Goal: Use online tool/utility: Use online tool/utility

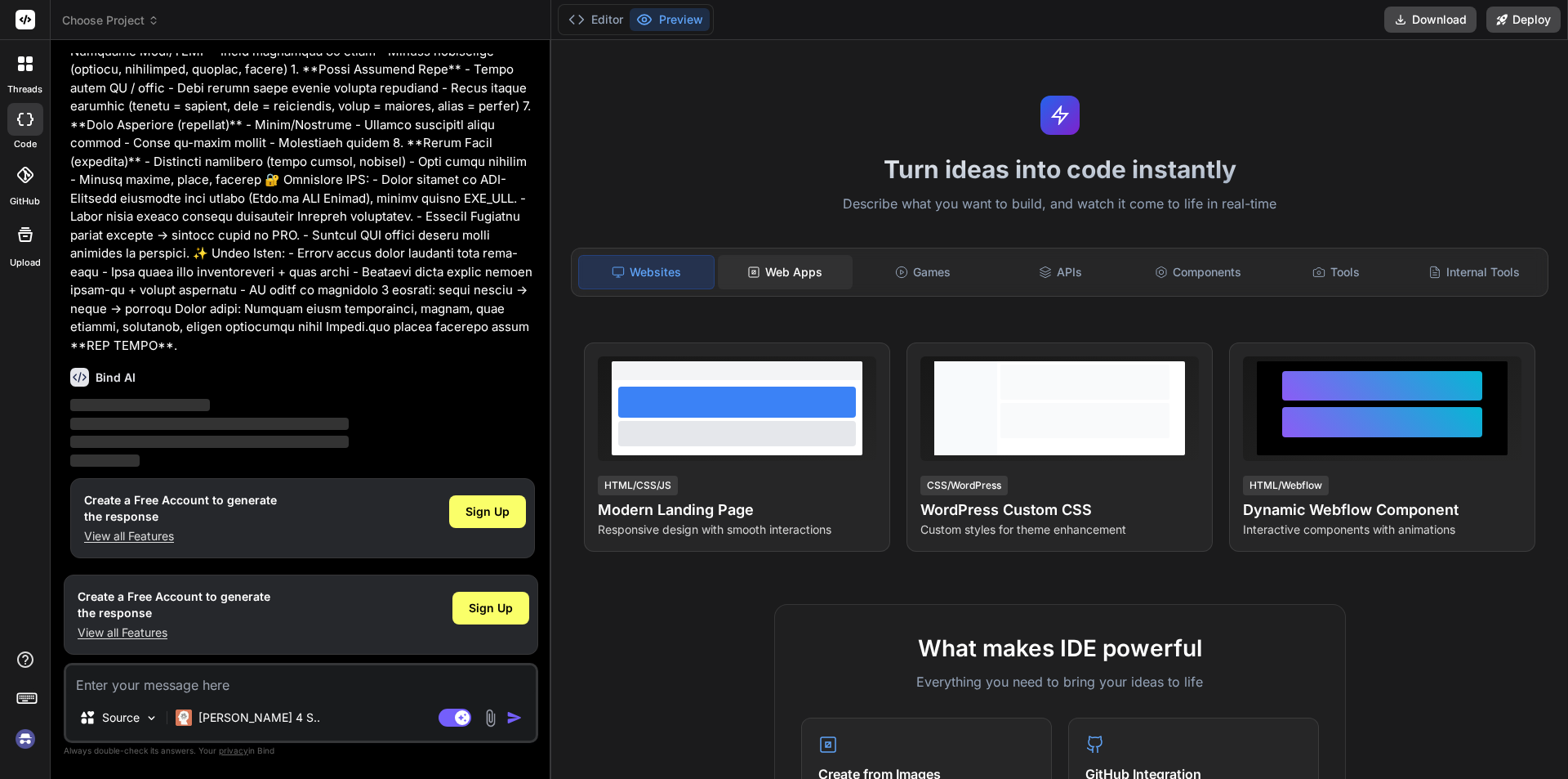
click at [760, 280] on div "Web Apps" at bounding box center [785, 272] width 135 height 34
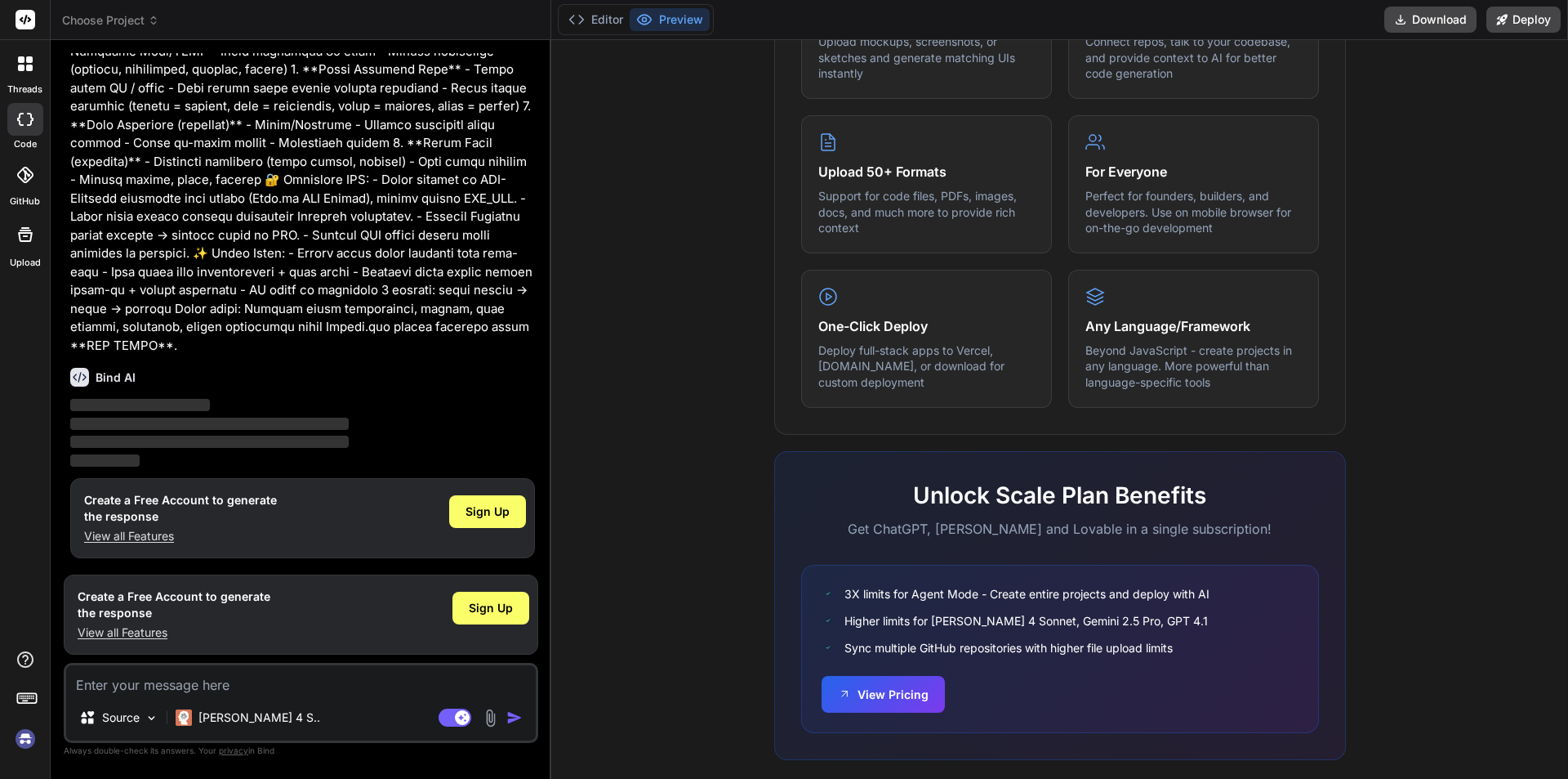
scroll to position [786, 0]
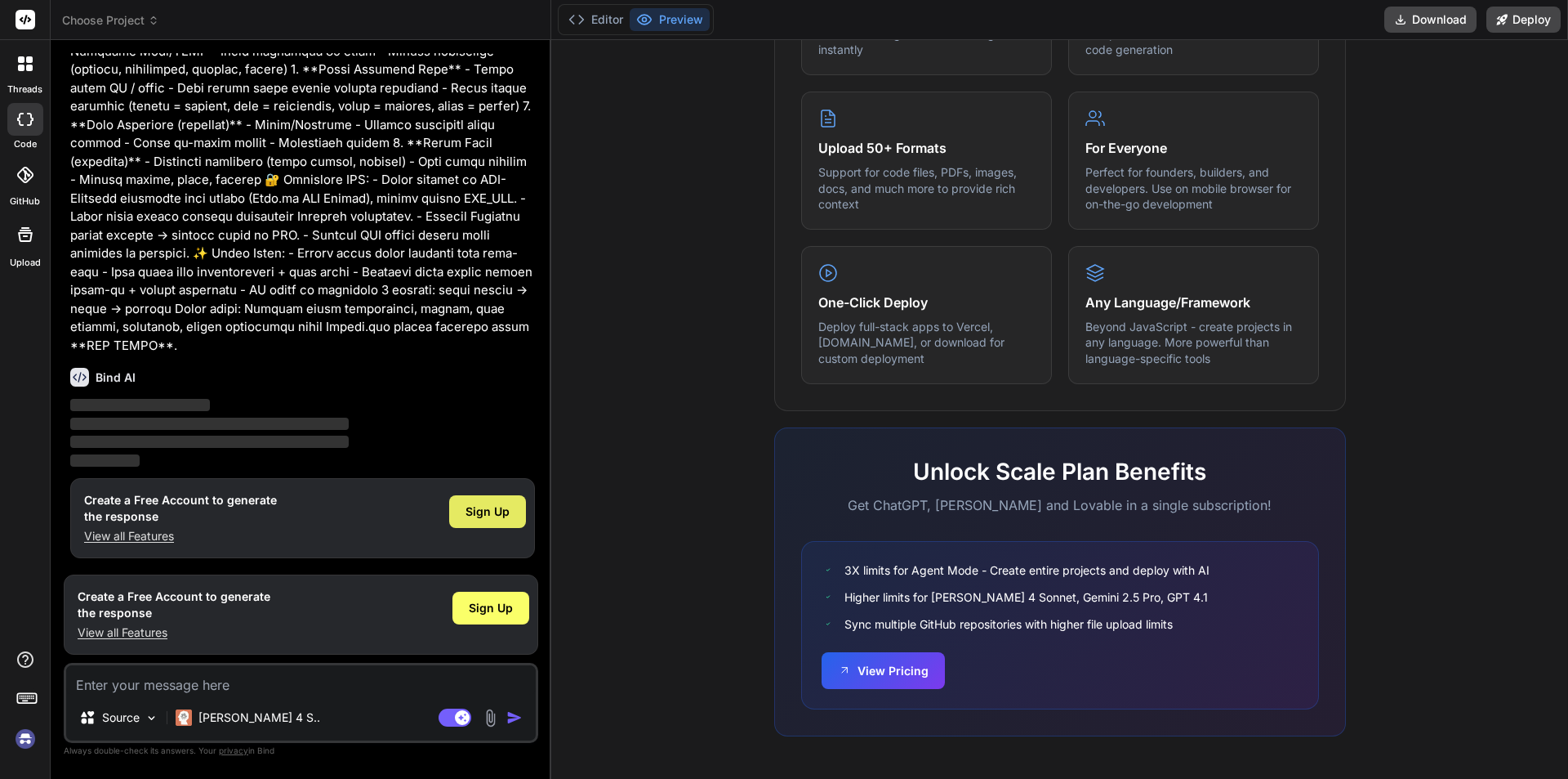
click at [488, 506] on span "Sign Up" at bounding box center [487, 512] width 44 height 17
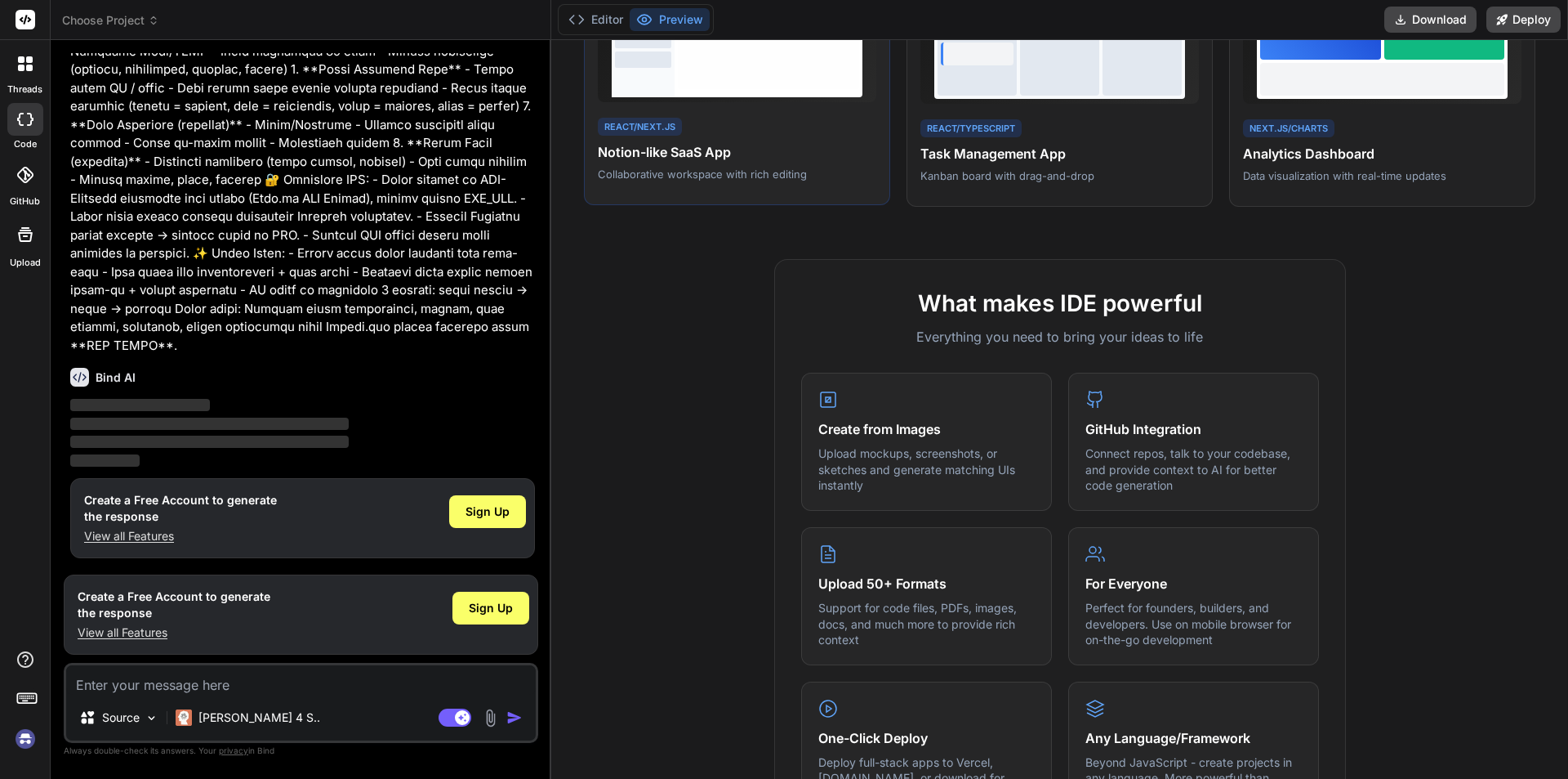
scroll to position [0, 0]
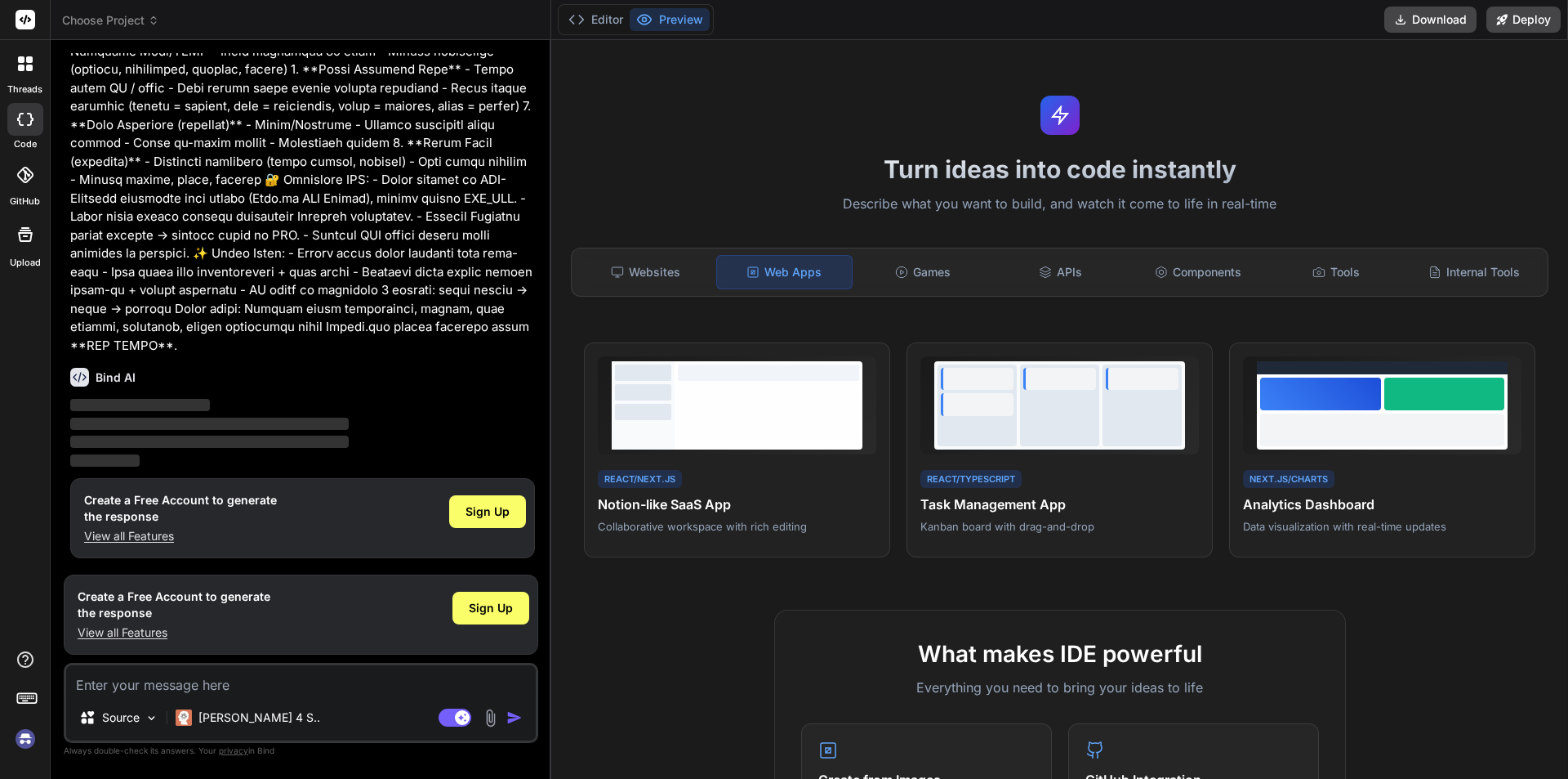
click at [765, 268] on div "Web Apps" at bounding box center [784, 272] width 137 height 34
click at [628, 262] on div "Websites" at bounding box center [645, 272] width 135 height 34
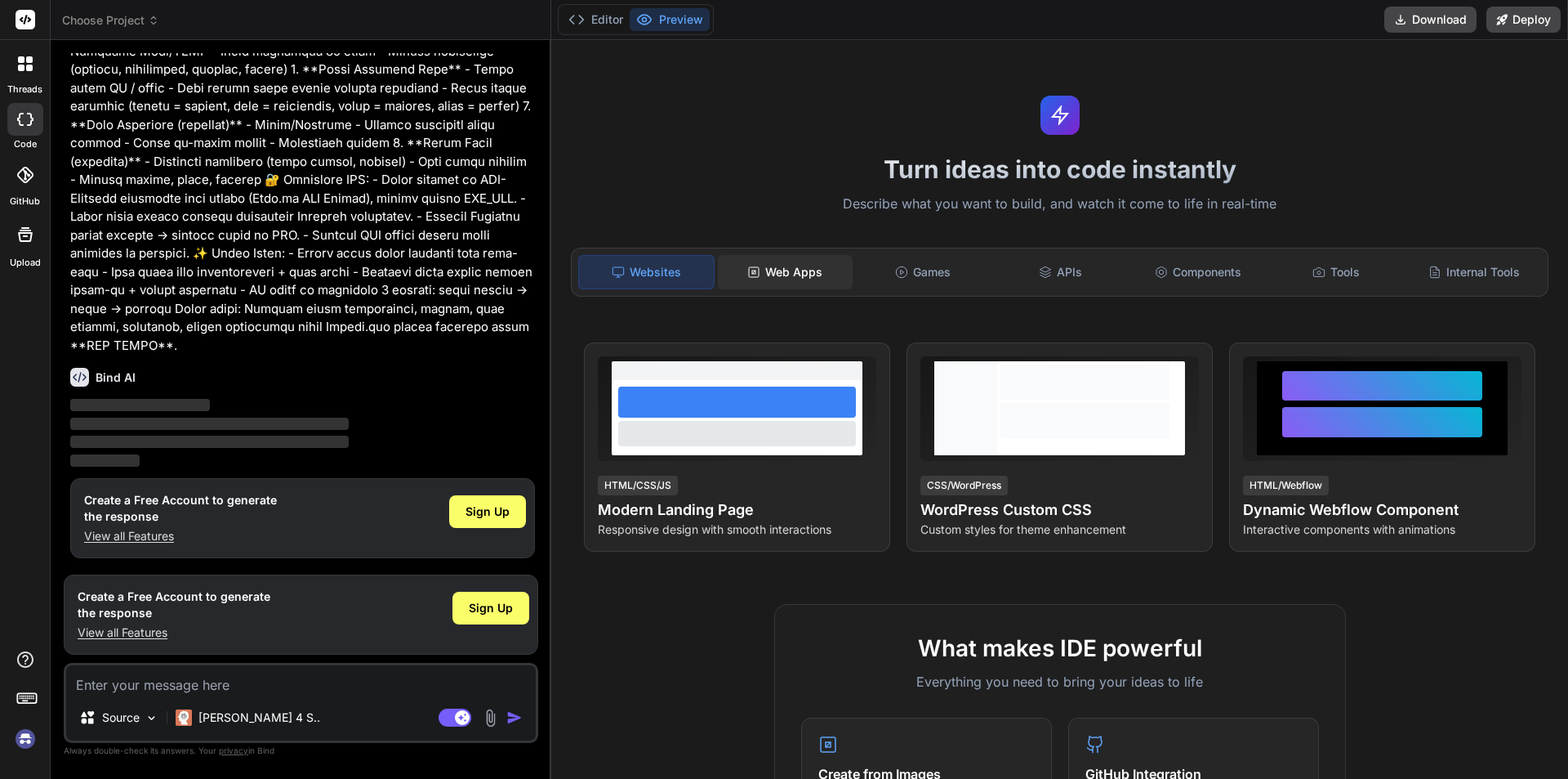
click at [754, 257] on div "Web Apps" at bounding box center [785, 272] width 135 height 34
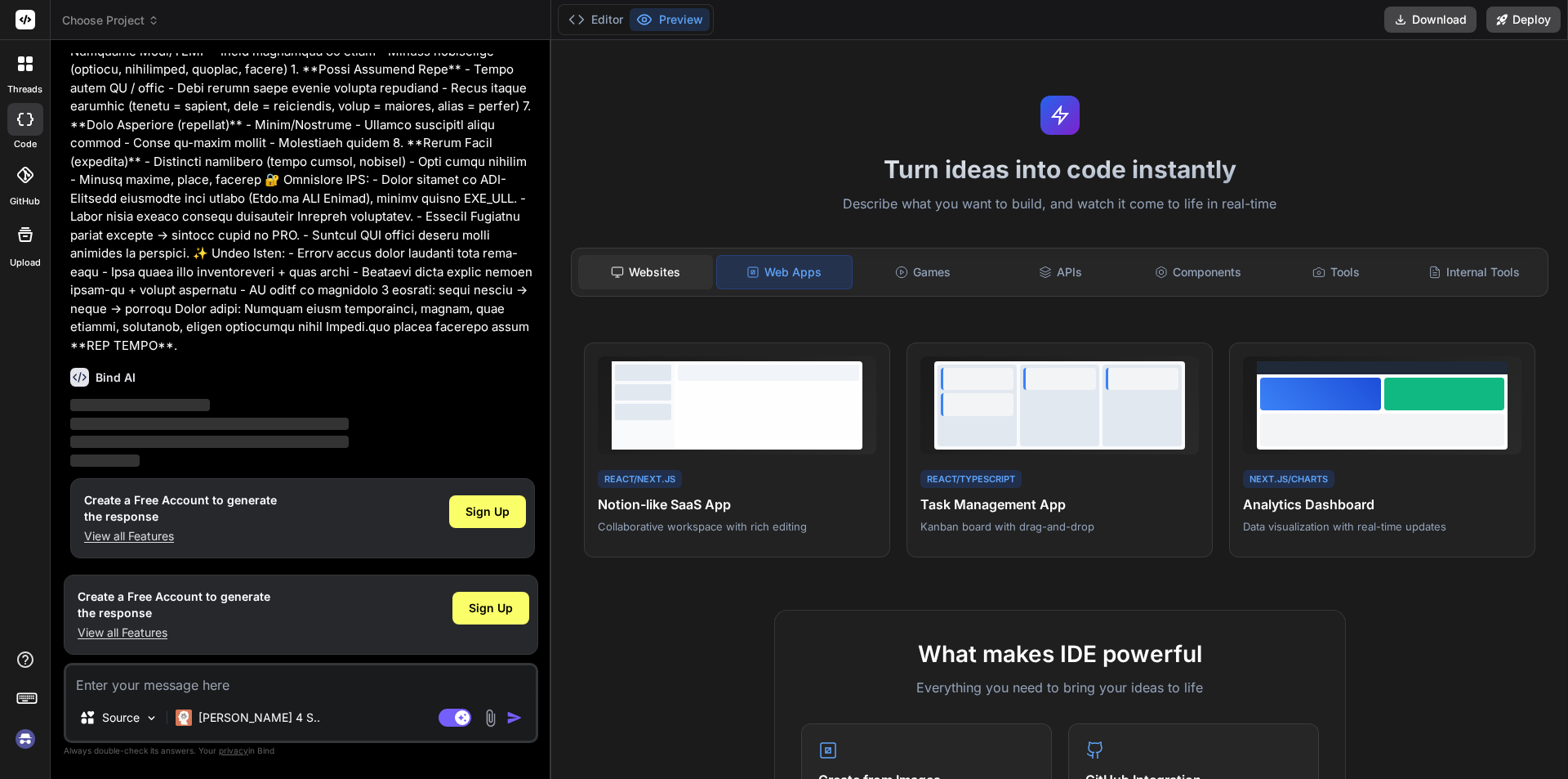
click at [646, 265] on div "Websites" at bounding box center [645, 272] width 135 height 34
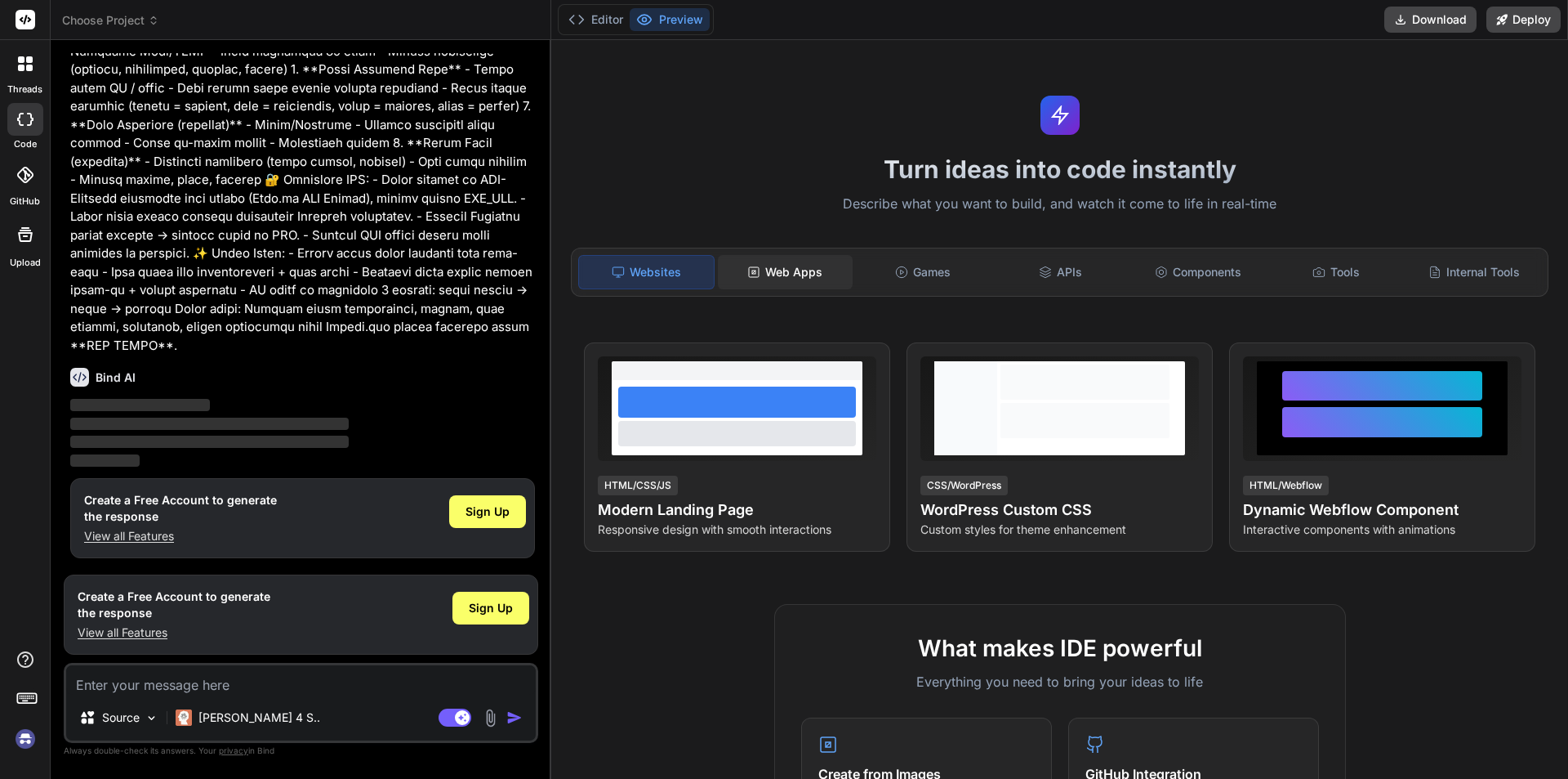
click at [813, 268] on div "Web Apps" at bounding box center [785, 272] width 135 height 34
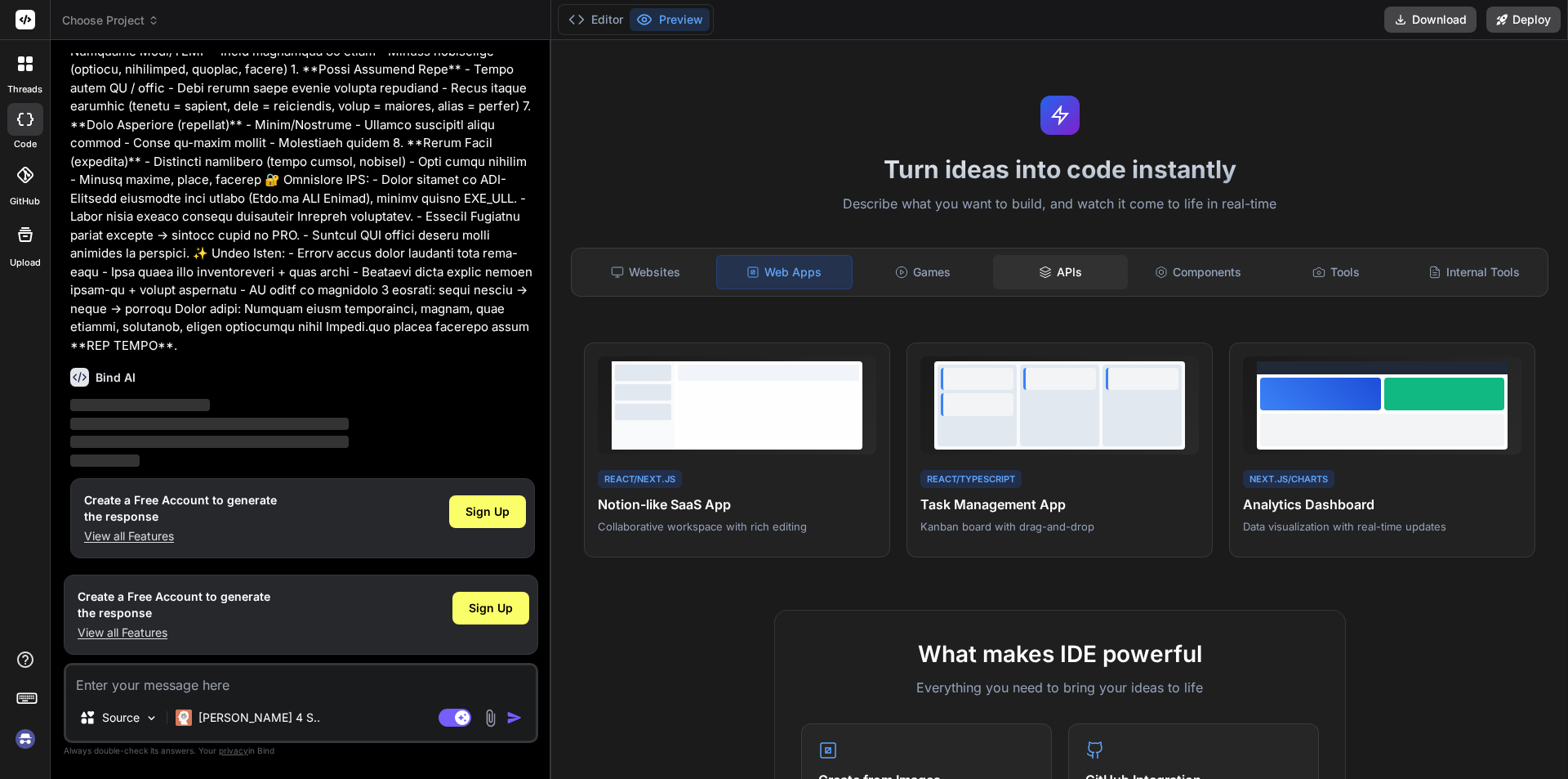
click at [1064, 272] on div "APIs" at bounding box center [1060, 272] width 135 height 34
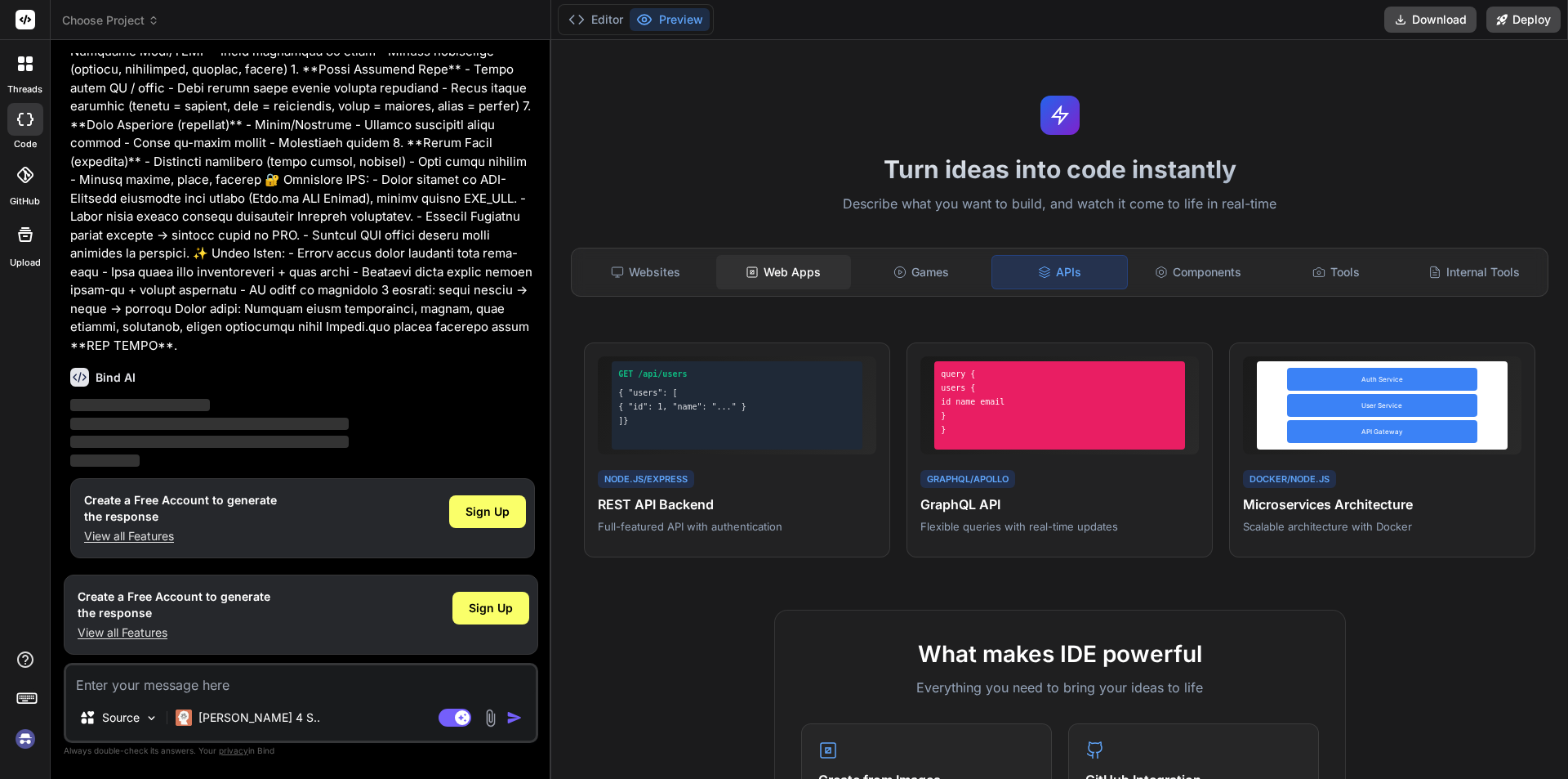
click at [799, 266] on div "Web Apps" at bounding box center [784, 272] width 135 height 34
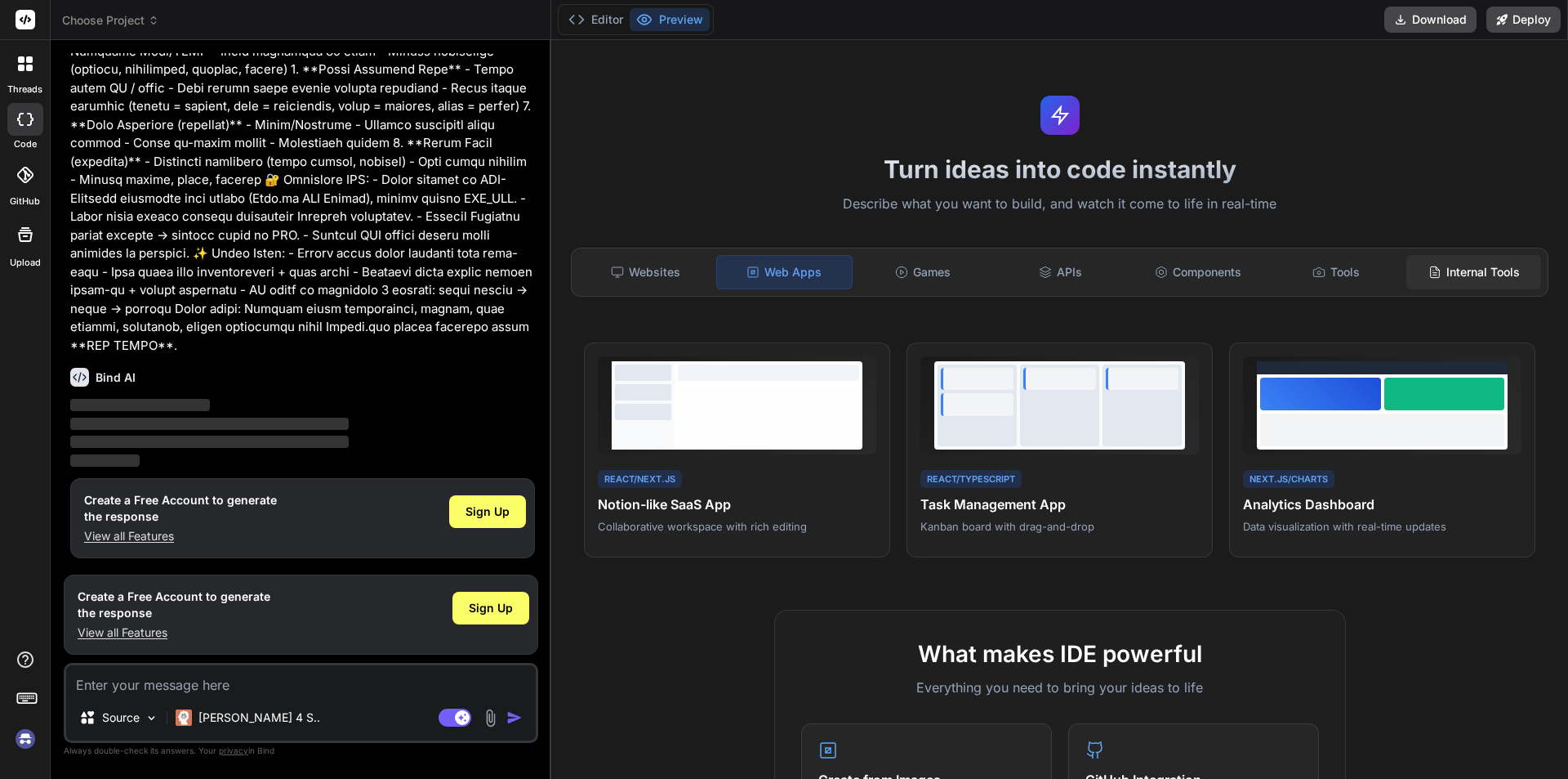
click at [1443, 260] on div "Internal Tools" at bounding box center [1474, 272] width 135 height 34
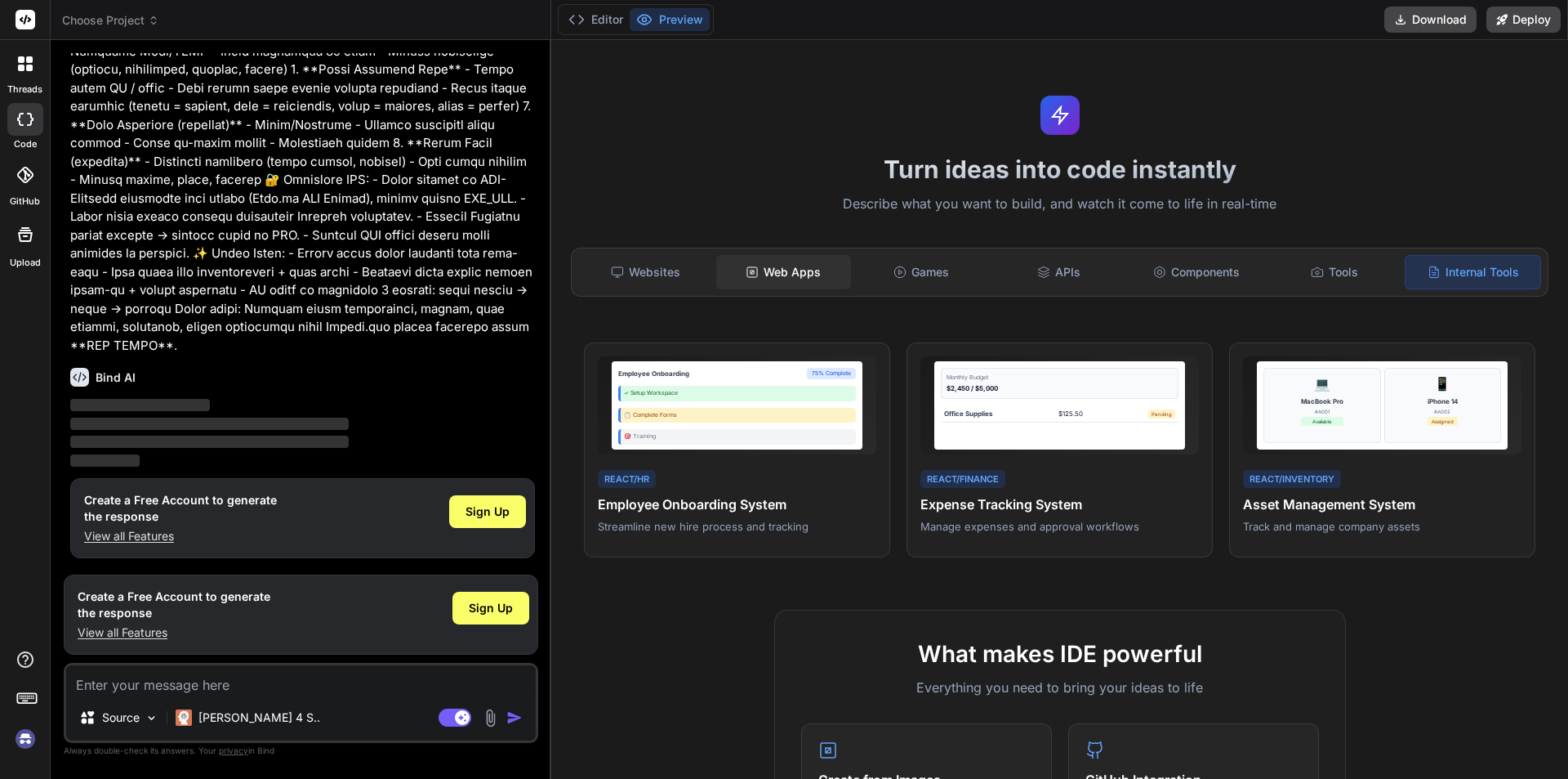
click at [768, 279] on div "Web Apps" at bounding box center [784, 272] width 135 height 34
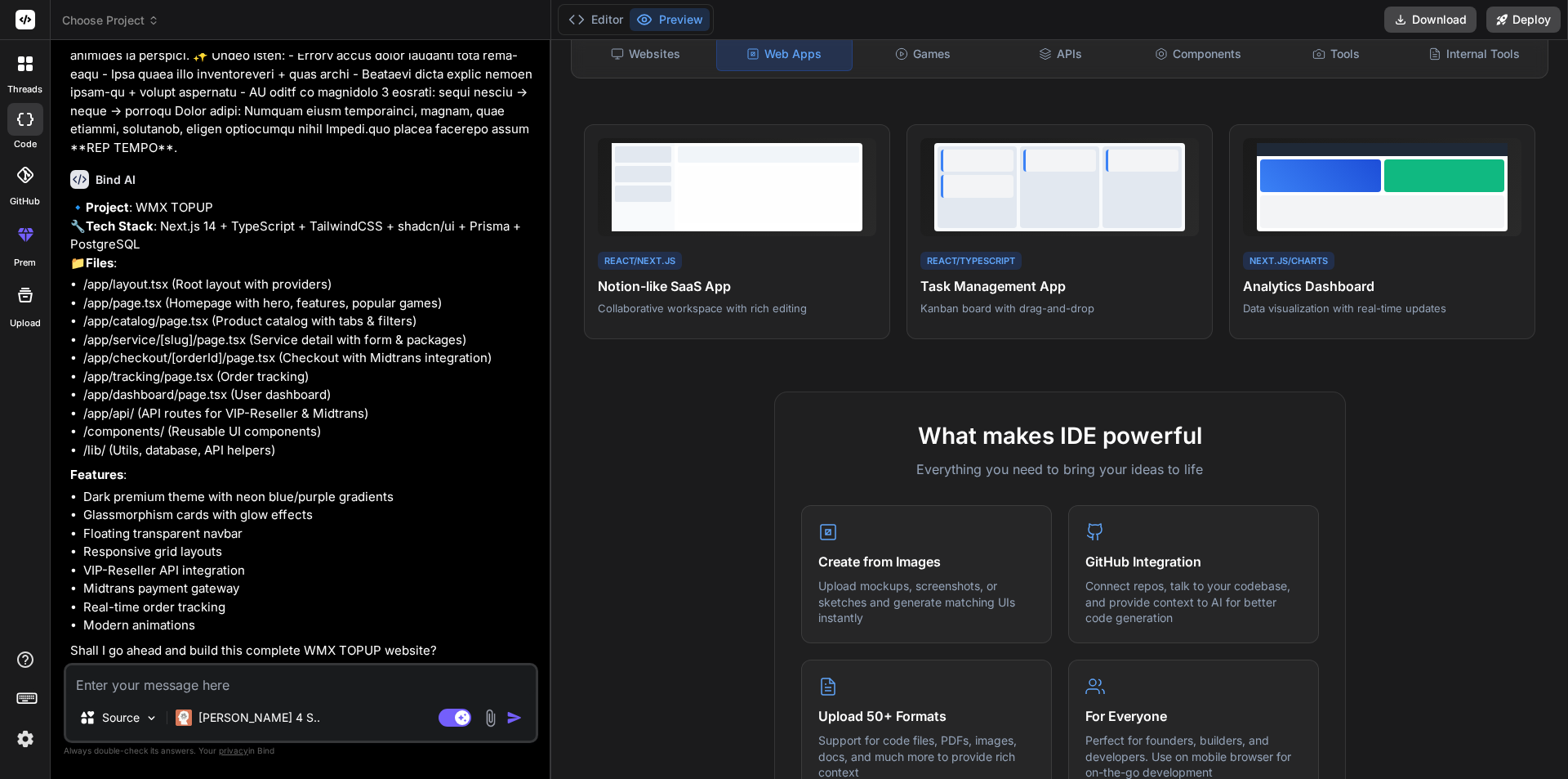
scroll to position [762, 0]
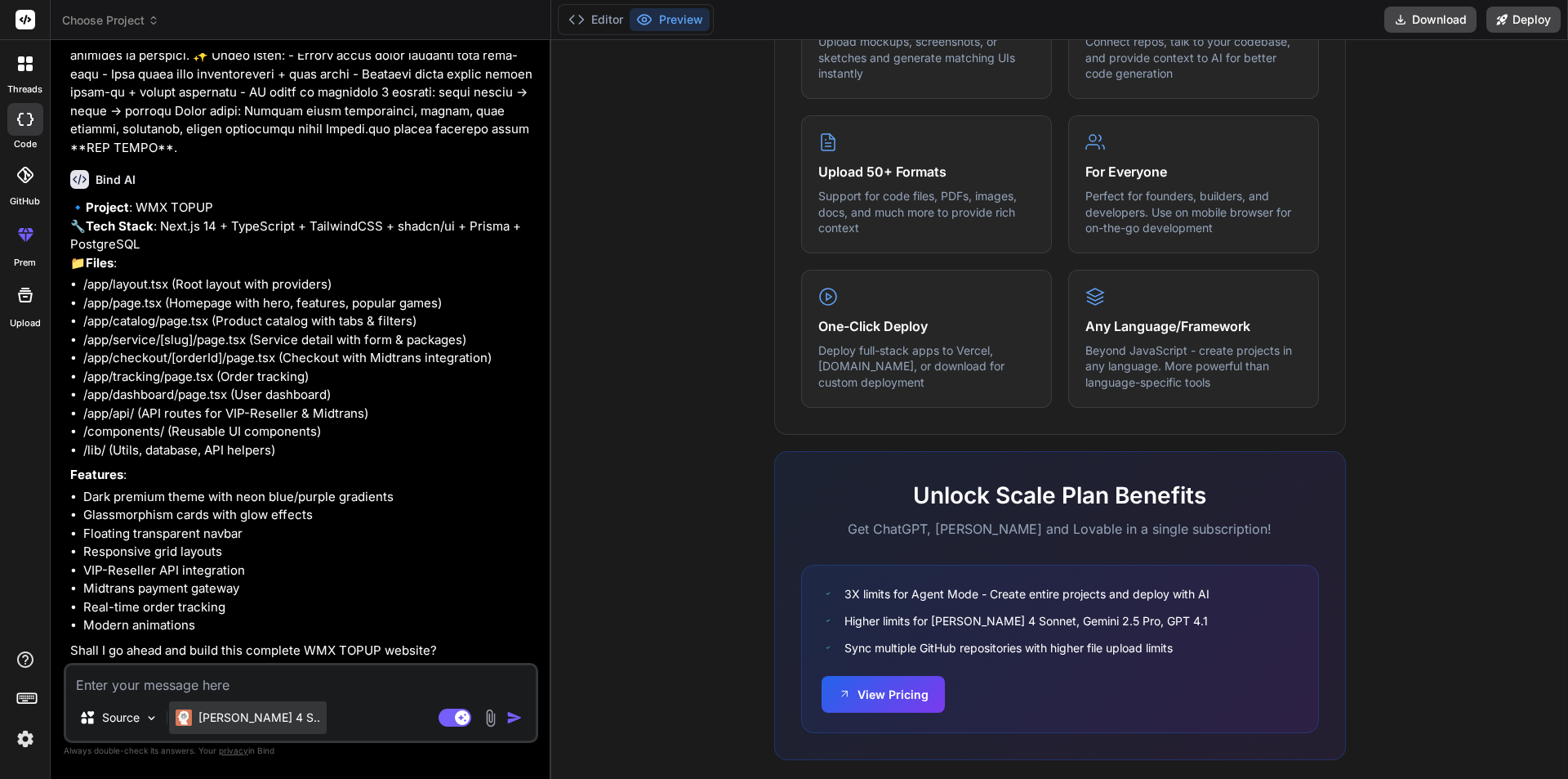
click at [242, 718] on p "Claude 4 S.." at bounding box center [259, 718] width 122 height 17
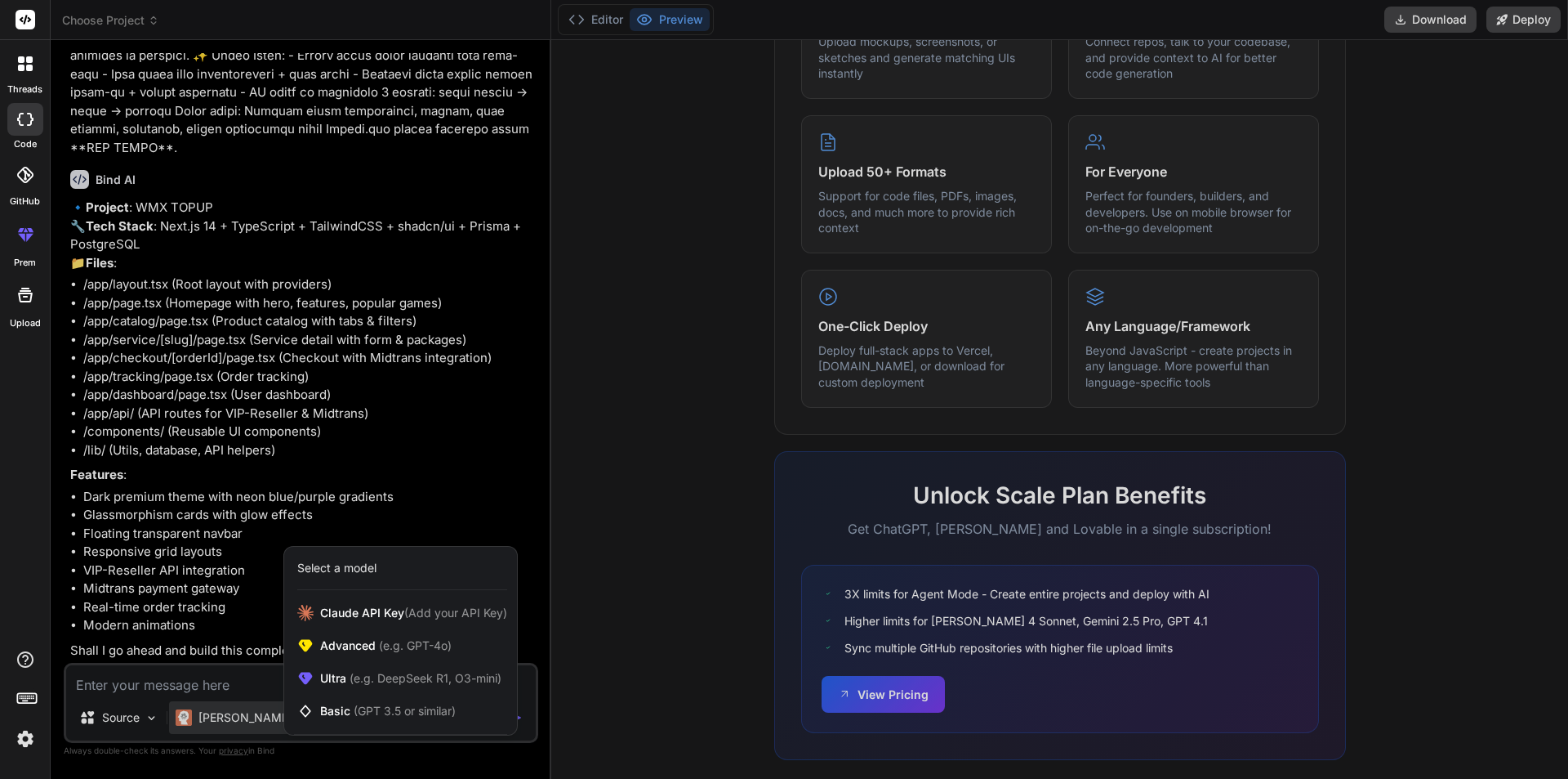
click at [242, 718] on div at bounding box center [784, 389] width 1568 height 779
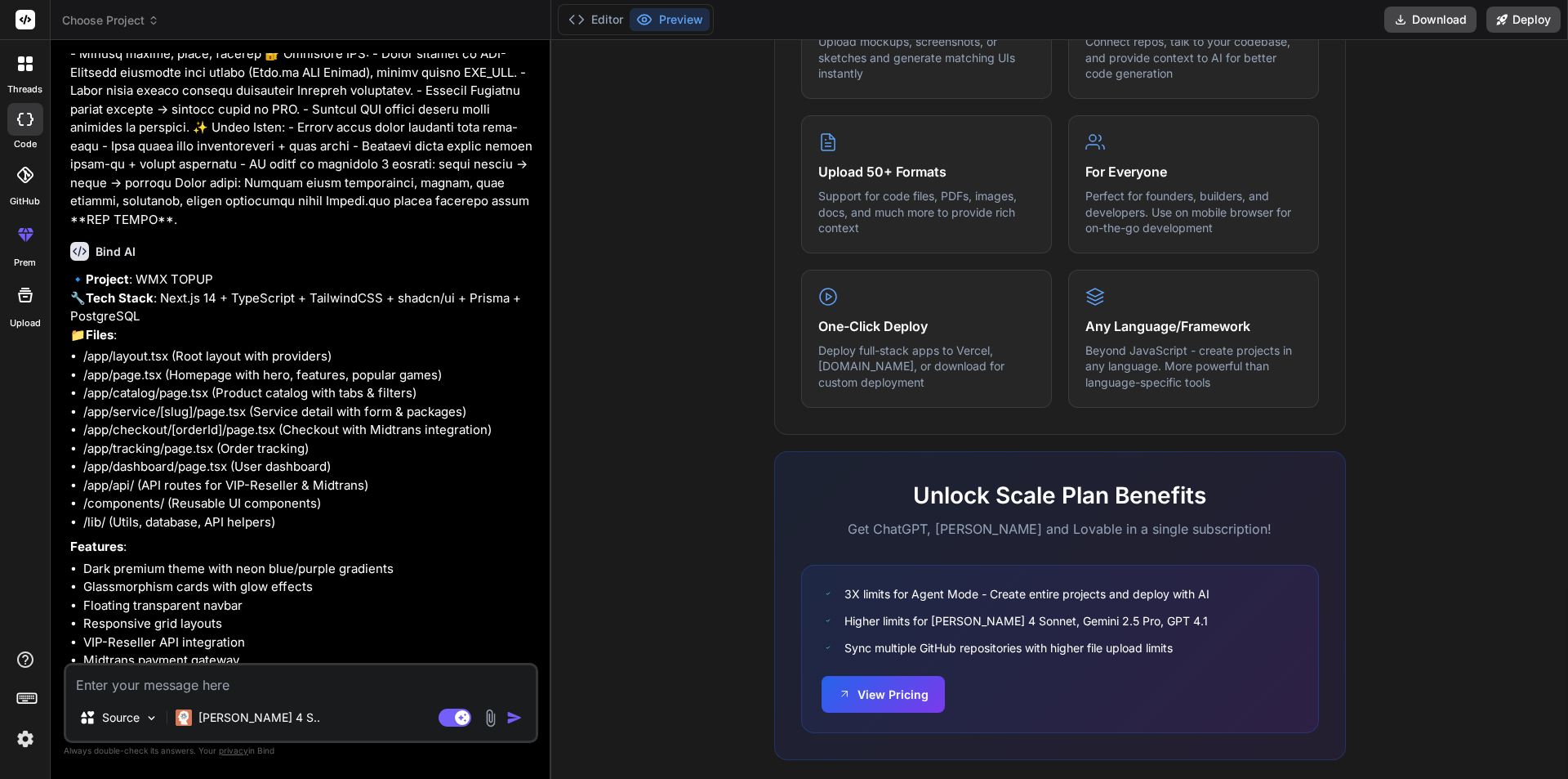
scroll to position [667, 0]
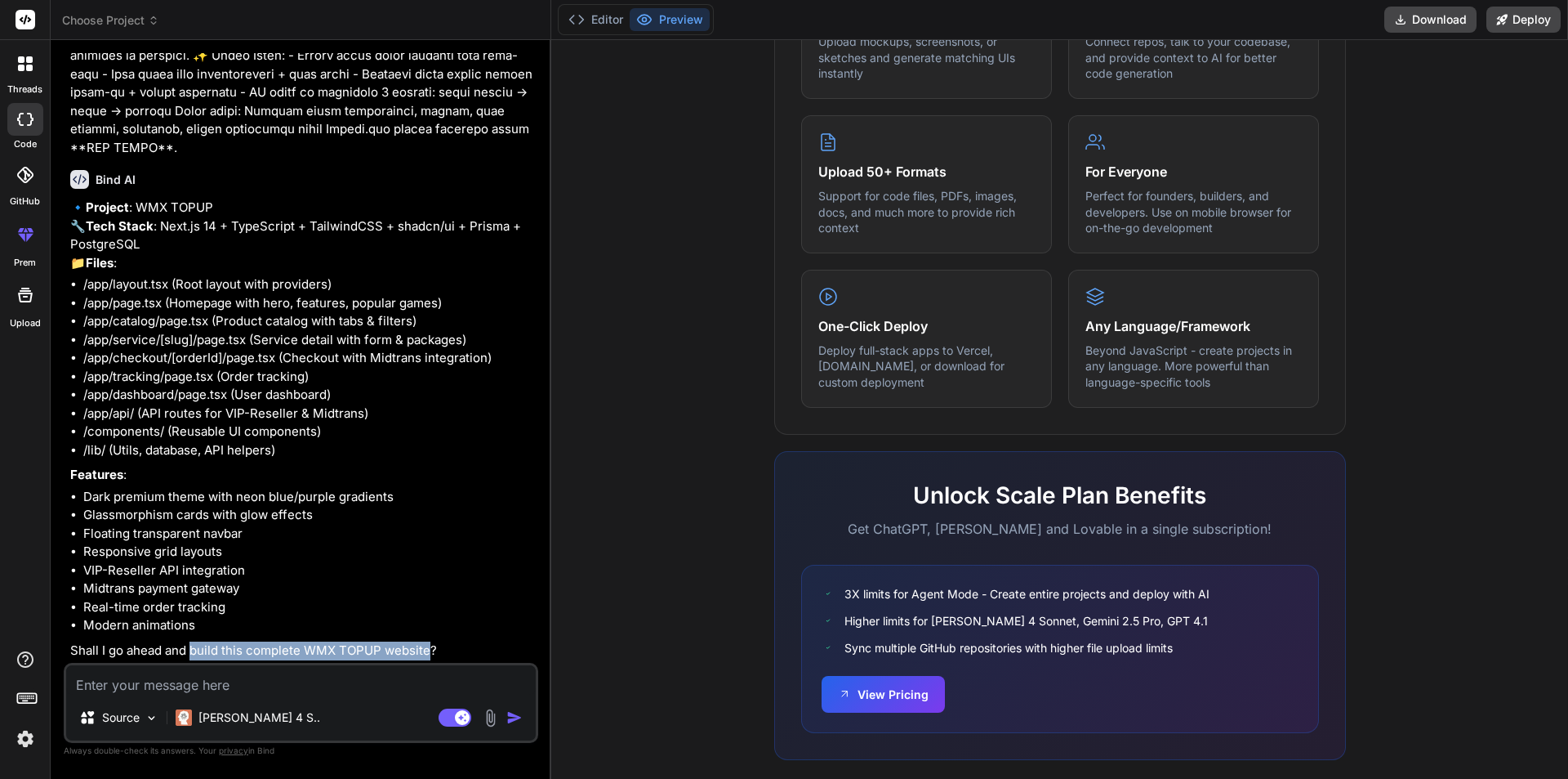
drag, startPoint x: 190, startPoint y: 652, endPoint x: 426, endPoint y: 643, distance: 236.2
click at [426, 643] on p "Shall I go ahead and build this complete WMX TOPUP website?" at bounding box center [303, 651] width 465 height 19
copy p "build this complete WMX TOPUP website"
click at [336, 696] on div "Source Claude 4 S.. Agent Mode. When this toggle is activated, AI automatically…" at bounding box center [300, 702] width 474 height 80
paste textarea "build this complete WMX TOPUP website"
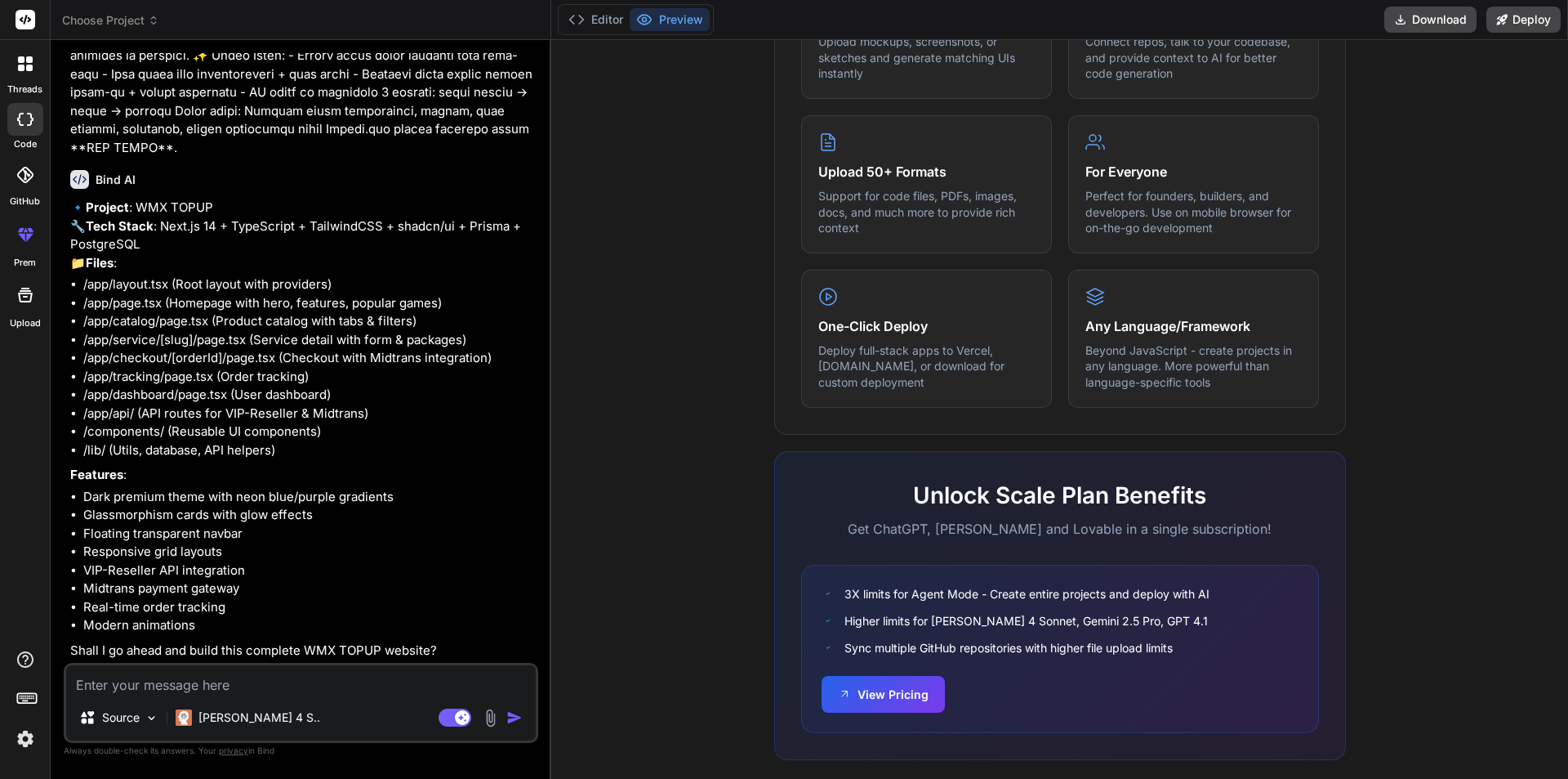
type textarea "x"
type textarea "build this complete WMX TOPUP website"
click at [517, 719] on img "button" at bounding box center [515, 718] width 17 height 17
type textarea "x"
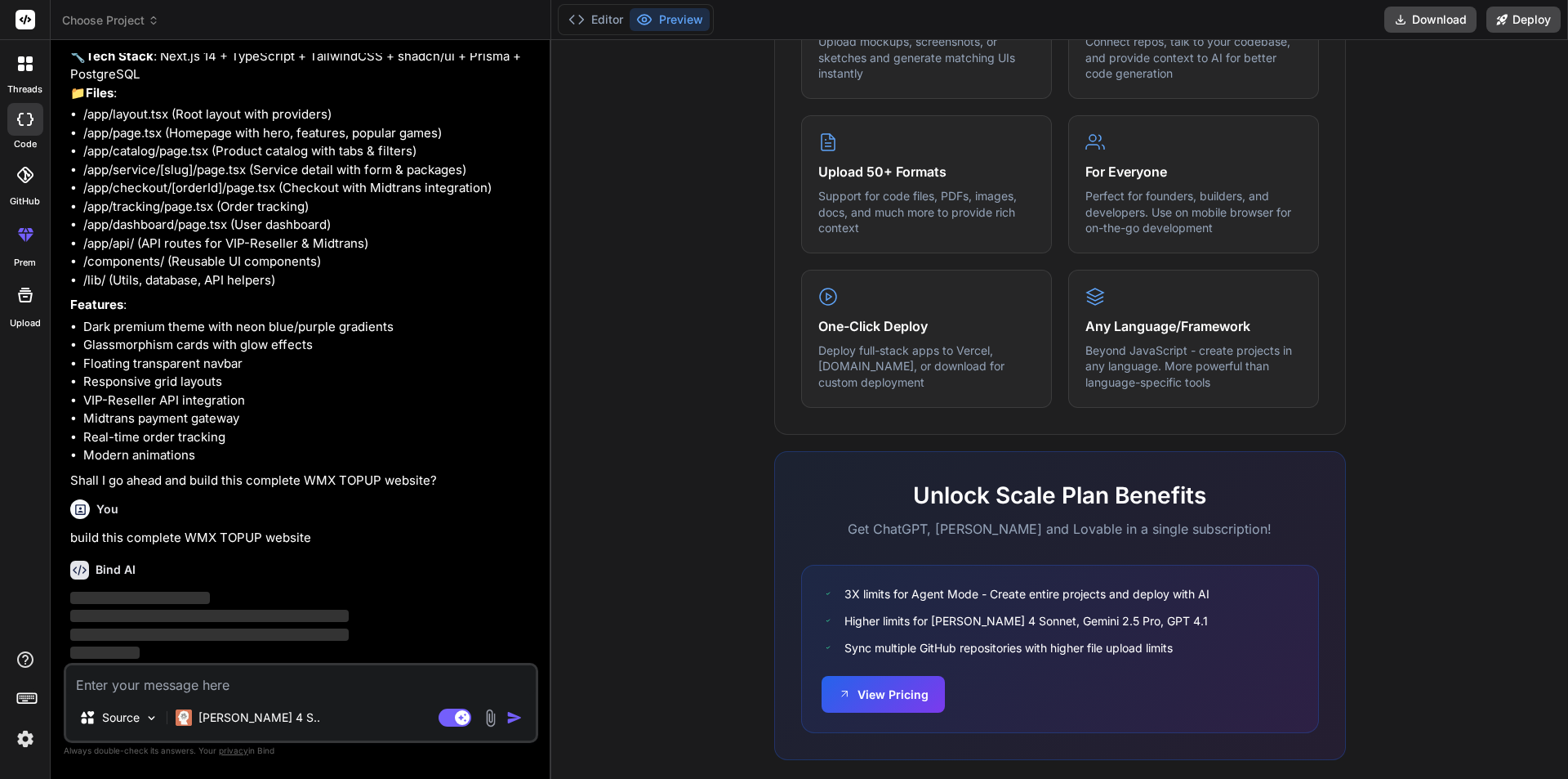
scroll to position [327, 0]
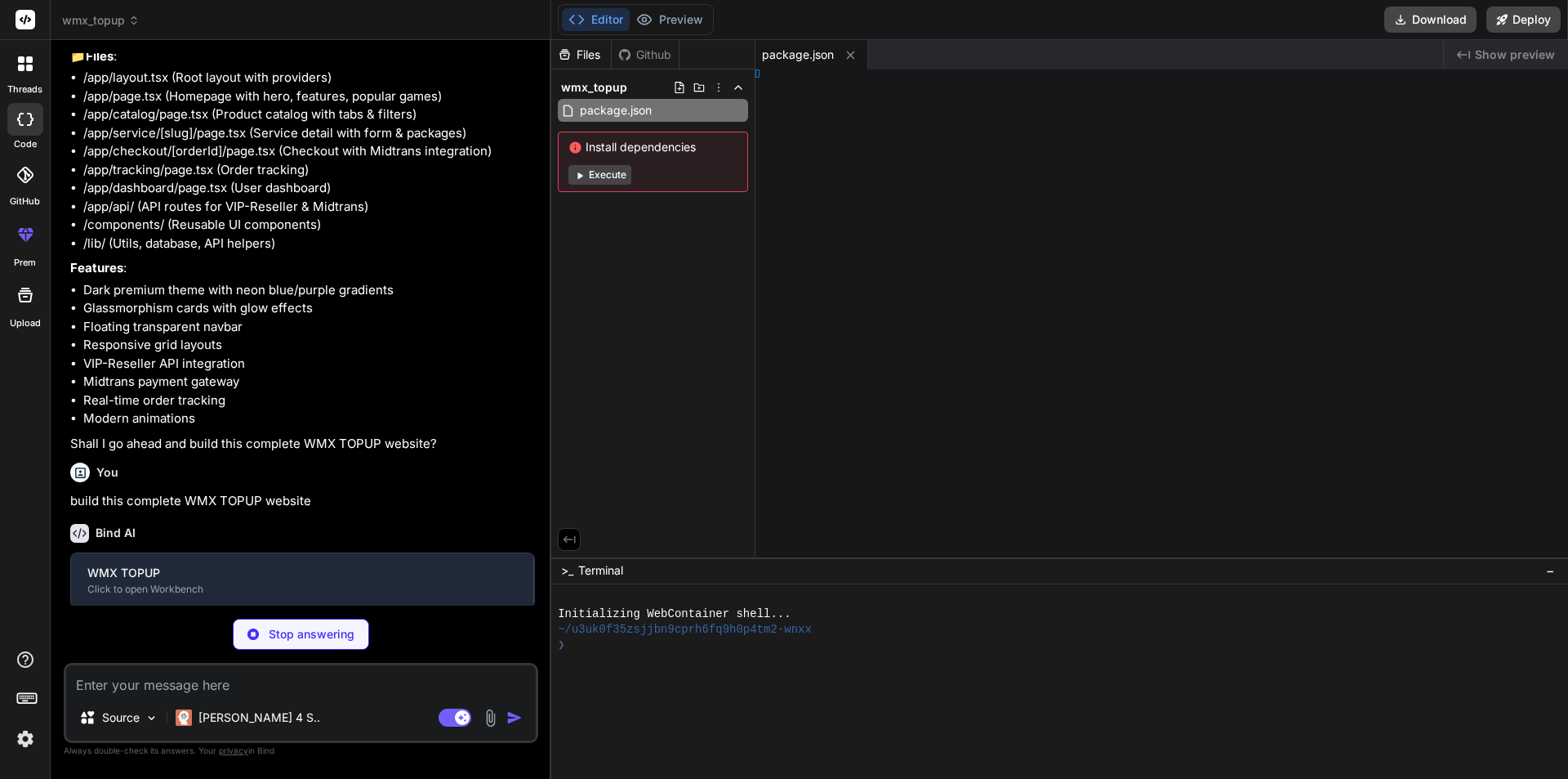
type textarea "x"
type textarea "extConfig"
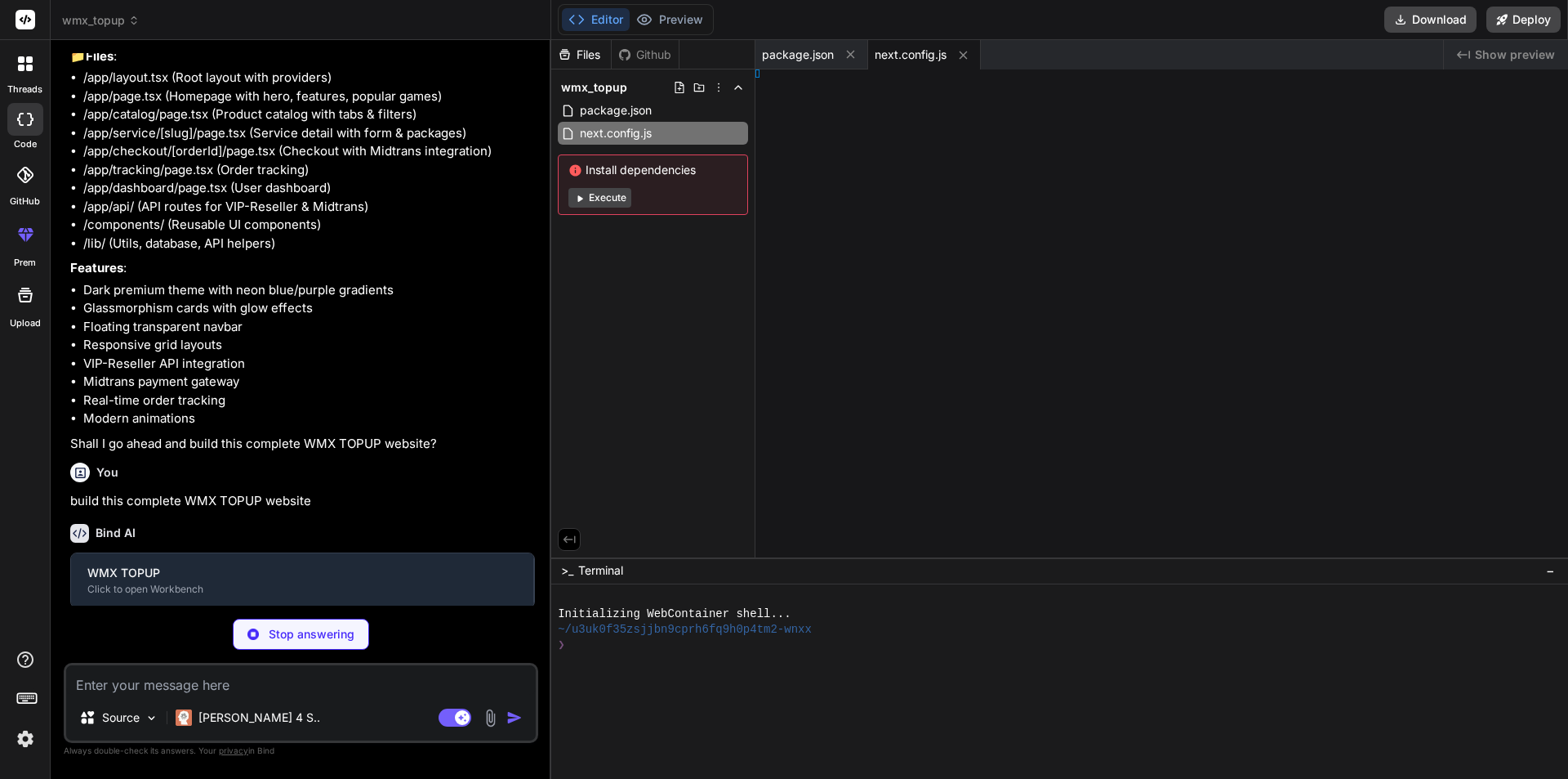
type textarea "x"
type textarea "}"
type textarea "x"
type textarea ", }, }"
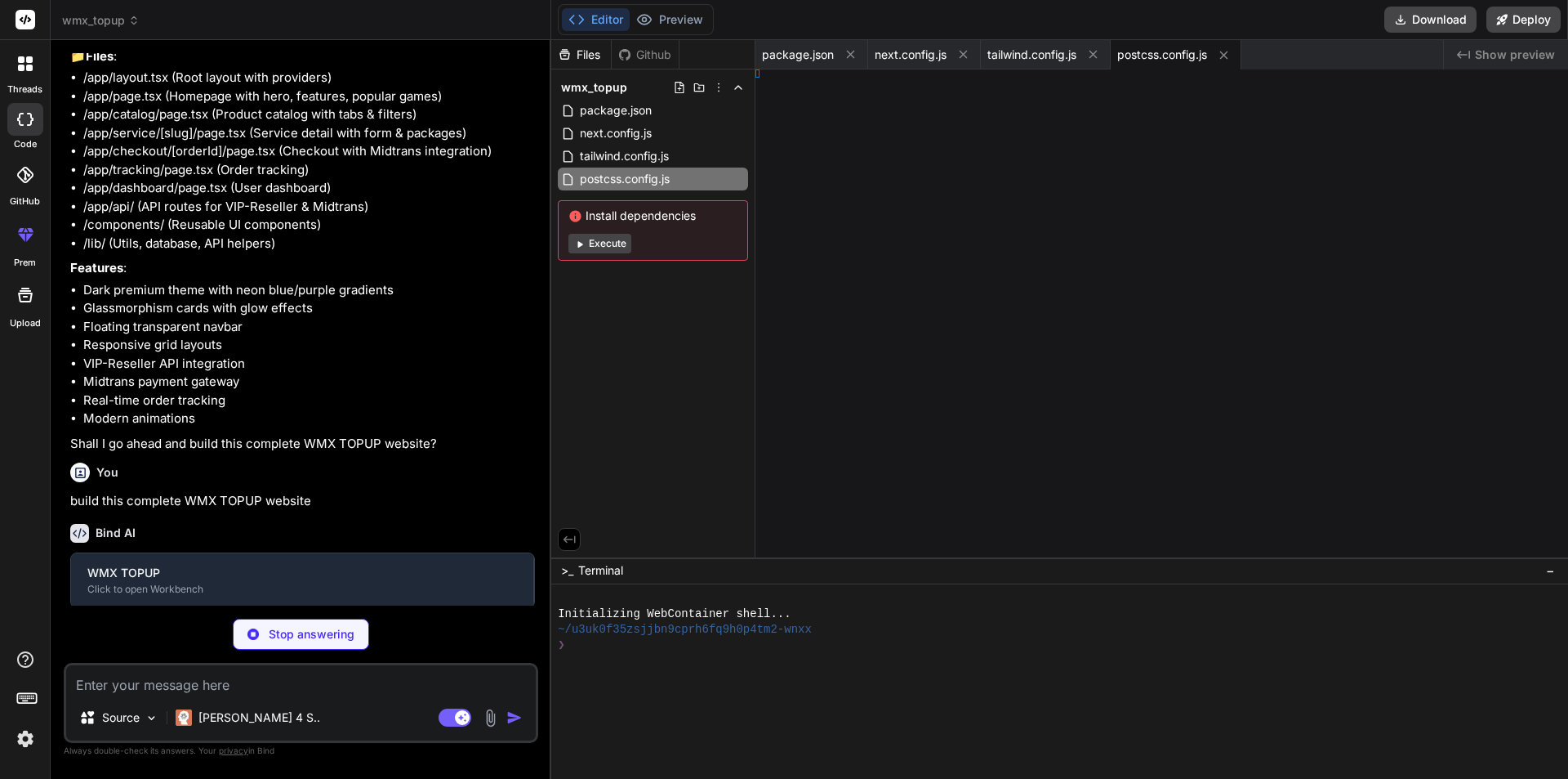
type textarea "x"
type textarea "s"] }"
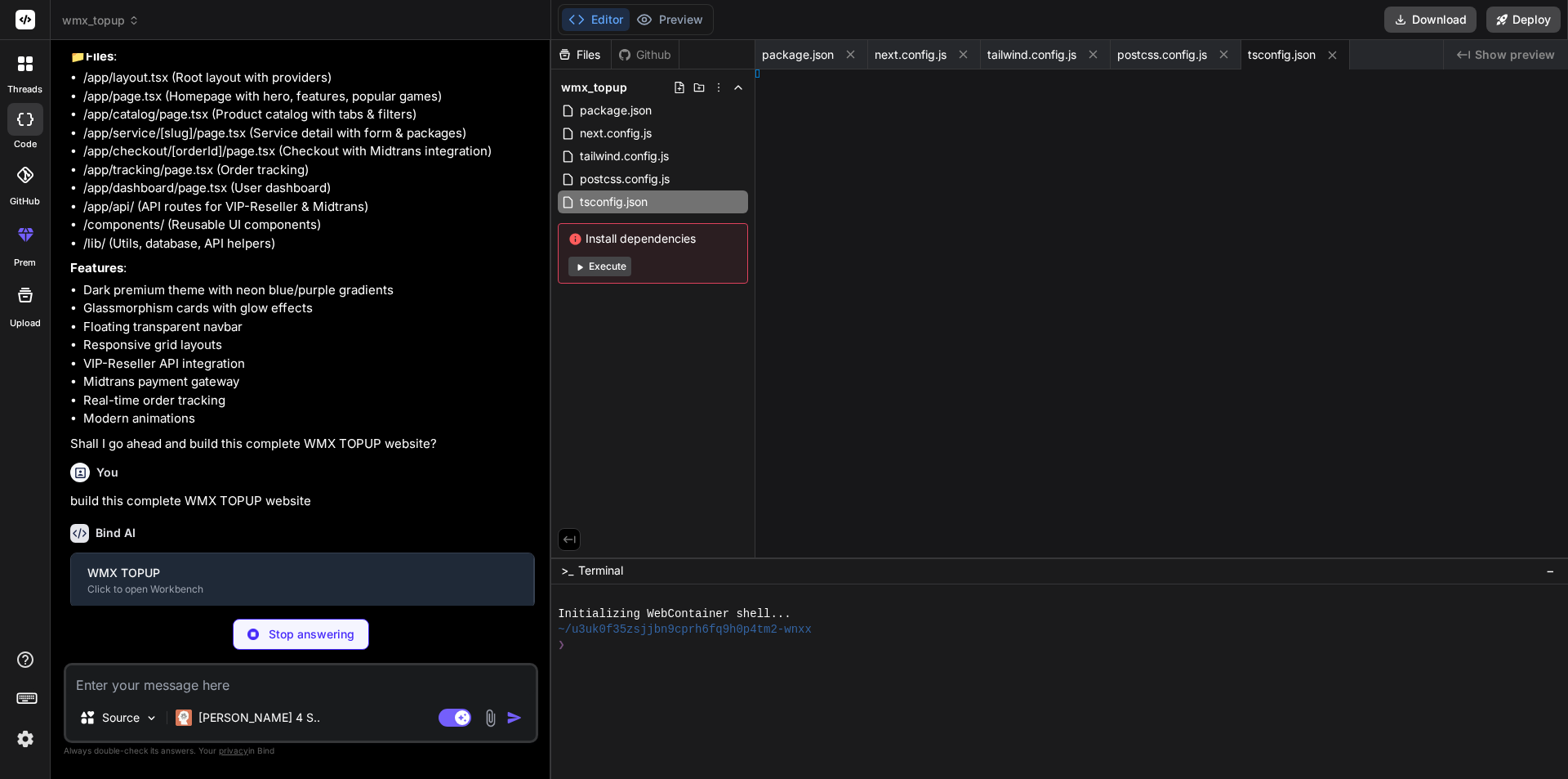
type textarea "x"
type textarea ""baseUrl": ".", "paths": { "@/*": ["./*"] } }, "include": ["next-env.d.ts", "**…"
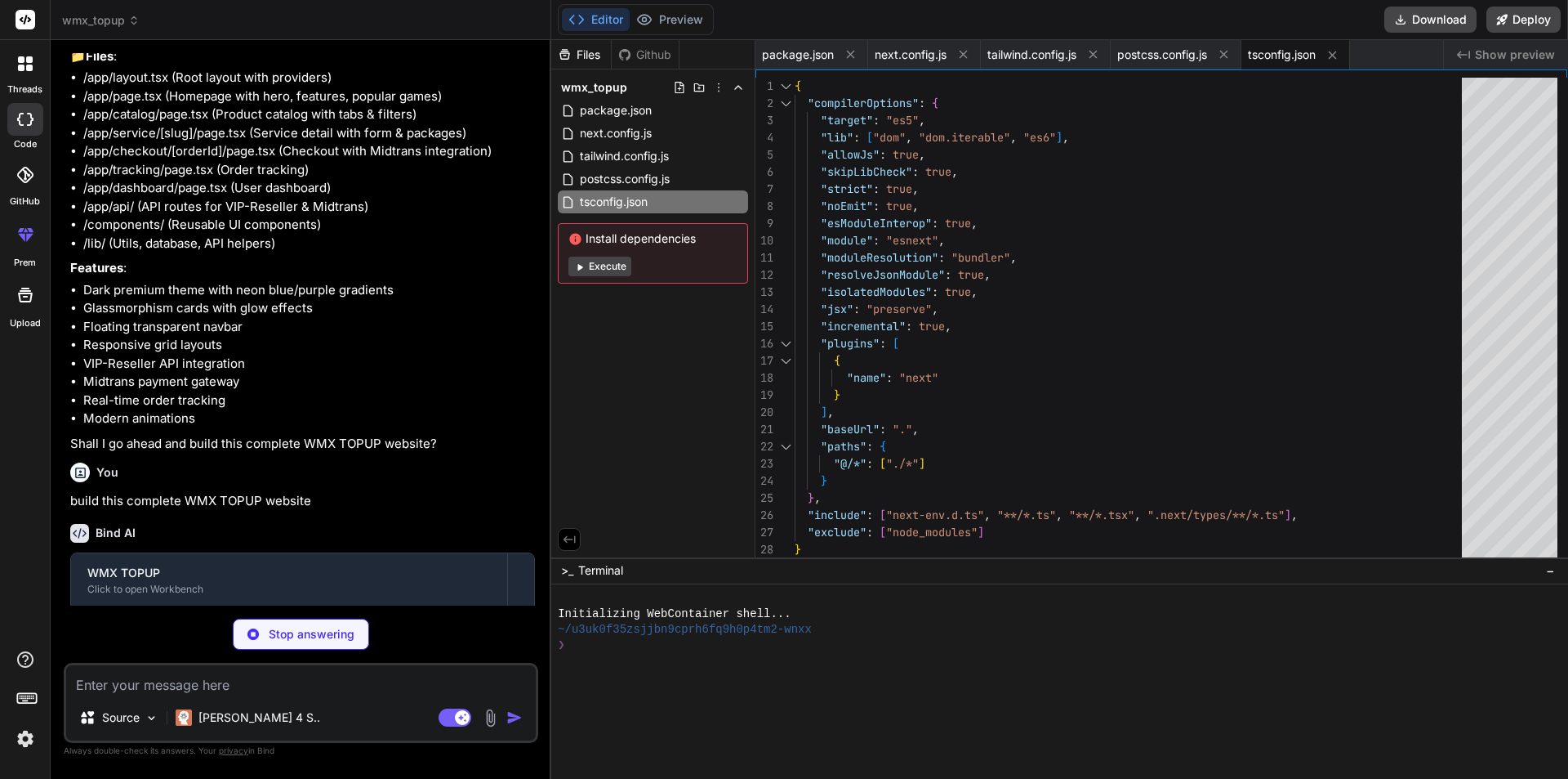
scroll to position [1054, 0]
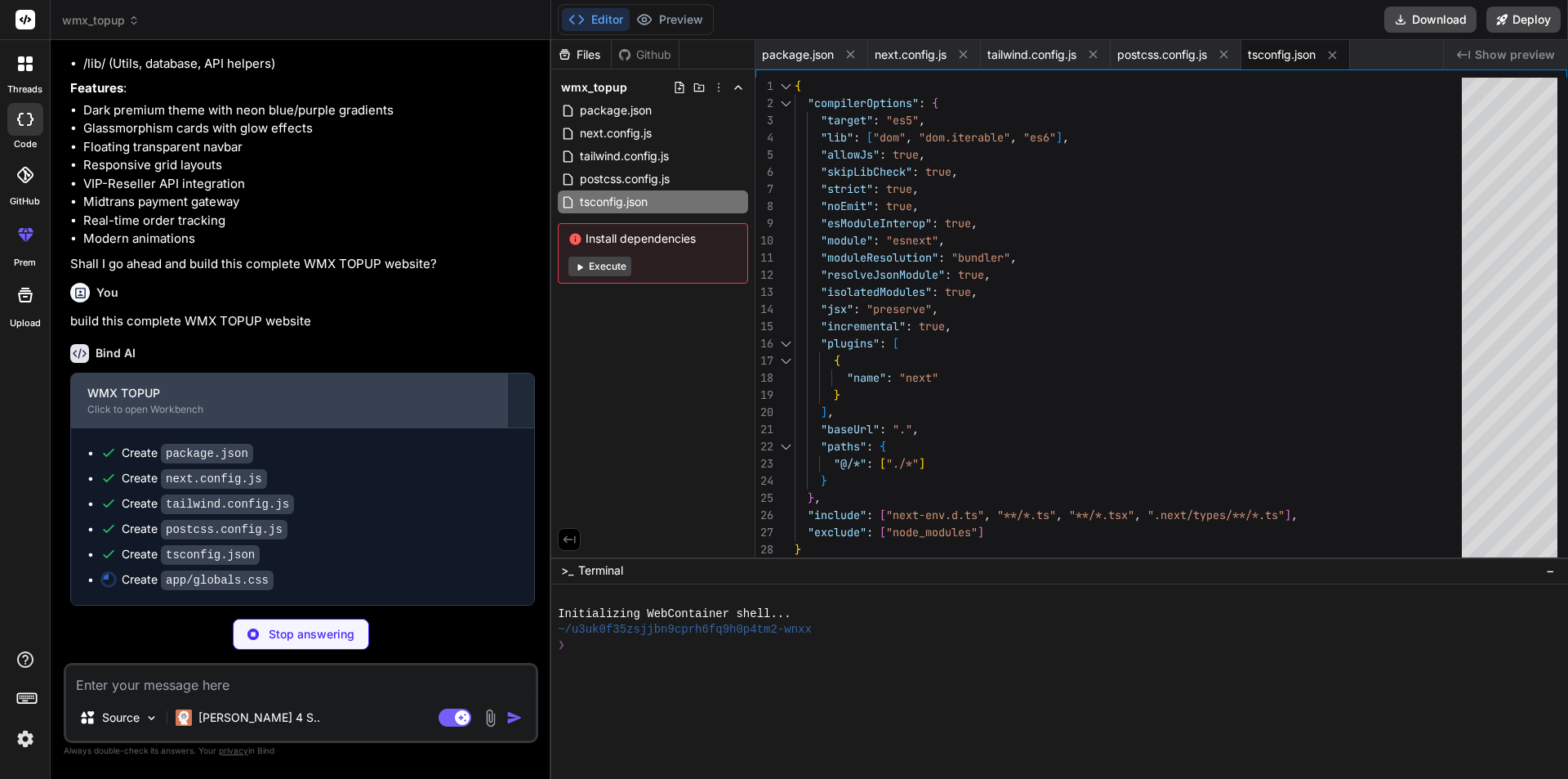
type textarea "x"
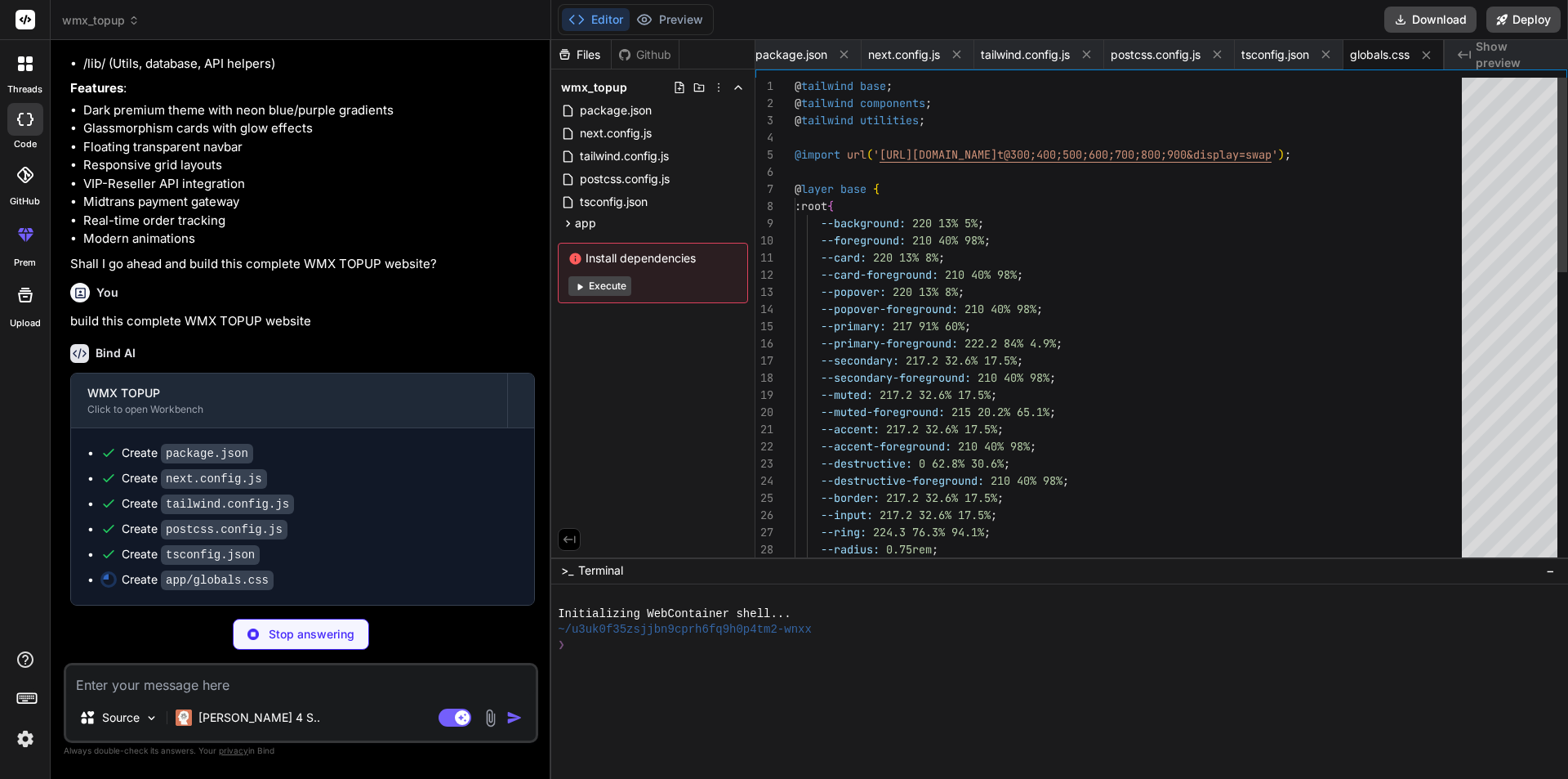
scroll to position [1080, 0]
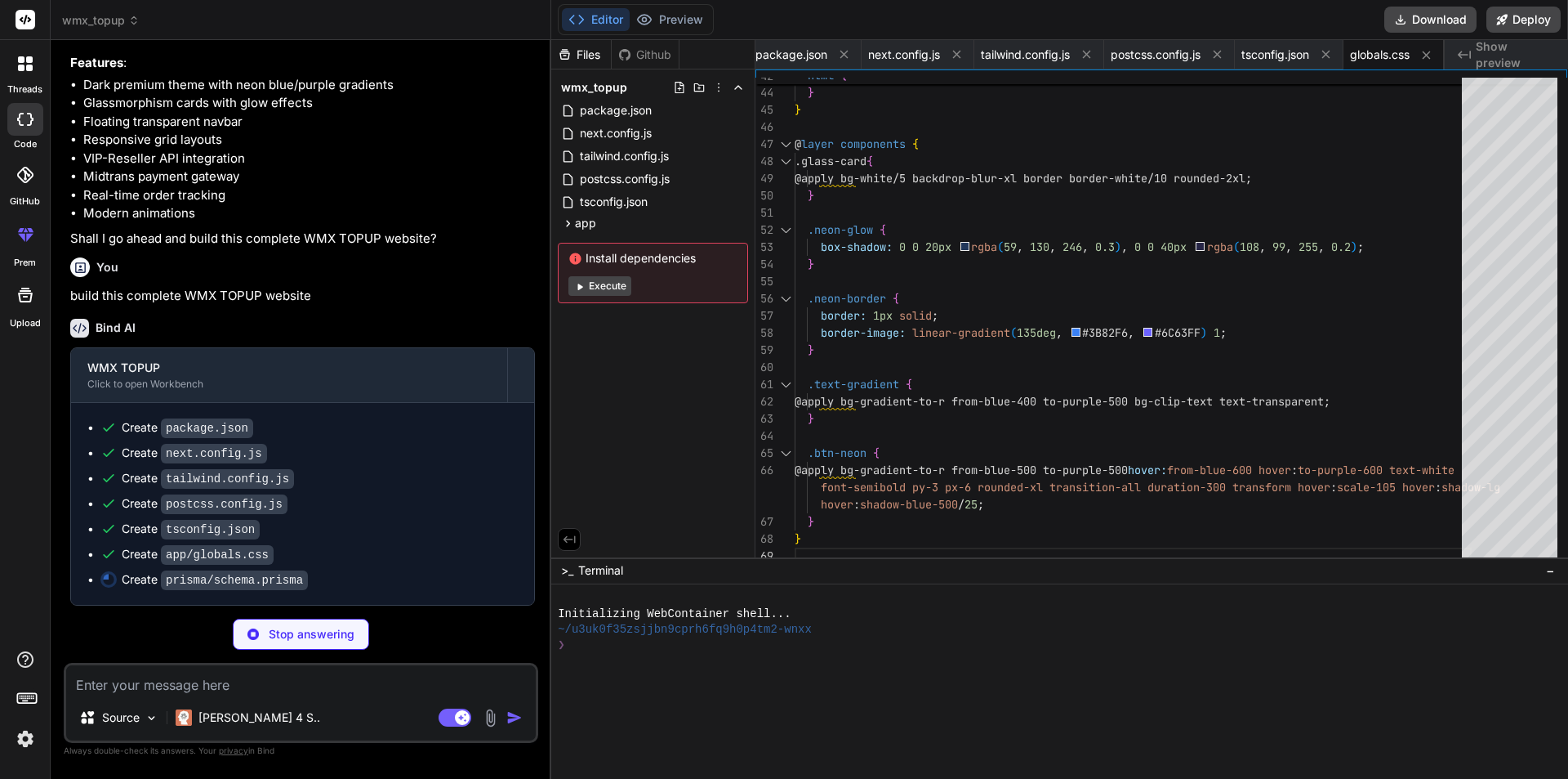
type textarea "x"
type textarea "FAILED EXPIRED CANCELLED }"
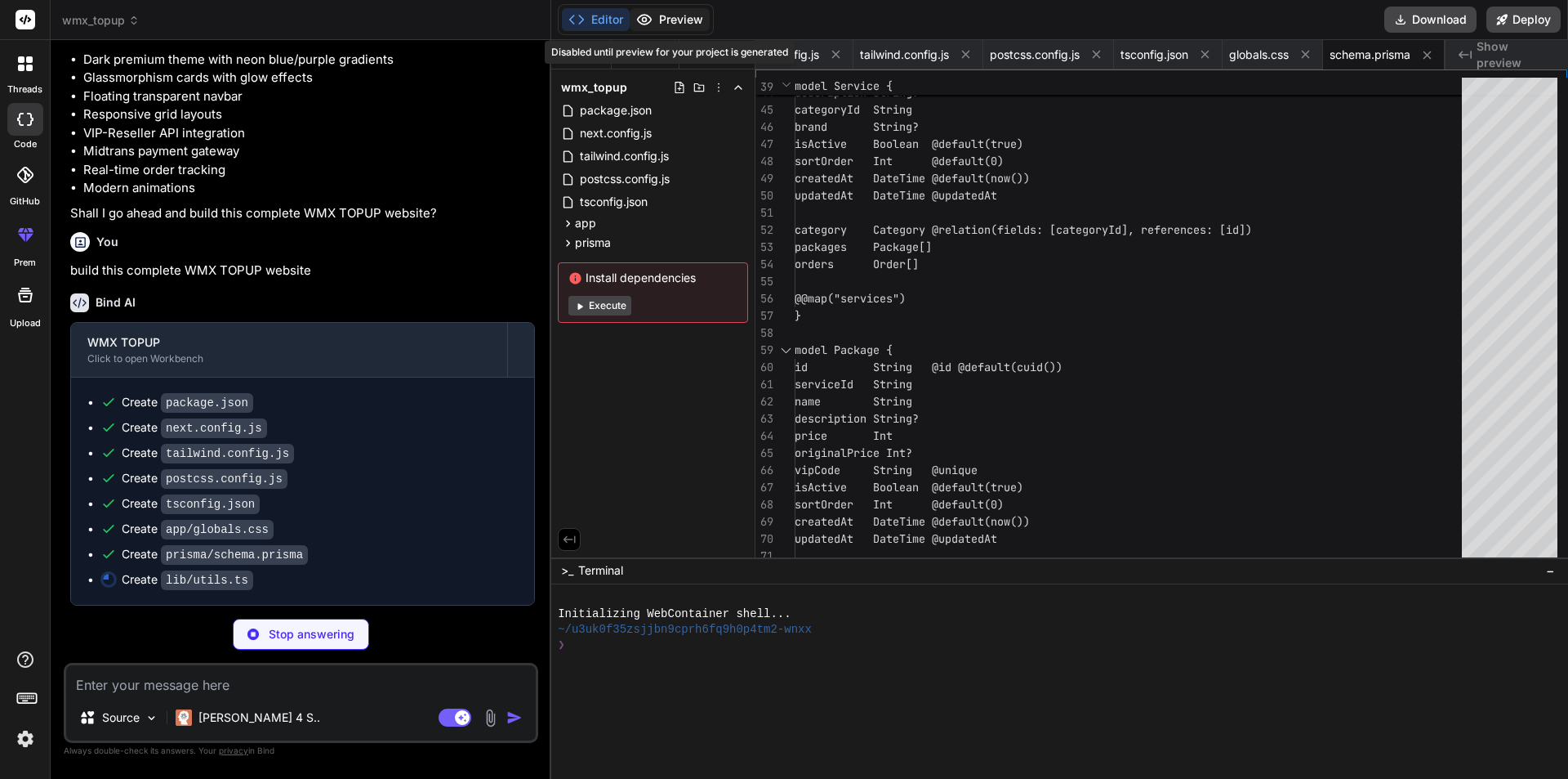
type textarea "x"
type textarea "case 'cancelled': return 'bg-red-500/20 text-red-400 border-red-500/30' case 'e…"
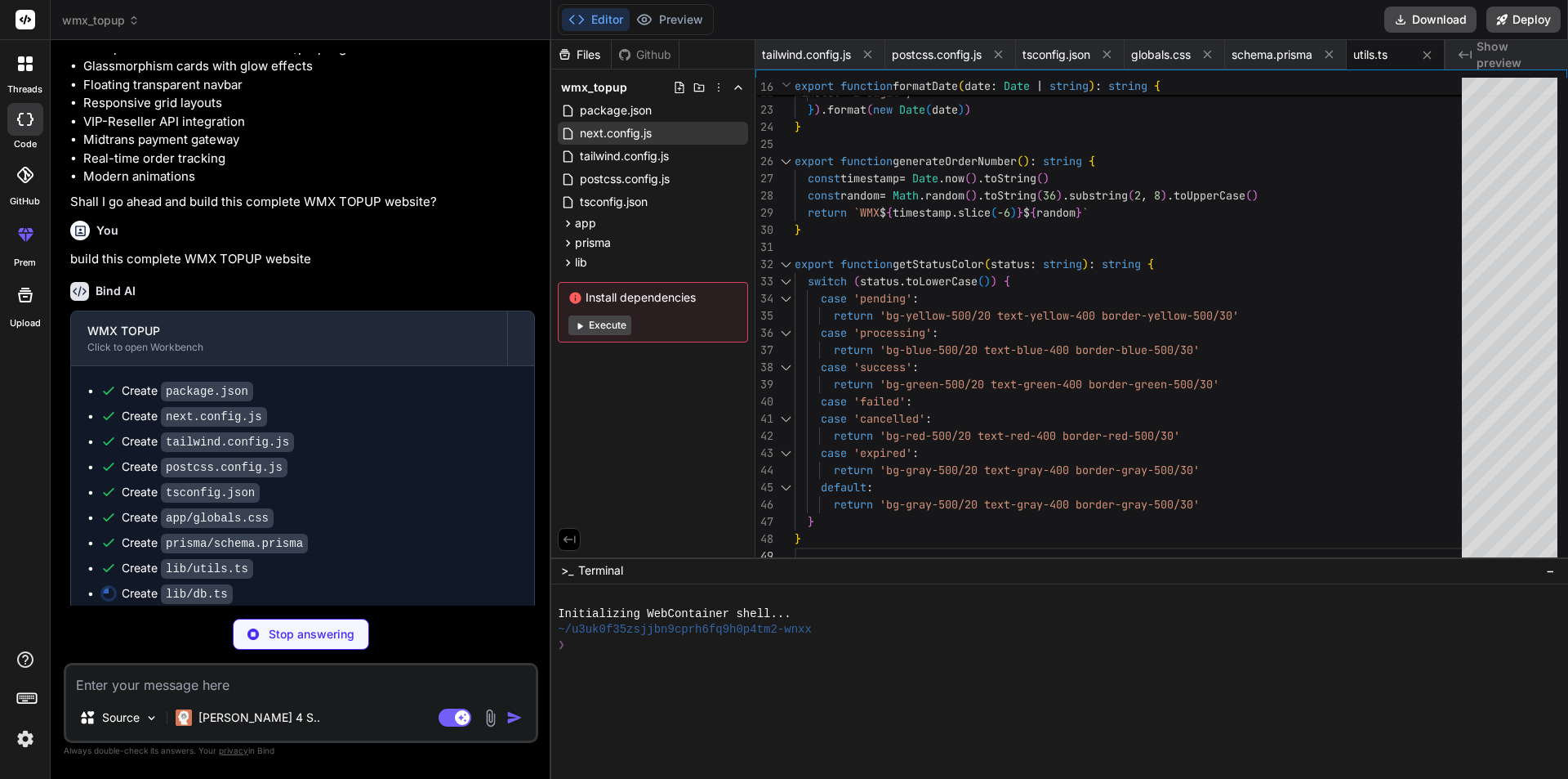
type textarea "x"
type textarea "import { PrismaClient } from '@prisma/client' const globalForPrisma = globalThi…"
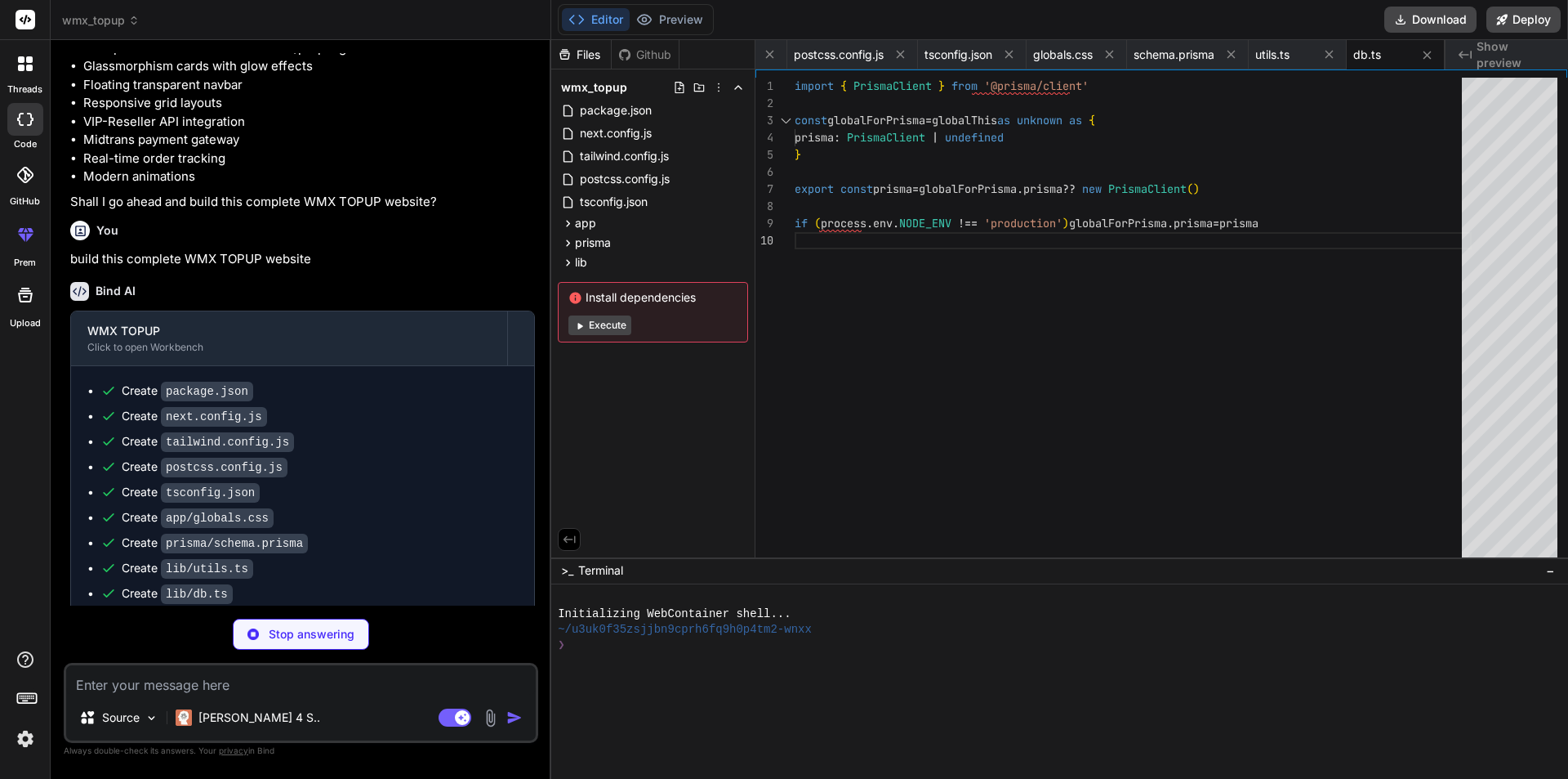
scroll to position [1156, 0]
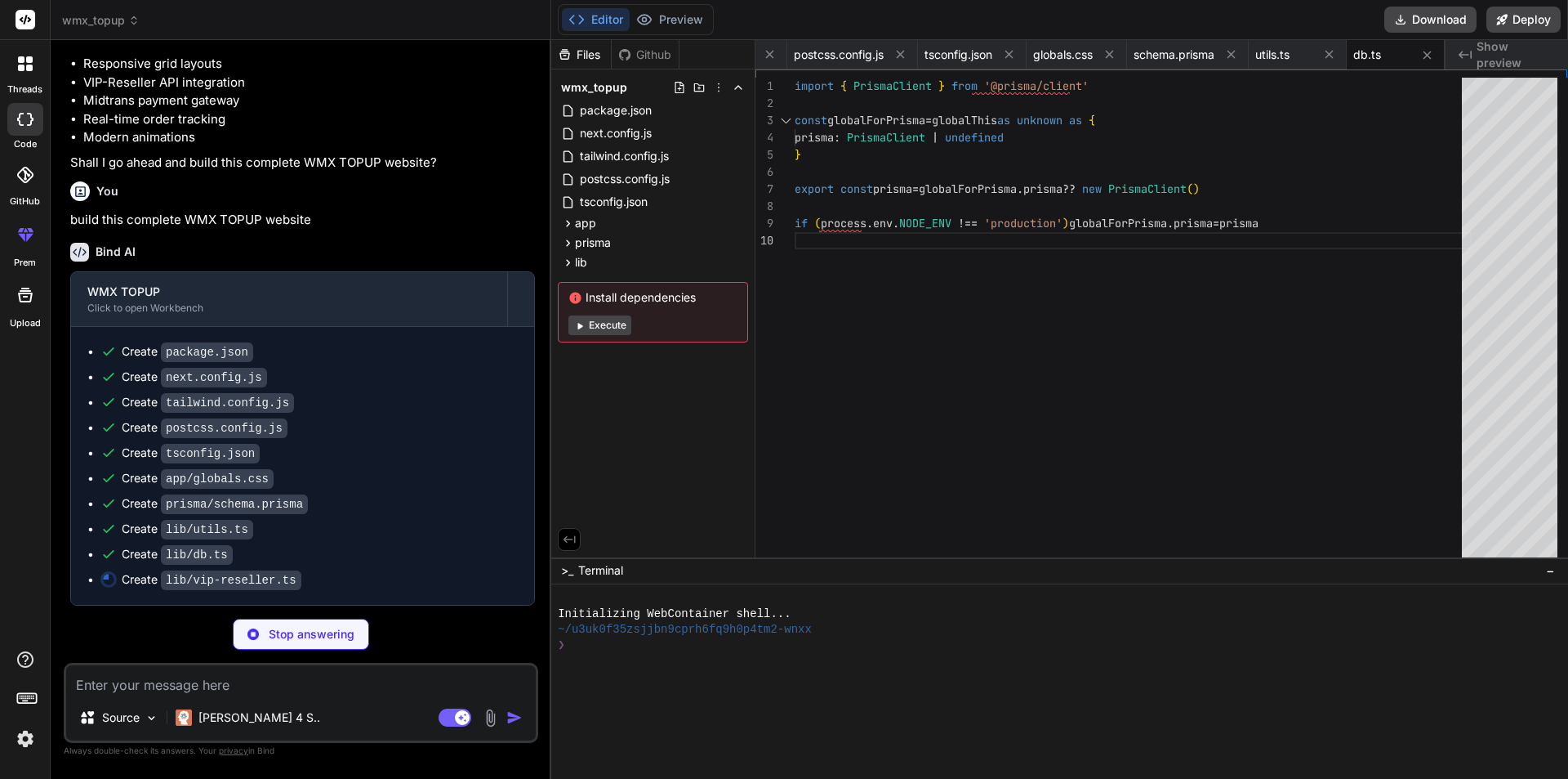
type textarea "x"
type textarea "return { nickname: undefined } } } } export const vipAPI = new VipResellerAPI()"
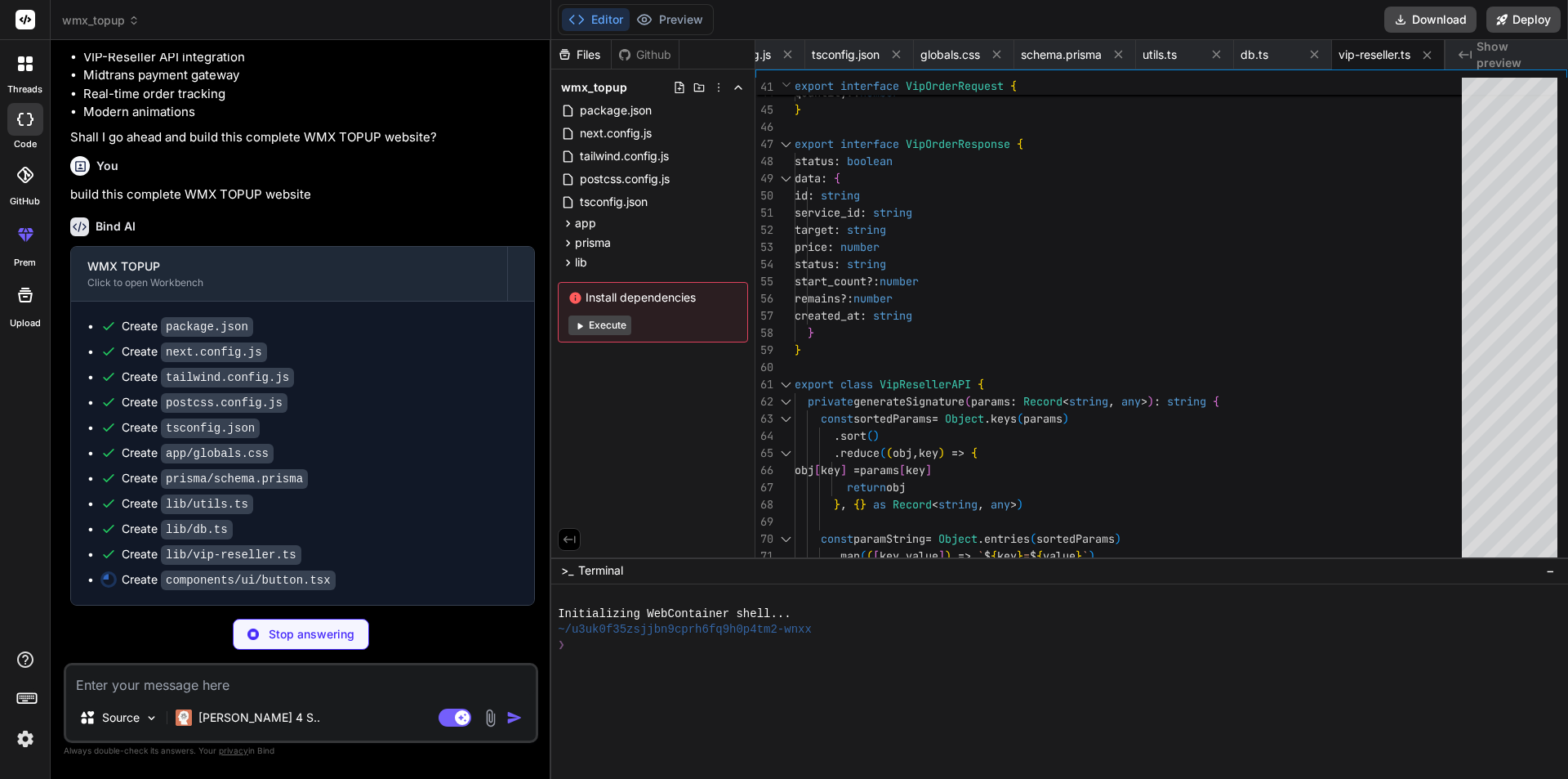
scroll to position [1181, 0]
type textarea "x"
type textarea "export { Button, buttonVariants }"
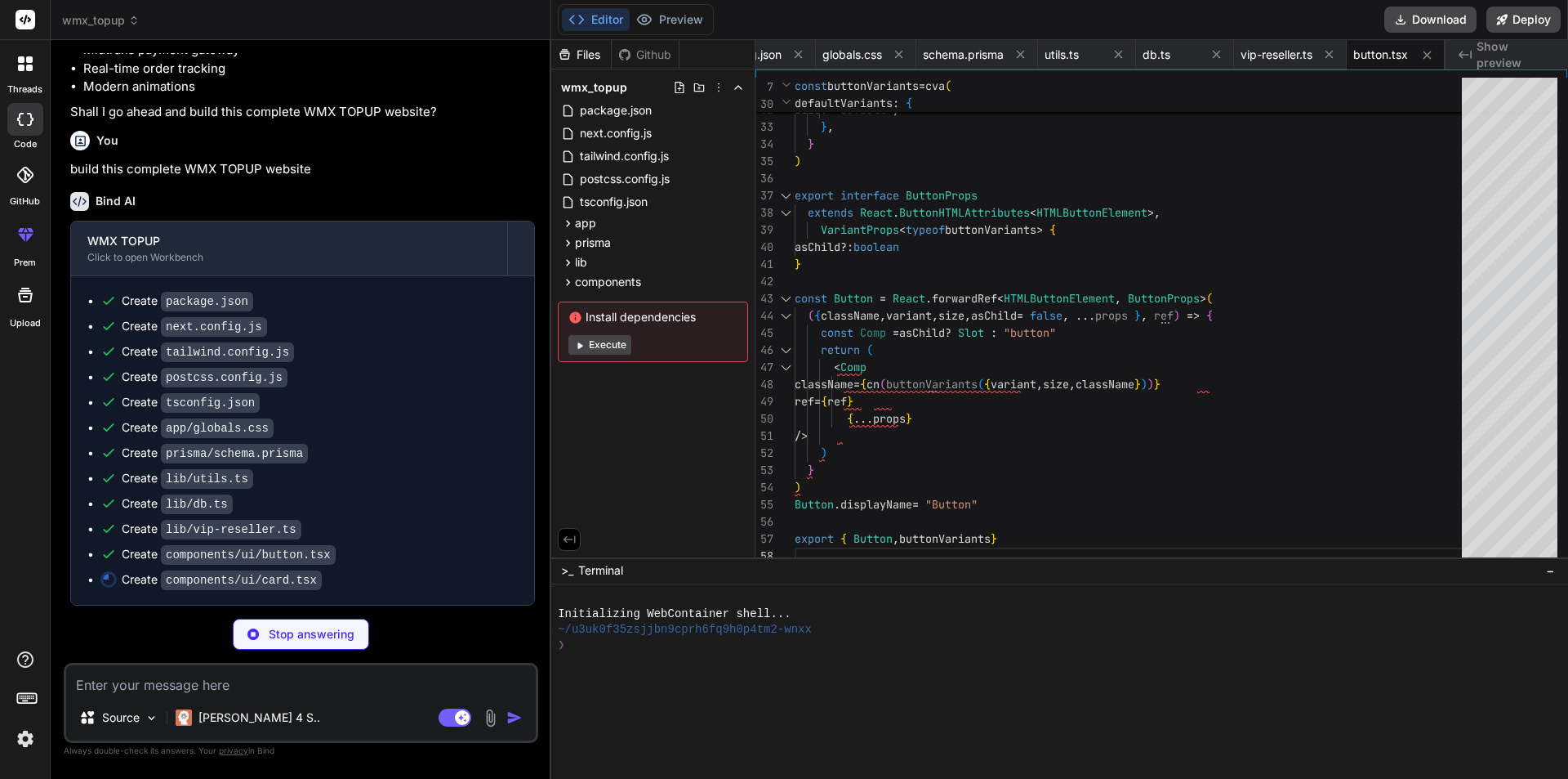
scroll to position [854, 0]
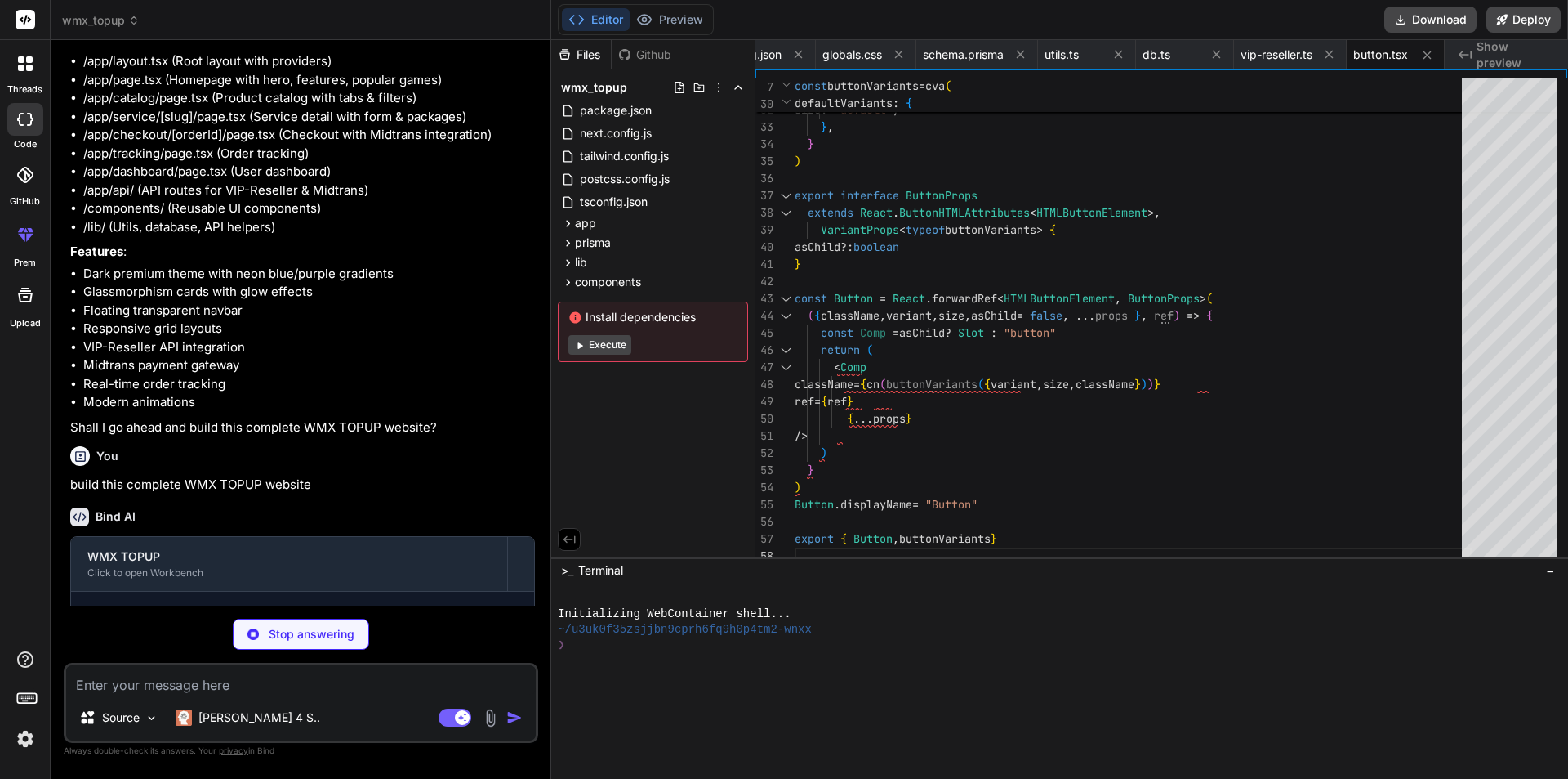
type textarea "x"
type textarea "<div ref={ref} className={cn("flex items-center p-6 pt-0", className)} {...prop…"
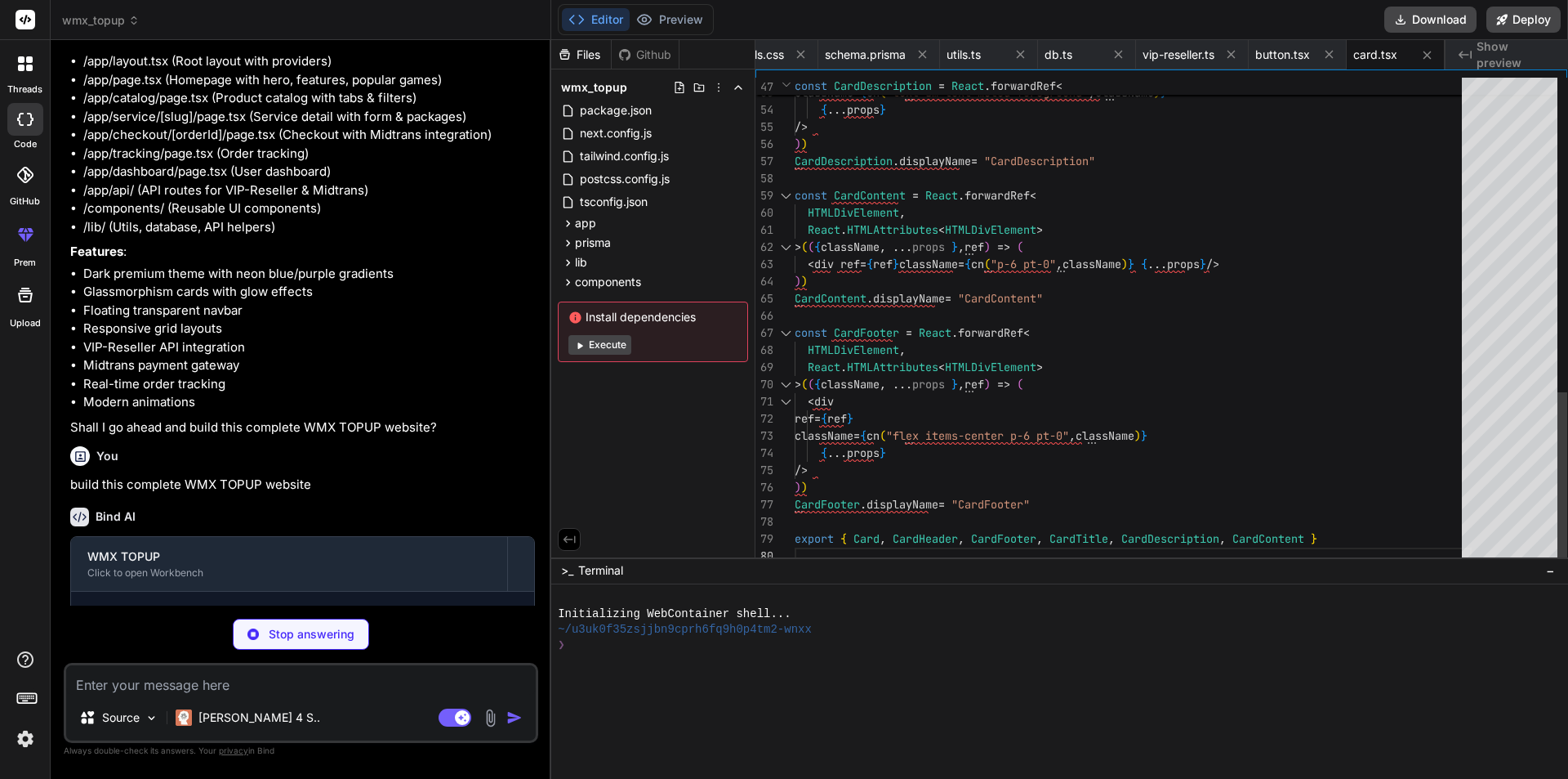
type textarea "x"
type textarea ")} {...props} /> )) TabsContent.displayName = TabsPrimitive.Content.displayName…"
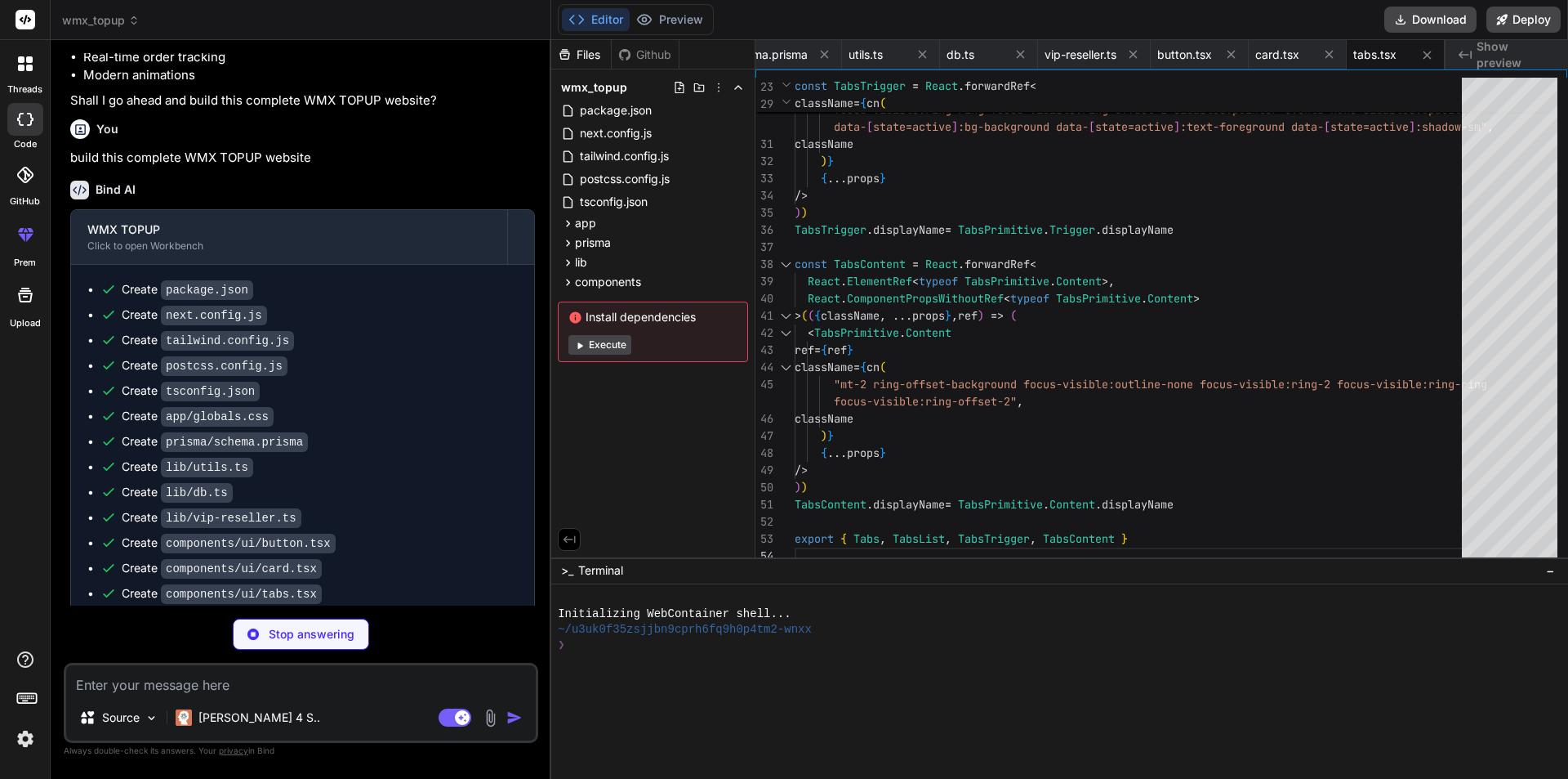
scroll to position [1257, 0]
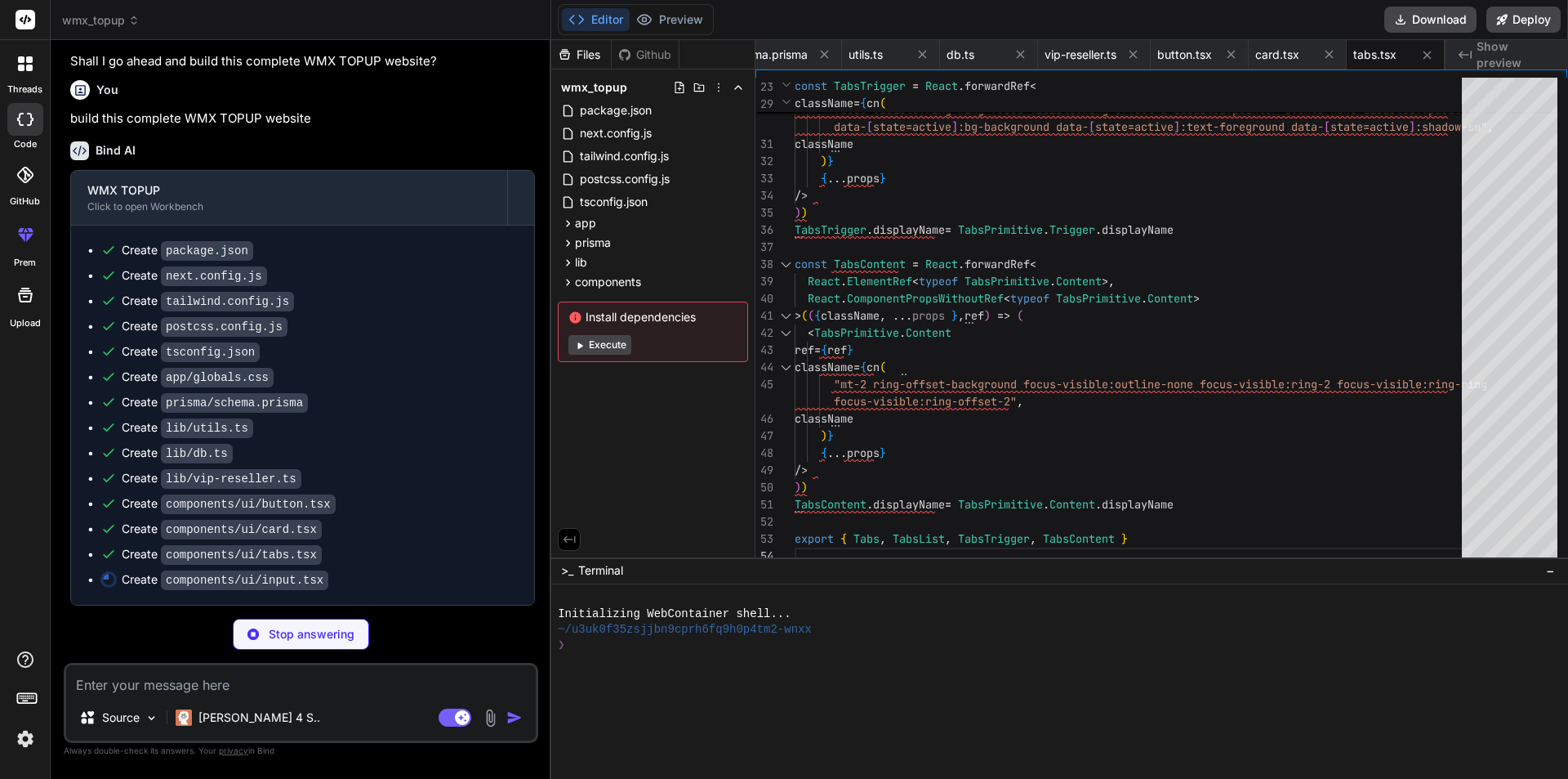
type textarea "x"
type textarea "ref={ref} {...props} /> ) } ) Input.displayName = "Input" export { Input }"
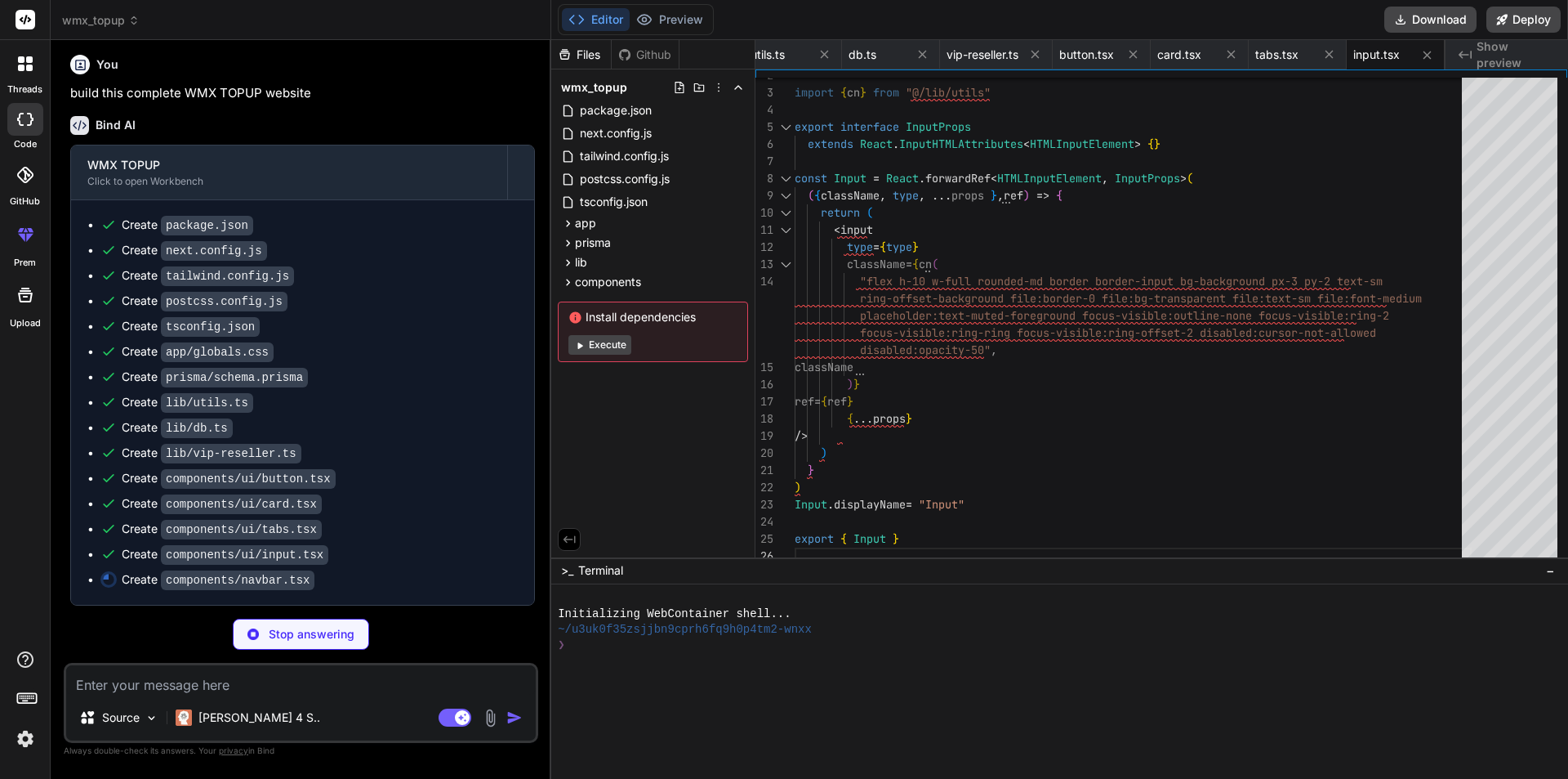
scroll to position [1282, 0]
type textarea "x"
type textarea "</div> )} </div> </nav> ) }"
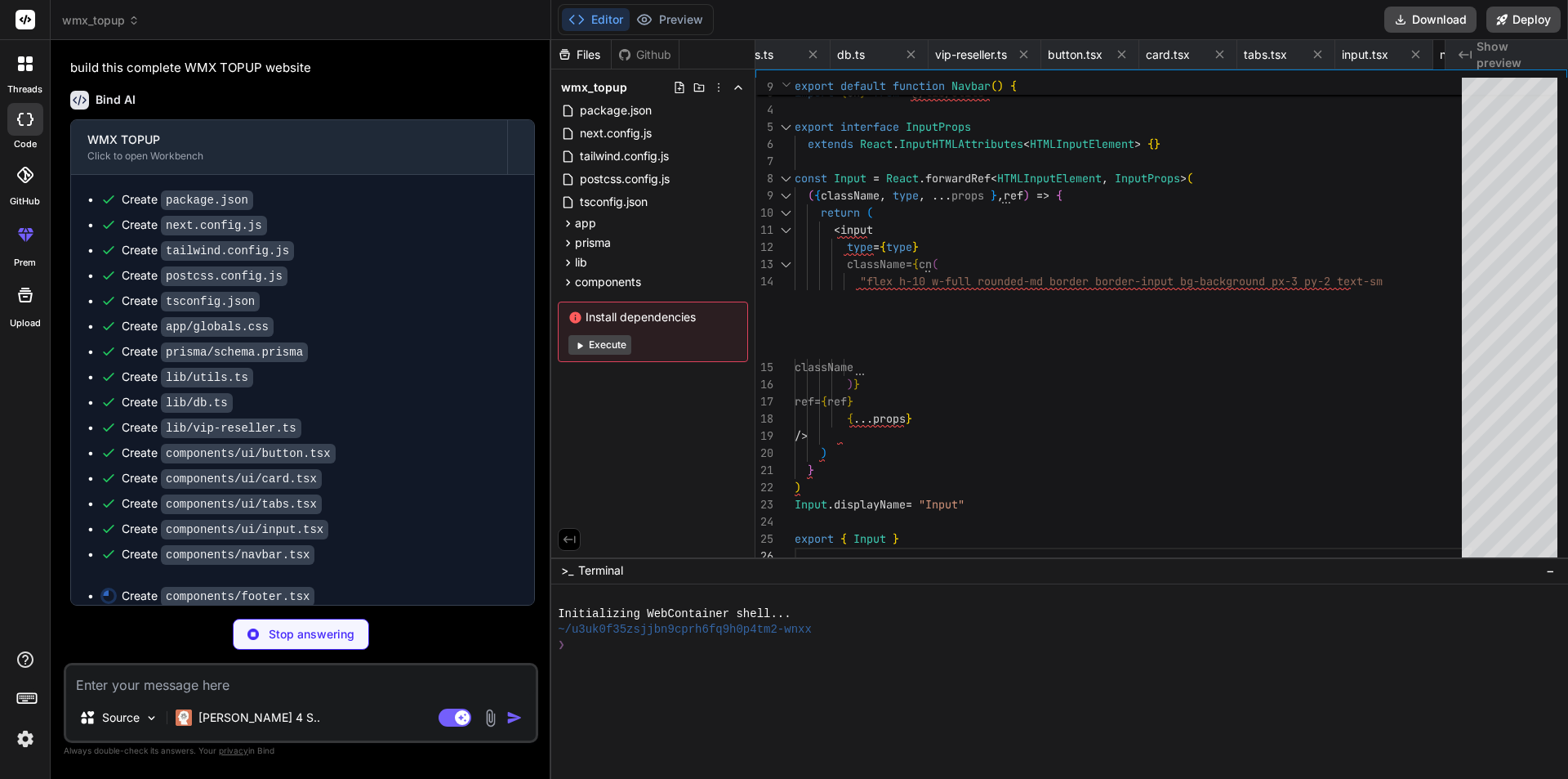
scroll to position [0, 937]
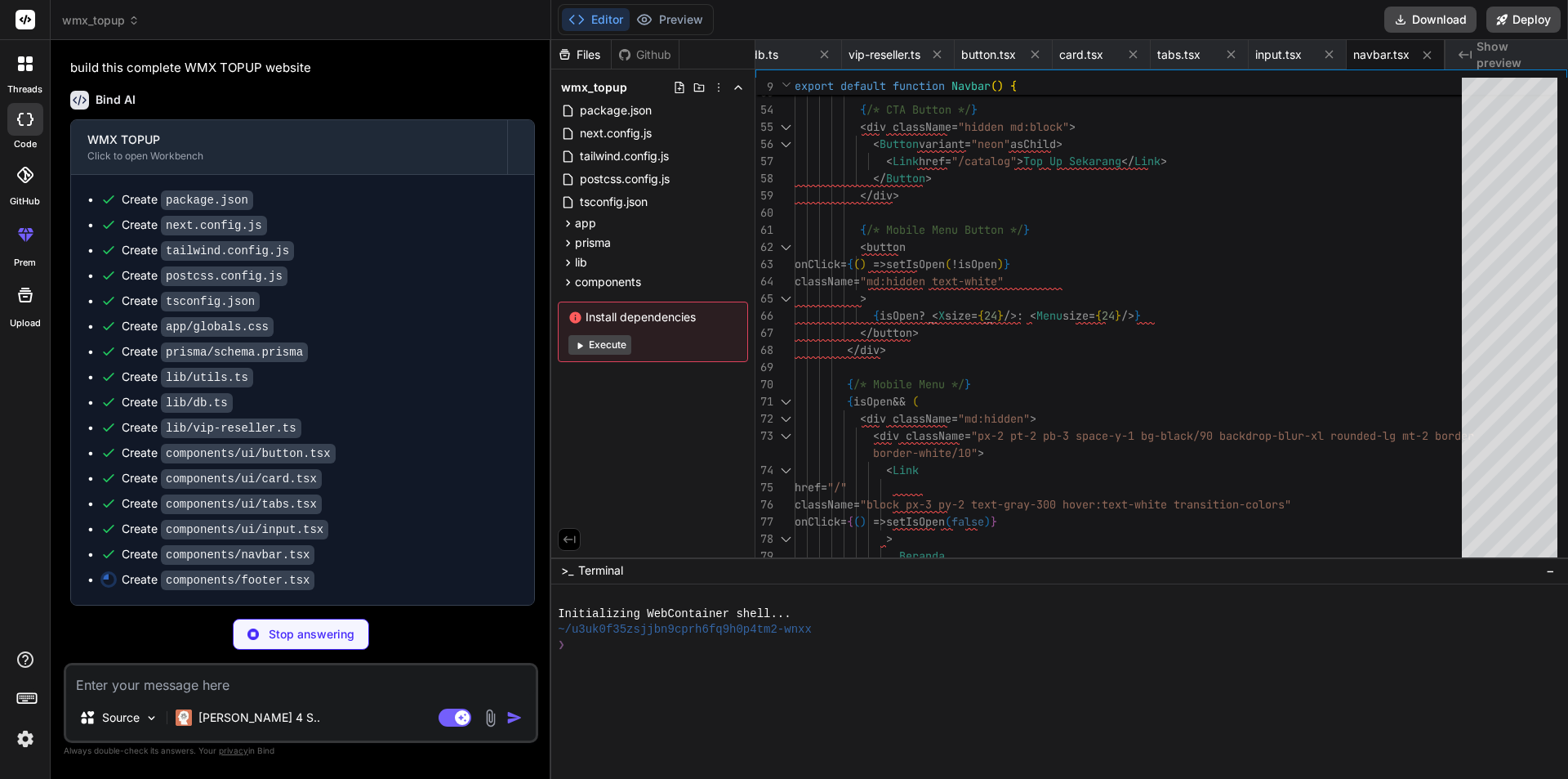
type textarea "x"
type textarea "</Link> </div> </div> </div> </div> </footer> ) }"
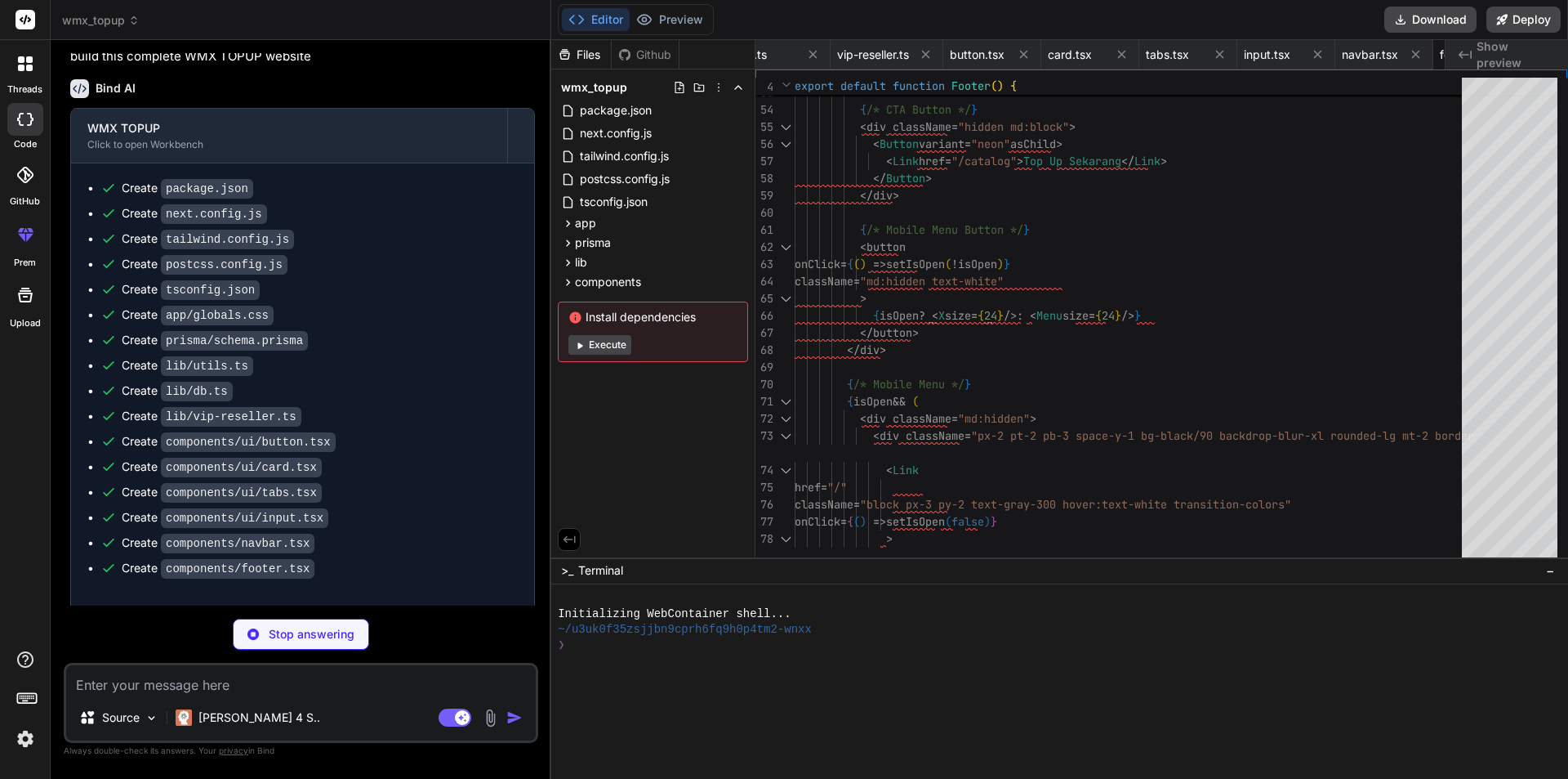
type textarea "x"
type textarea "{children} </main> <Footer /> </div> </div> </body> </html> ) }"
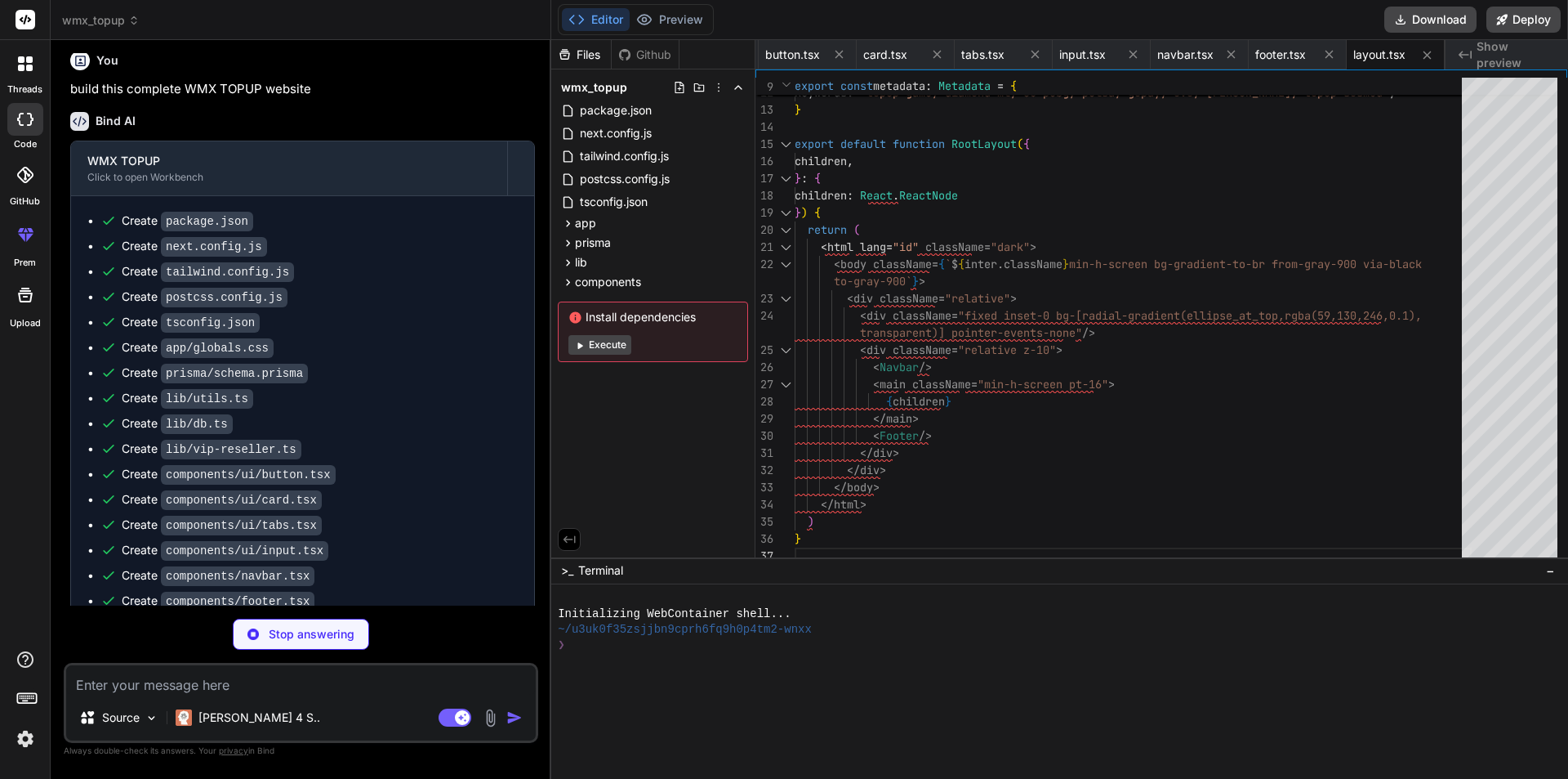
scroll to position [1358, 0]
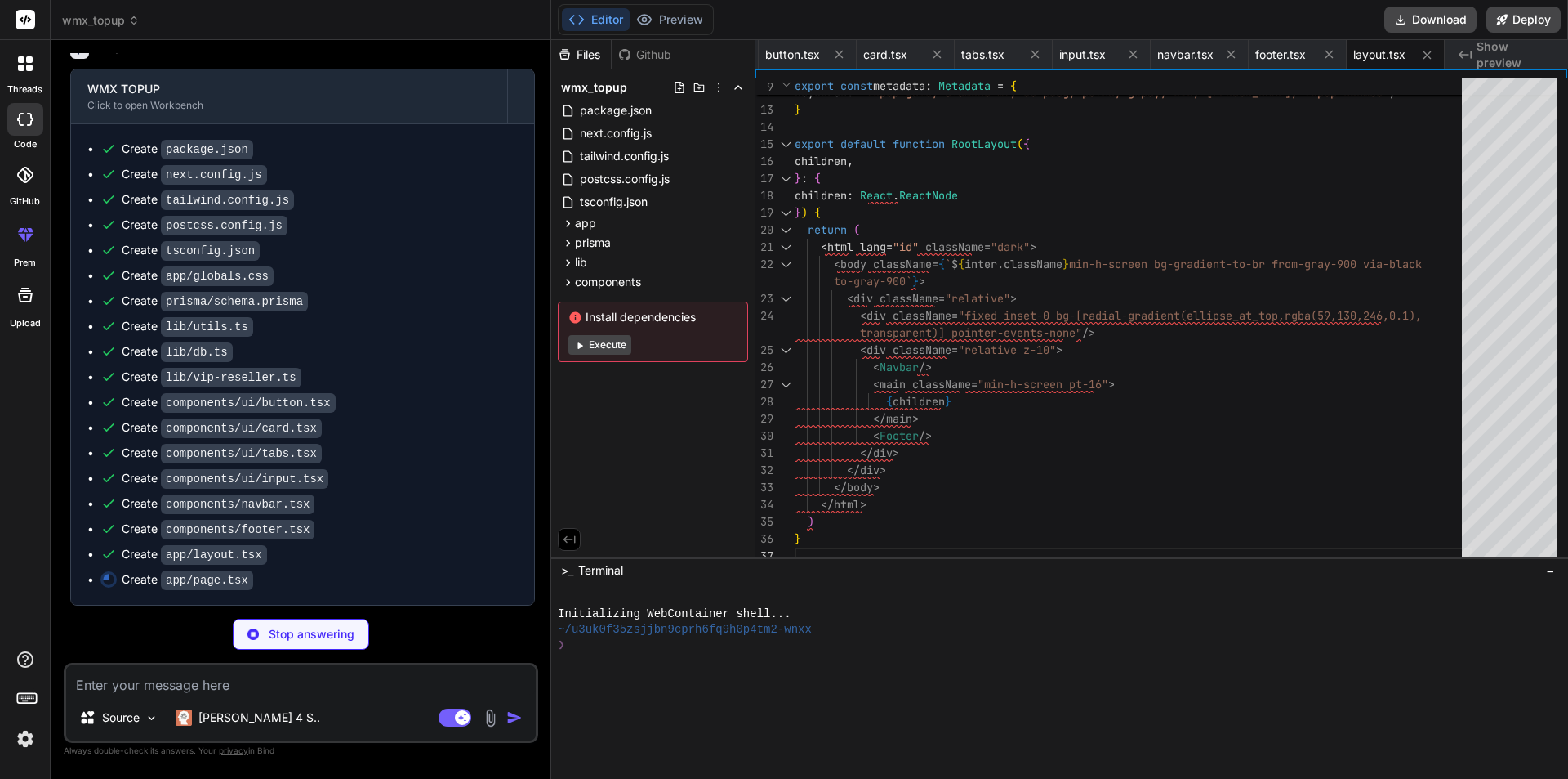
drag, startPoint x: 601, startPoint y: 341, endPoint x: 584, endPoint y: 387, distance: 49.0
click at [584, 387] on div "Files Github wmx_topup package.json next.config.js tailwind.config.js postcss.c…" at bounding box center [653, 298] width 204 height 517
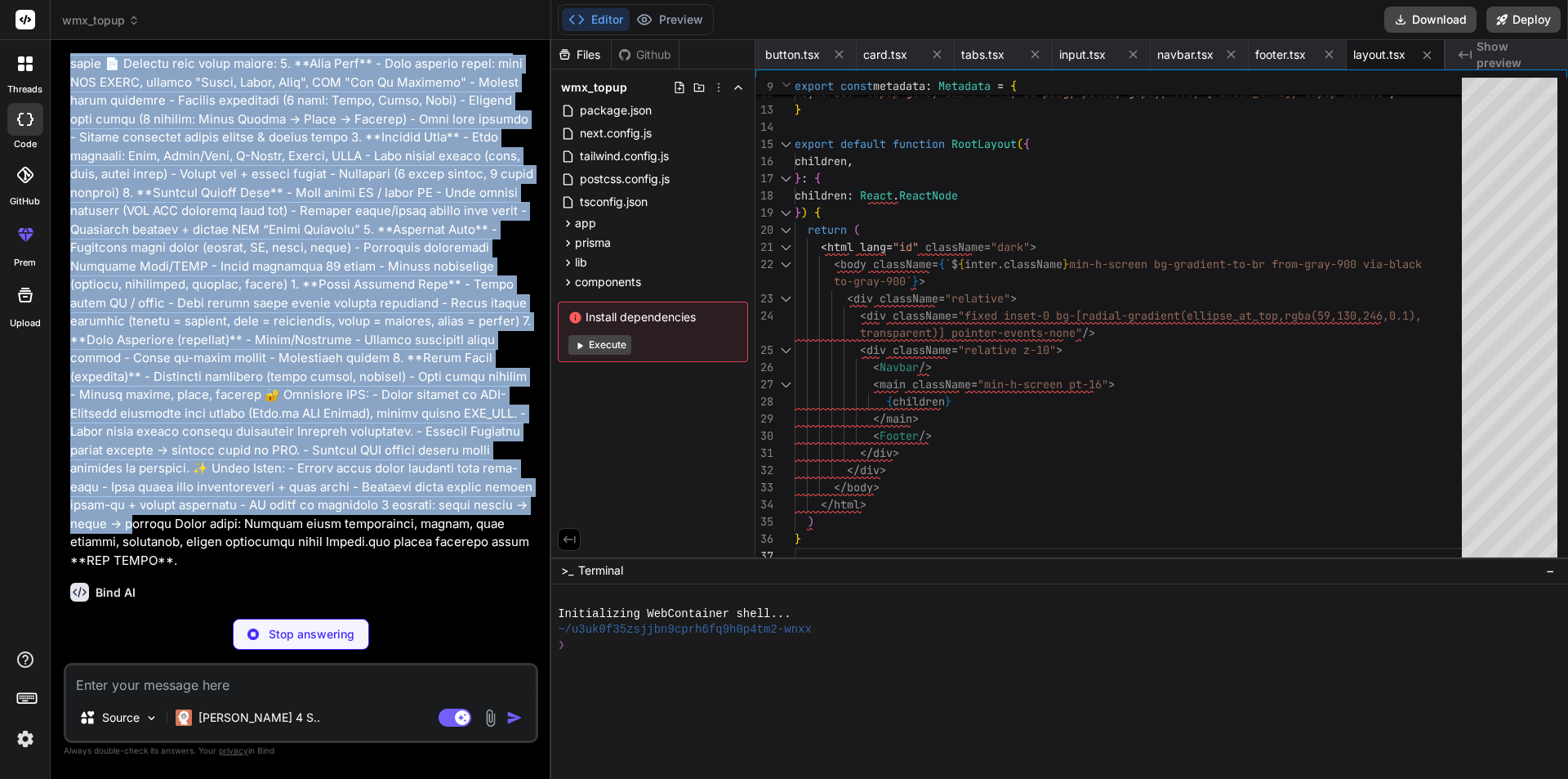
scroll to position [327, 0]
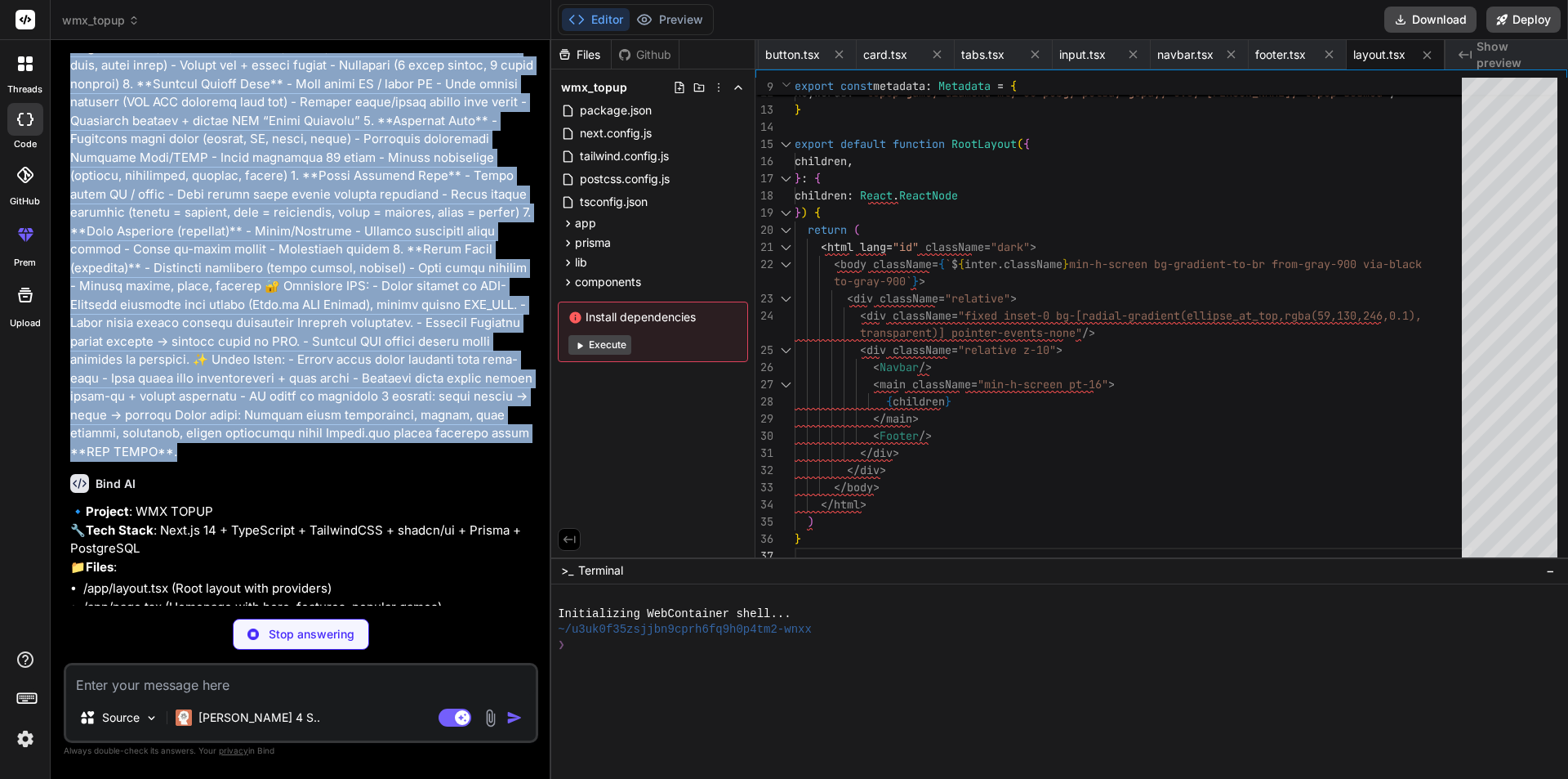
drag, startPoint x: 71, startPoint y: 93, endPoint x: 407, endPoint y: 456, distance: 494.6
click at [407, 456] on p at bounding box center [303, 112] width 465 height 699
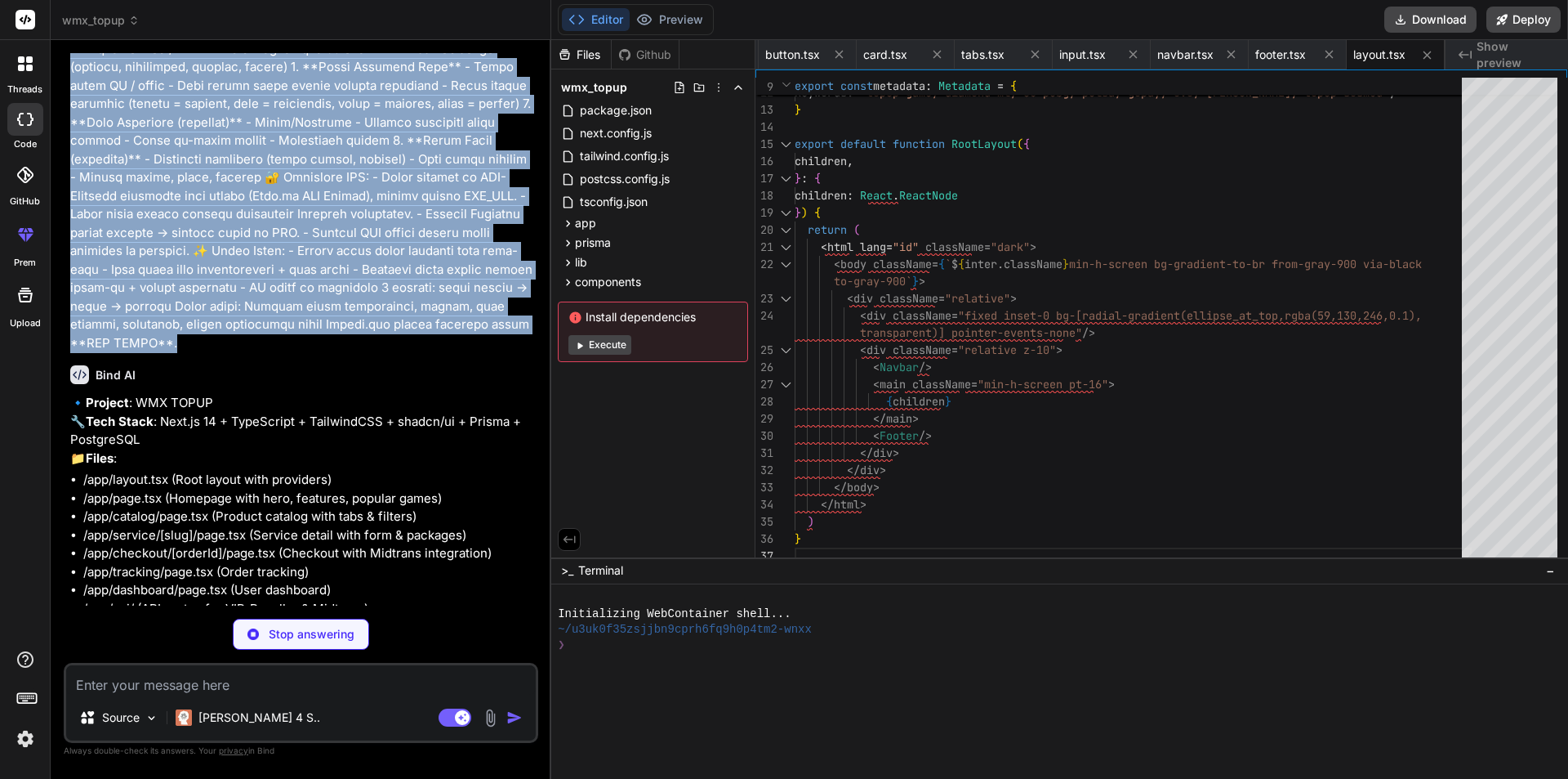
type textarea "x"
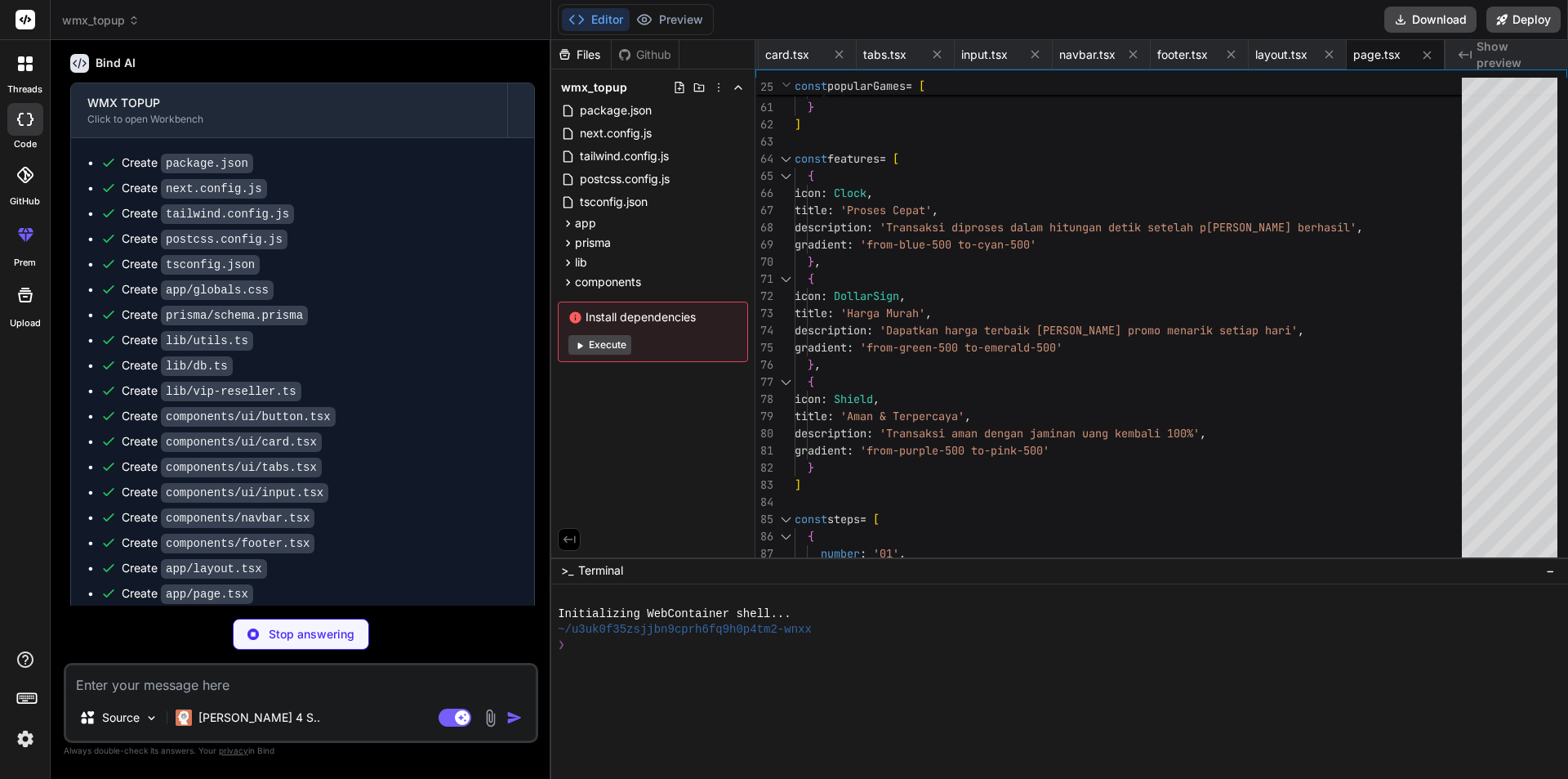
scroll to position [1383, 0]
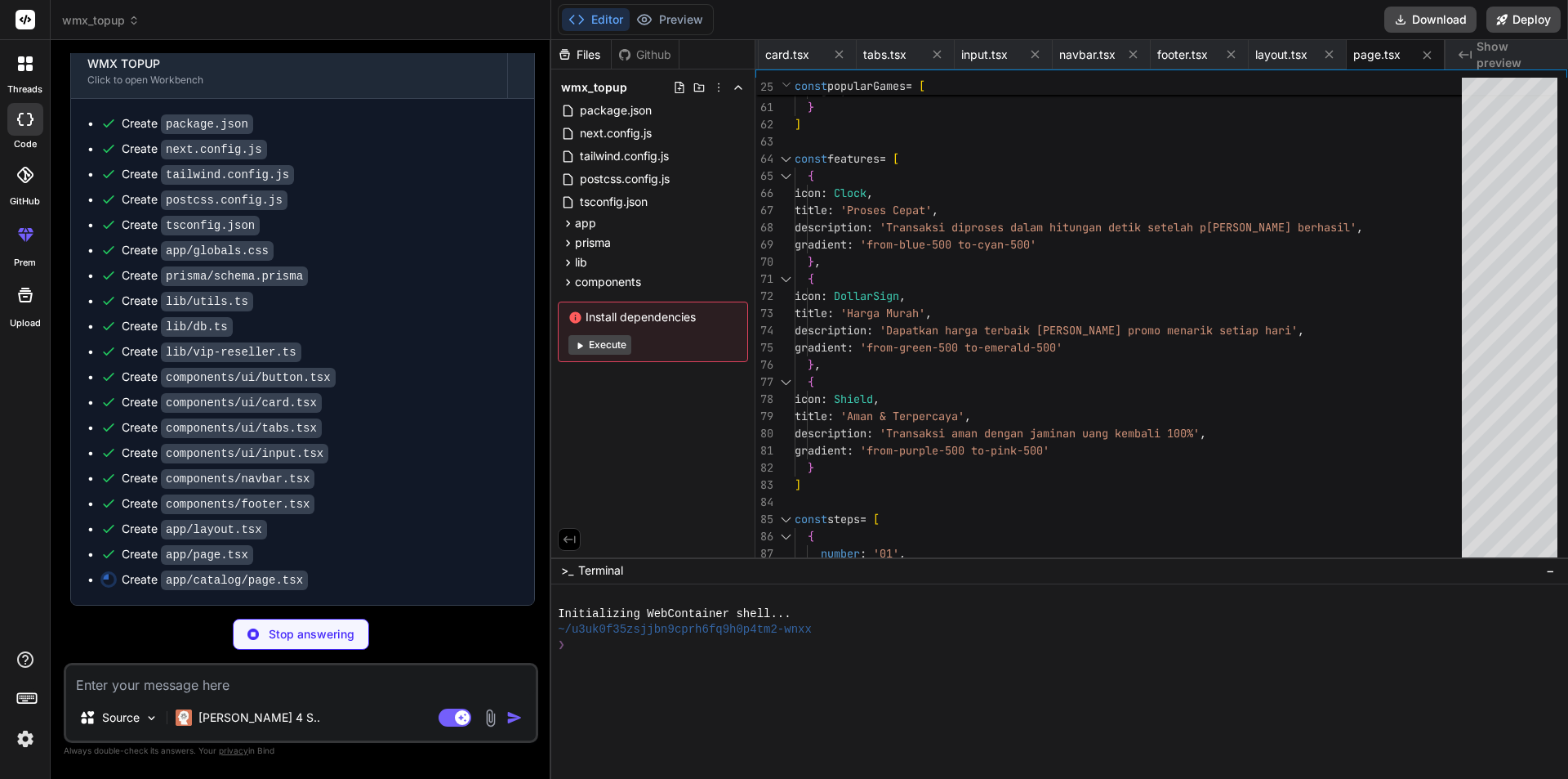
type textarea "x"
type textarea "</Button> </motion.div> )} </div> </div> ) }"
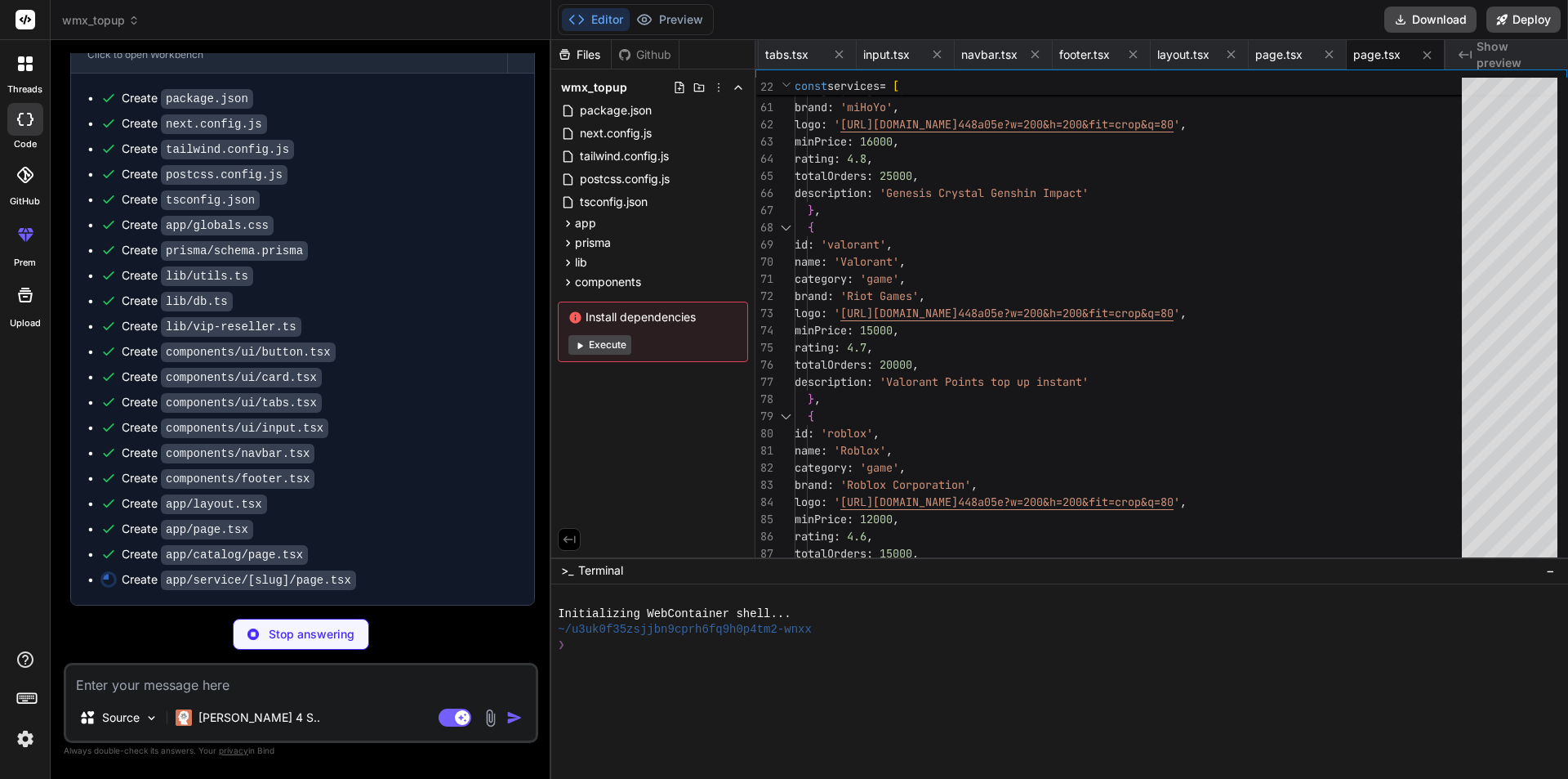
type textarea "x"
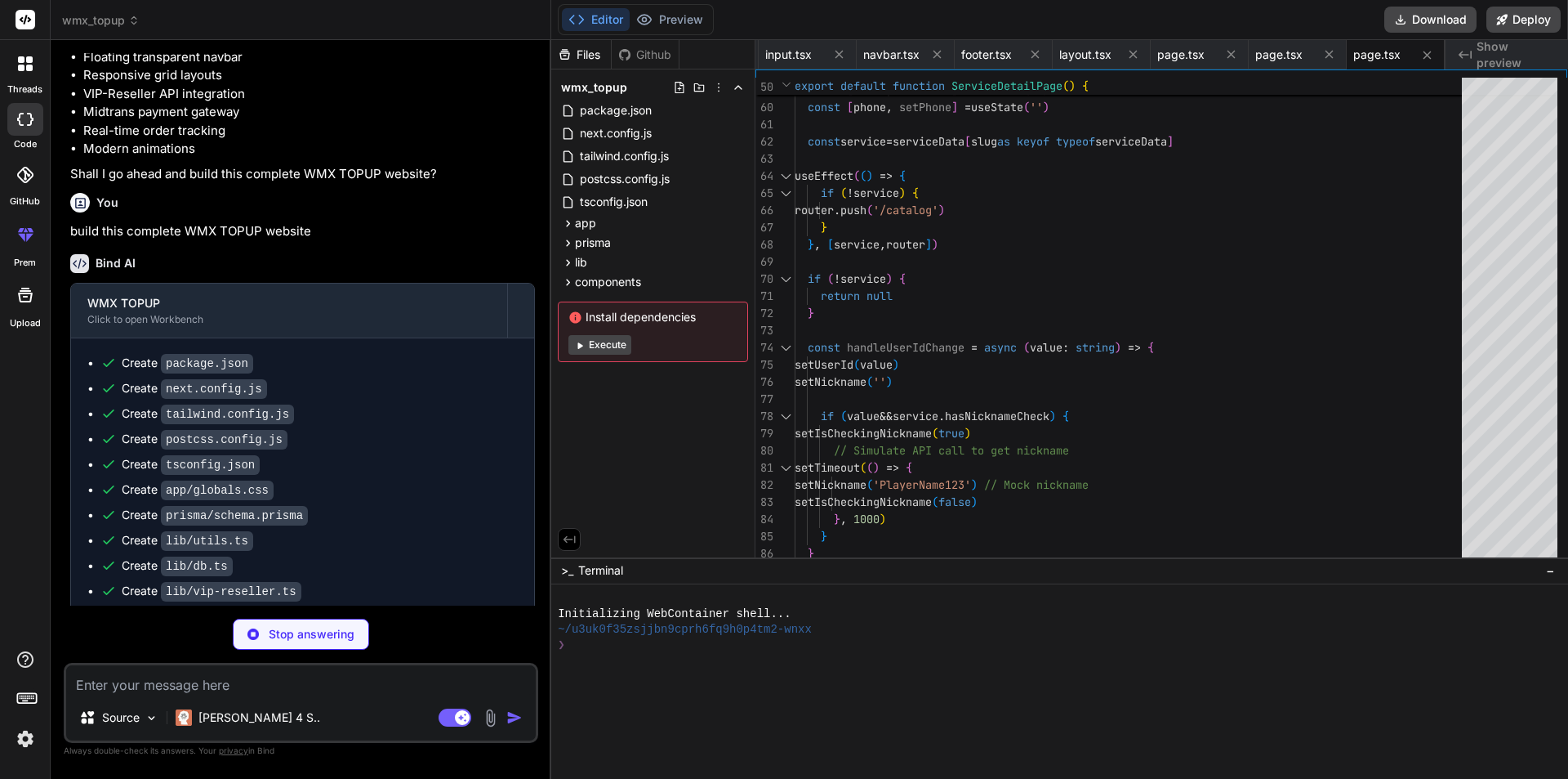
scroll to position [1434, 0]
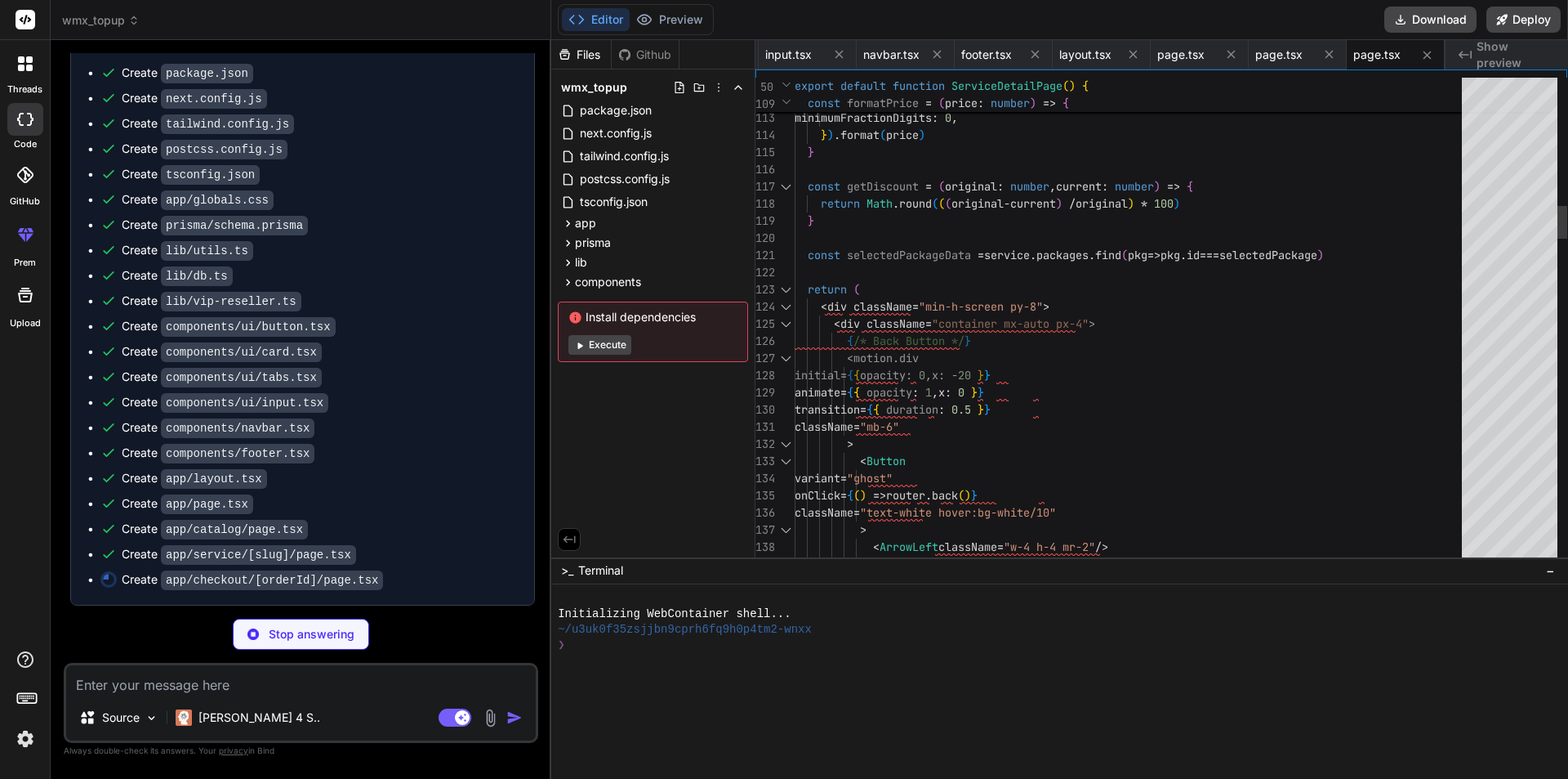
type textarea "x"
type textarea "</CardContent> </Card> </motion.div> </div> </div> </div> ) }"
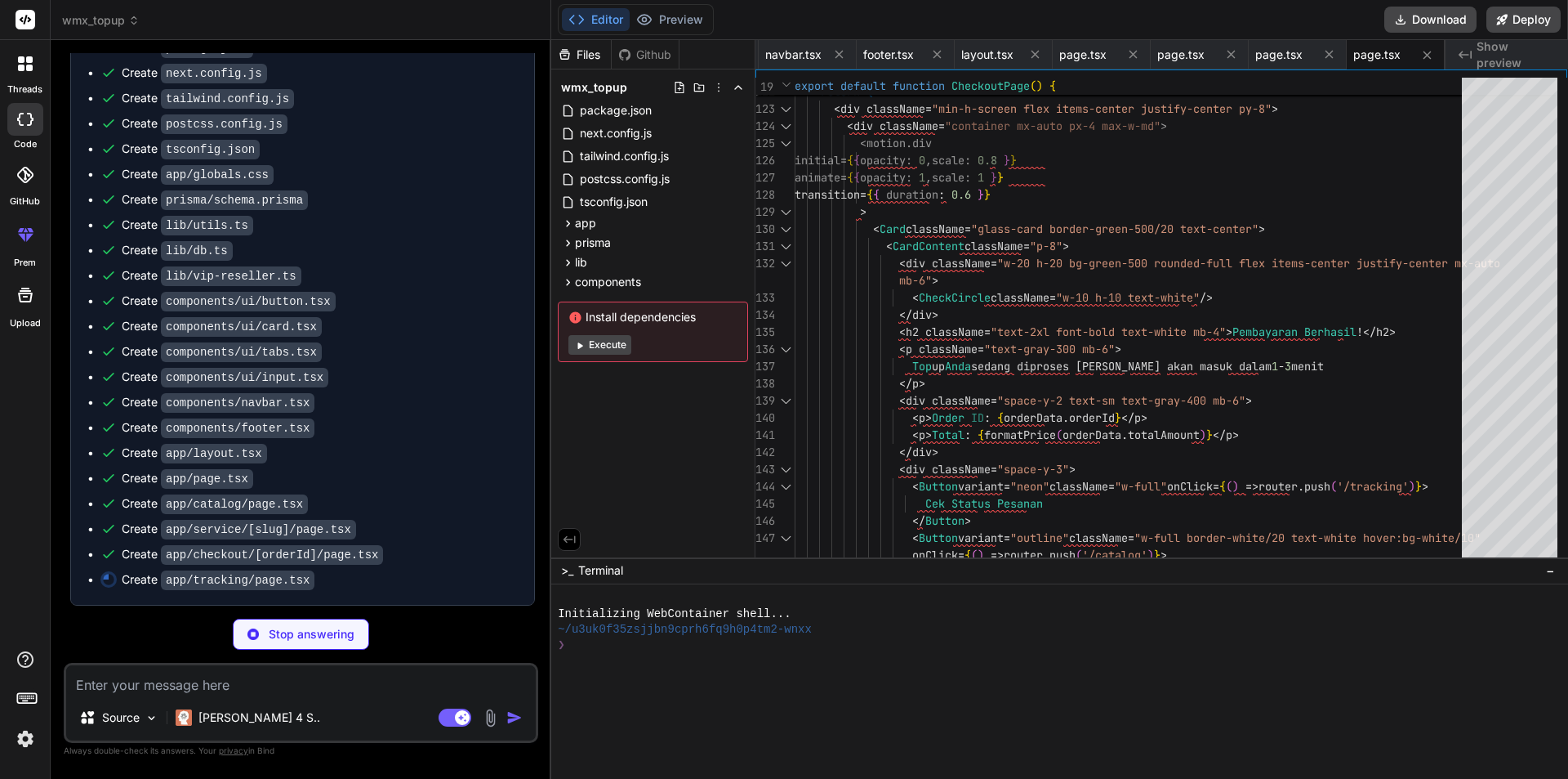
scroll to position [1459, 0]
type textarea "x"
type textarea ") }"
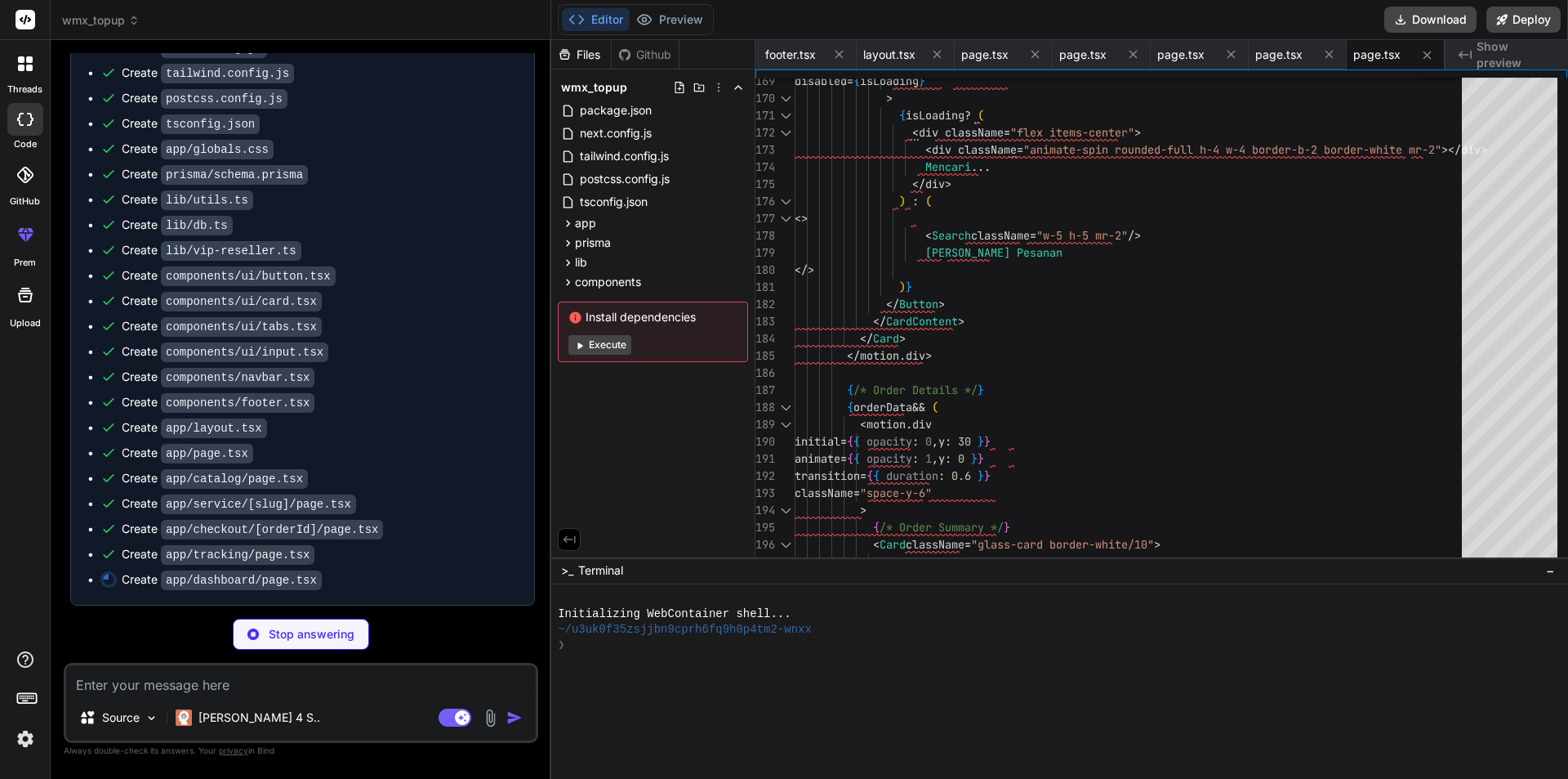
scroll to position [1484, 0]
type textarea "x"
type textarea "</TabsContent> </Tabs> </div> </div> ) }"
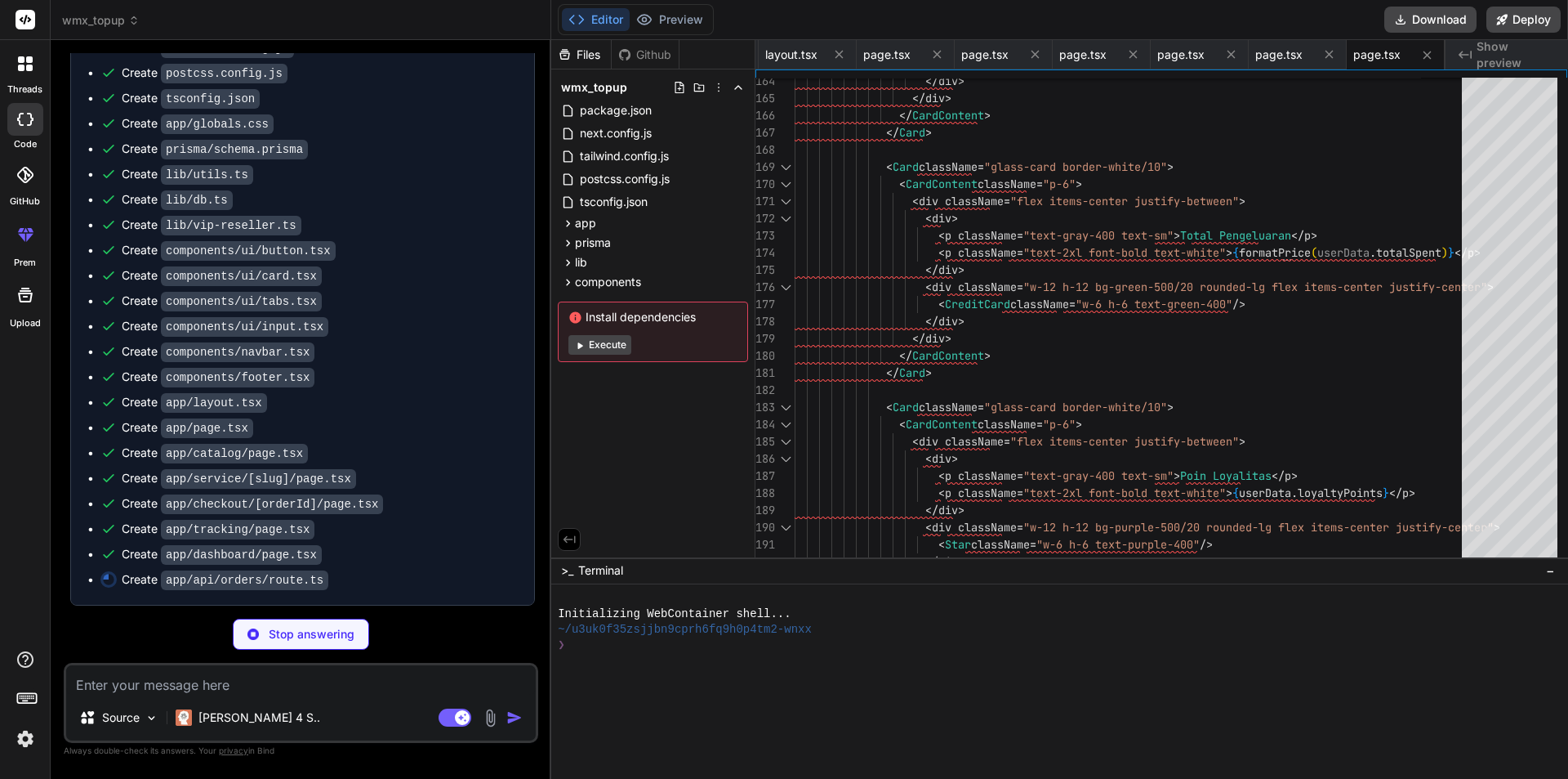
type textarea "x"
type textarea ") } }"
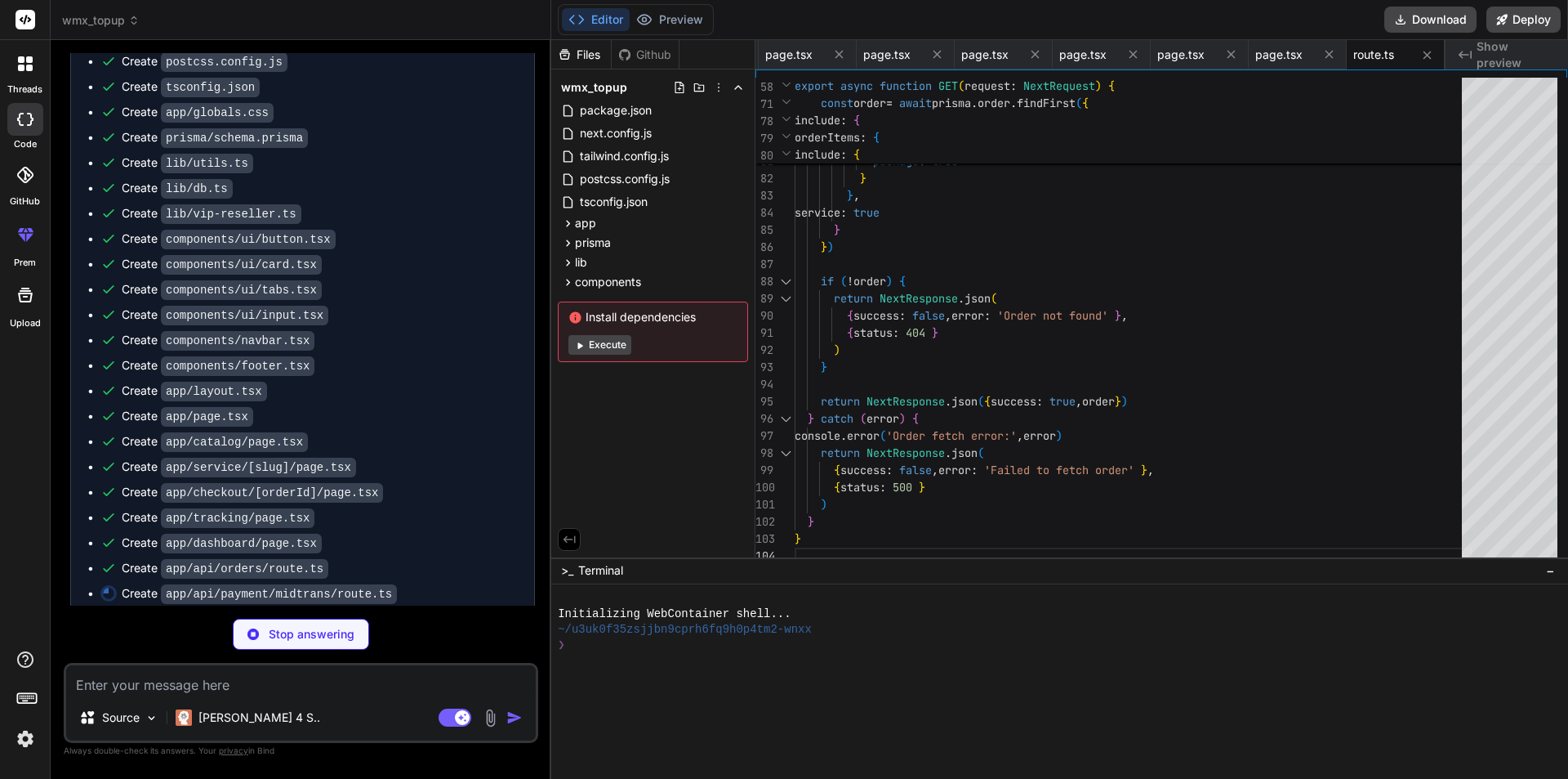
type textarea "x"
type textarea "}"
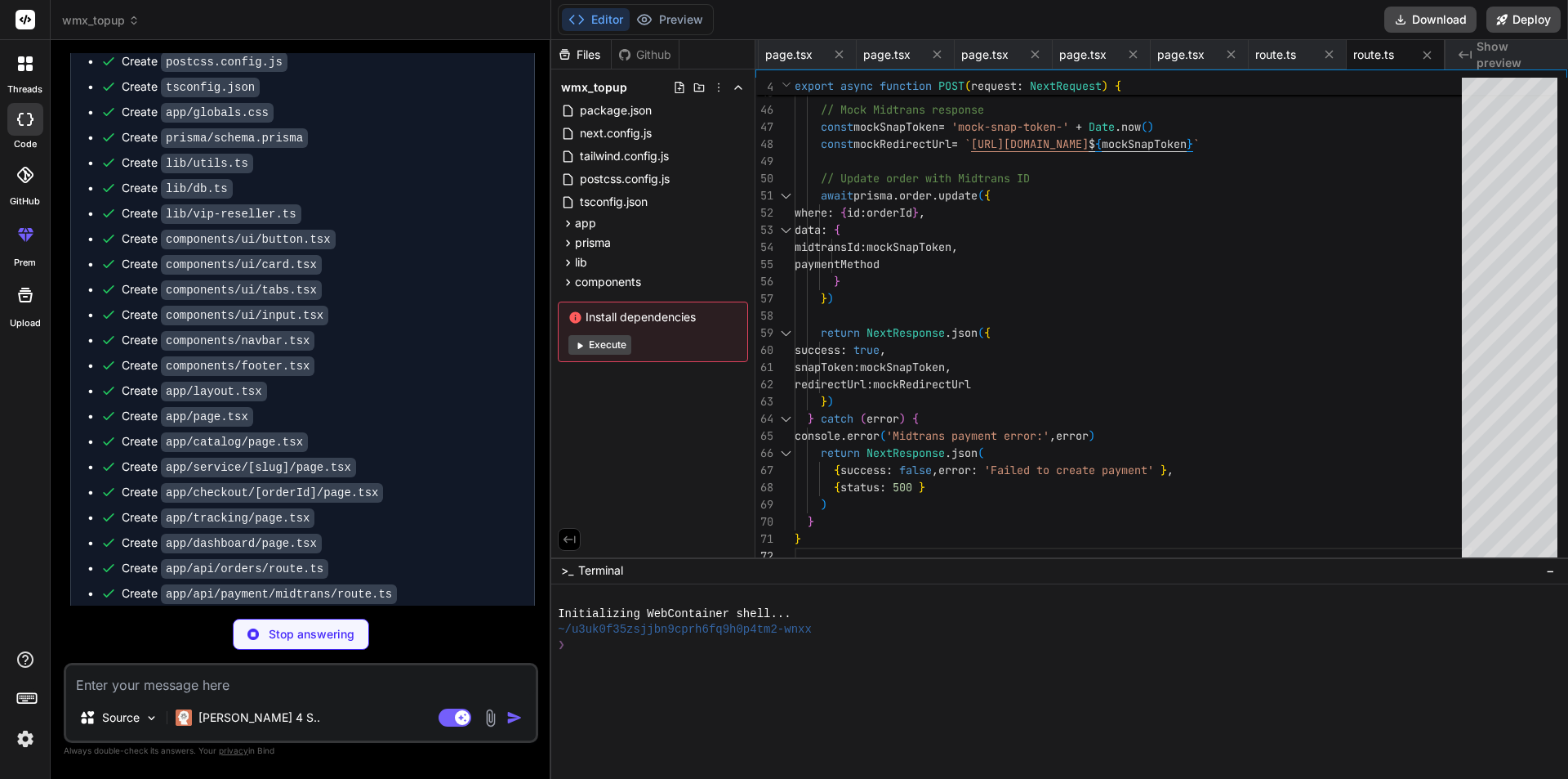
type textarea "x"
type textarea "} catch (error) { console.error('Midtrans webhook error:', error) return NextRe…"
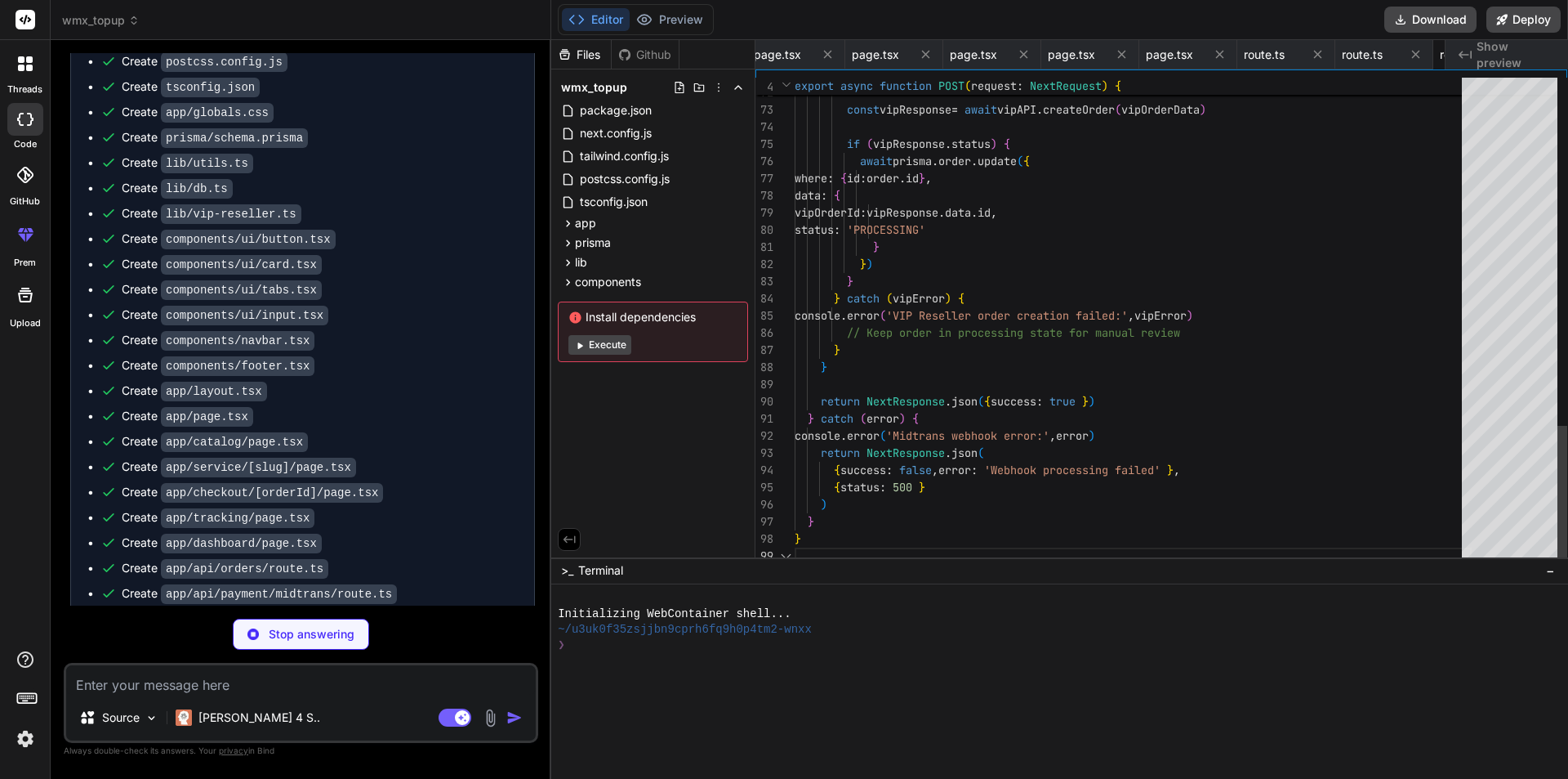
scroll to position [0, 2016]
type textarea "x"
type textarea "} catch (error) { console.error('VIP Reseller webhook error:', error) return Ne…"
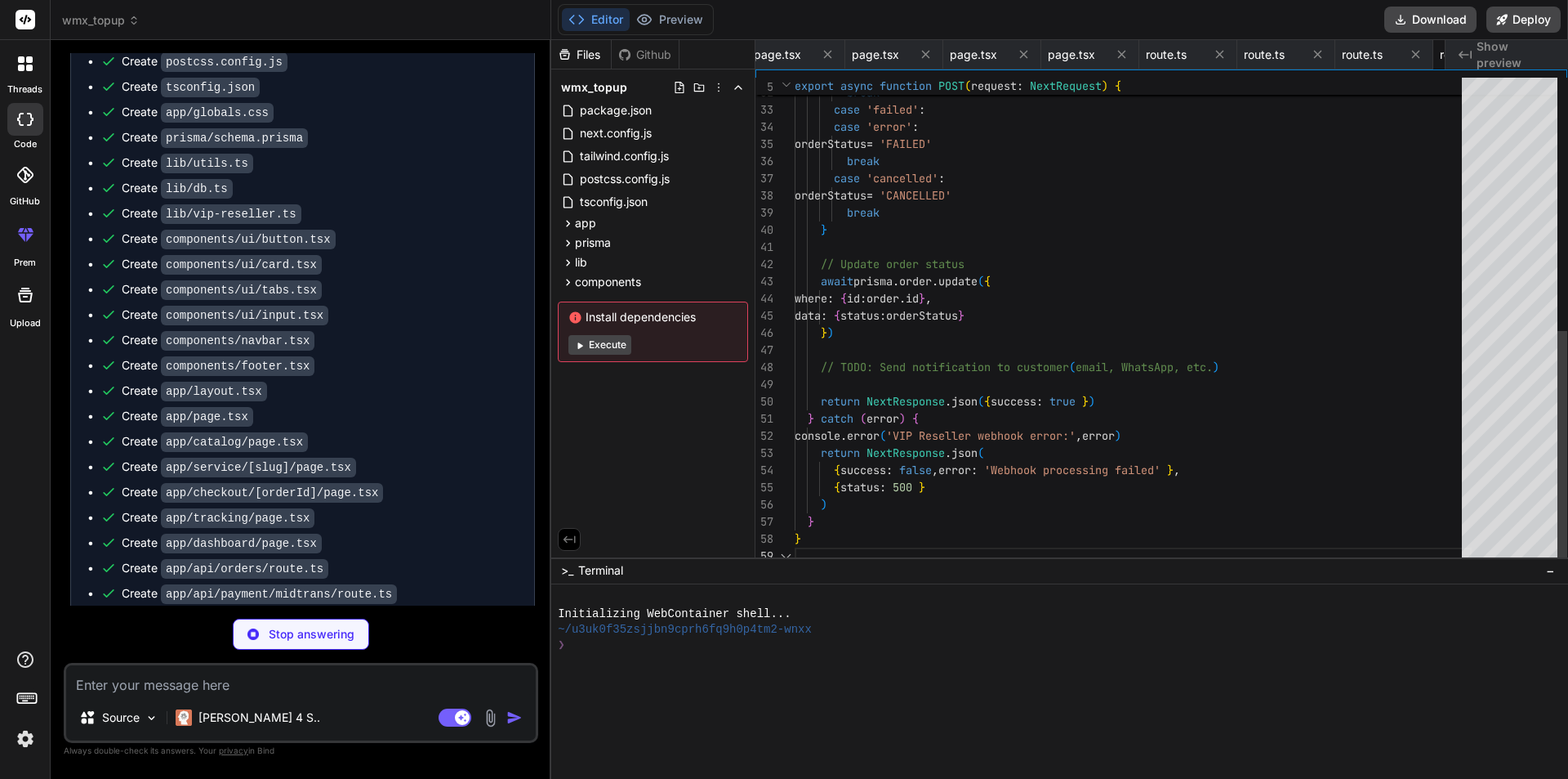
scroll to position [0, 2113]
type textarea "x"
type textarea "# Next.js NEXTAUTH_SECRET="your_nextauth_secret" NEXTAUTH_URL="http://localhost…"
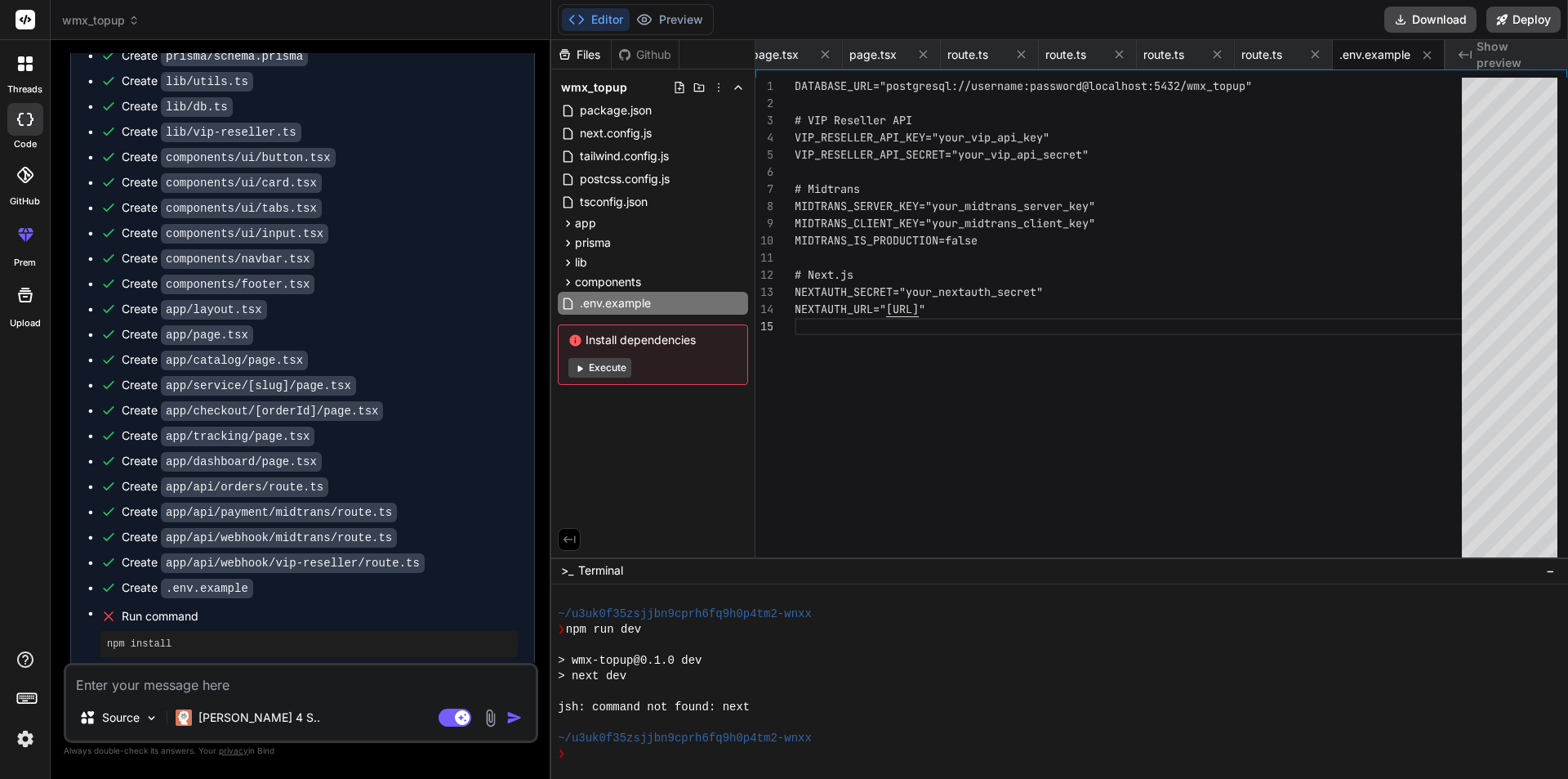
scroll to position [1348, 0]
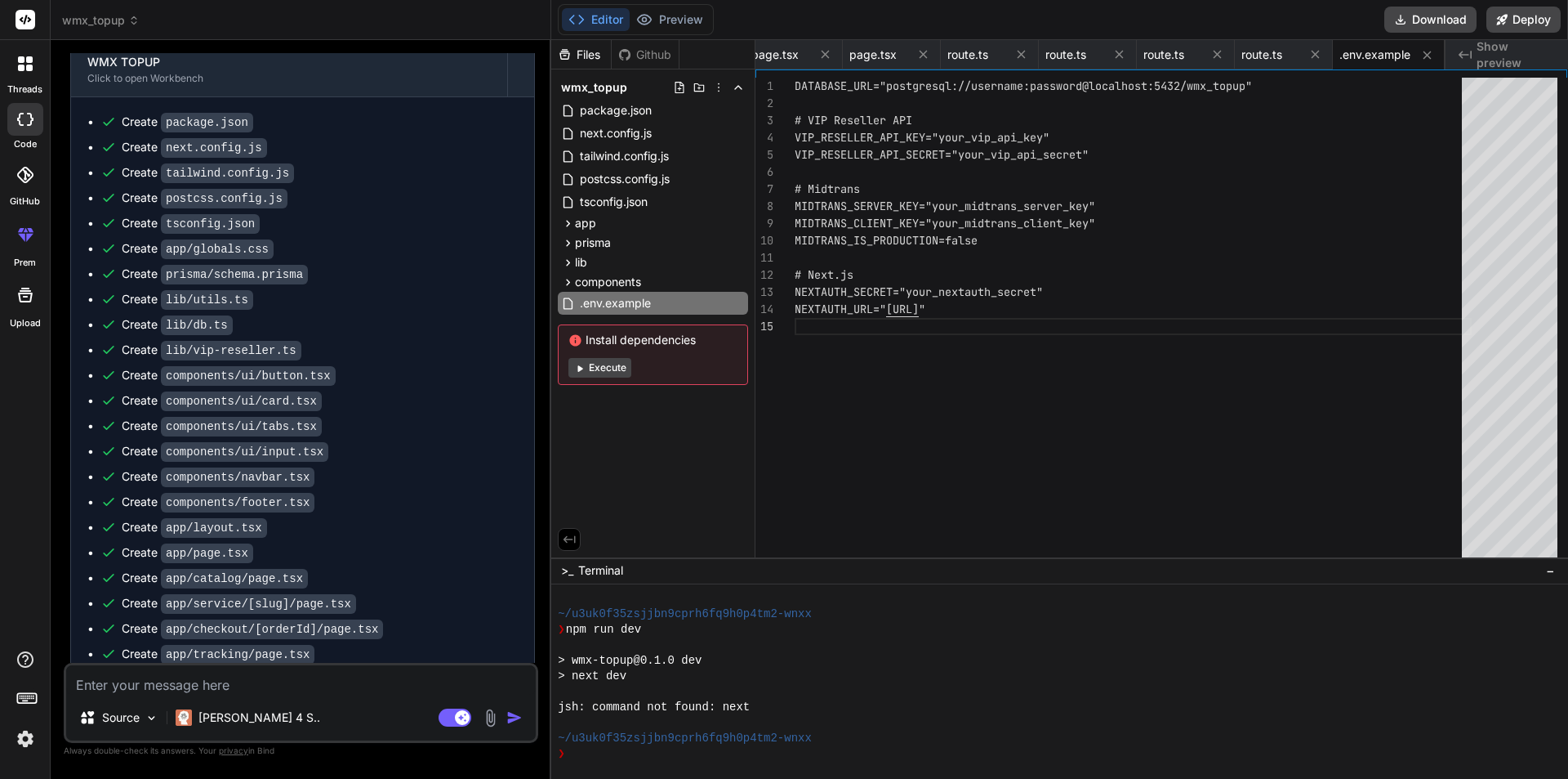
click at [608, 373] on button "Execute" at bounding box center [600, 368] width 63 height 20
type textarea "x"
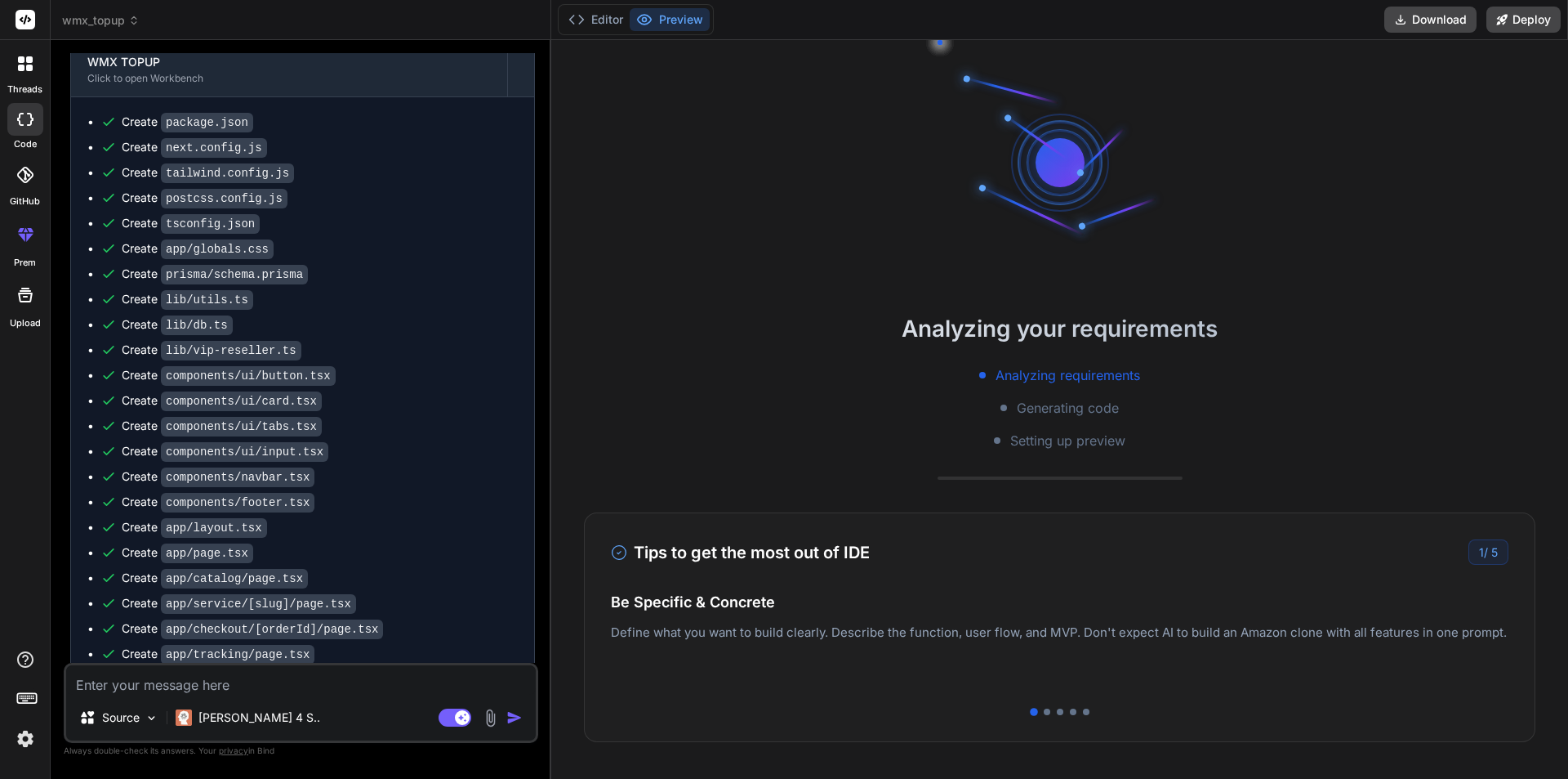
scroll to position [1675, 0]
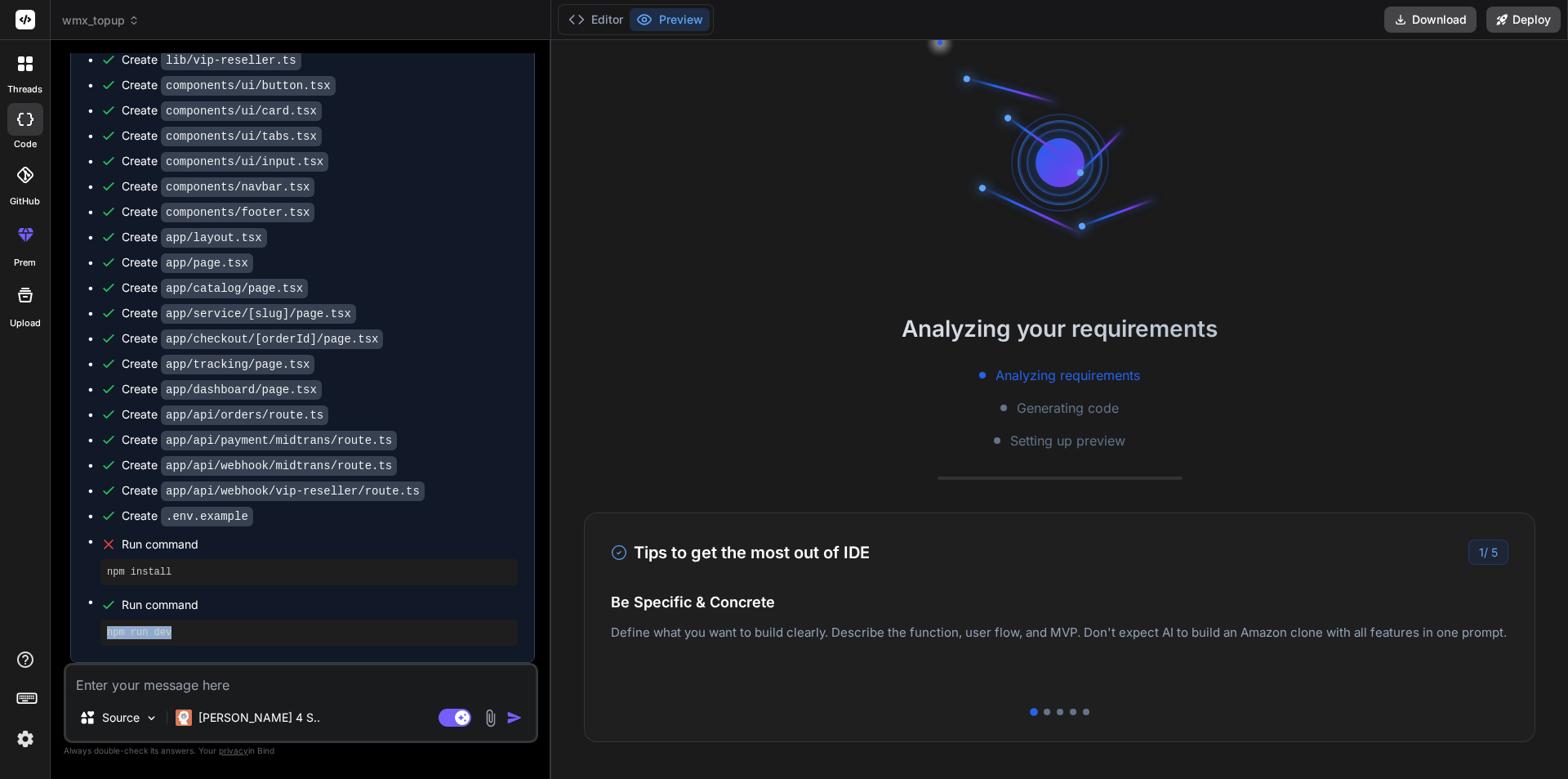
drag, startPoint x: 174, startPoint y: 639, endPoint x: 84, endPoint y: 639, distance: 90.0
click at [84, 639] on div "Create package.json Create next.config.js Create tailwind.config.js Create post…" at bounding box center [303, 234] width 463 height 854
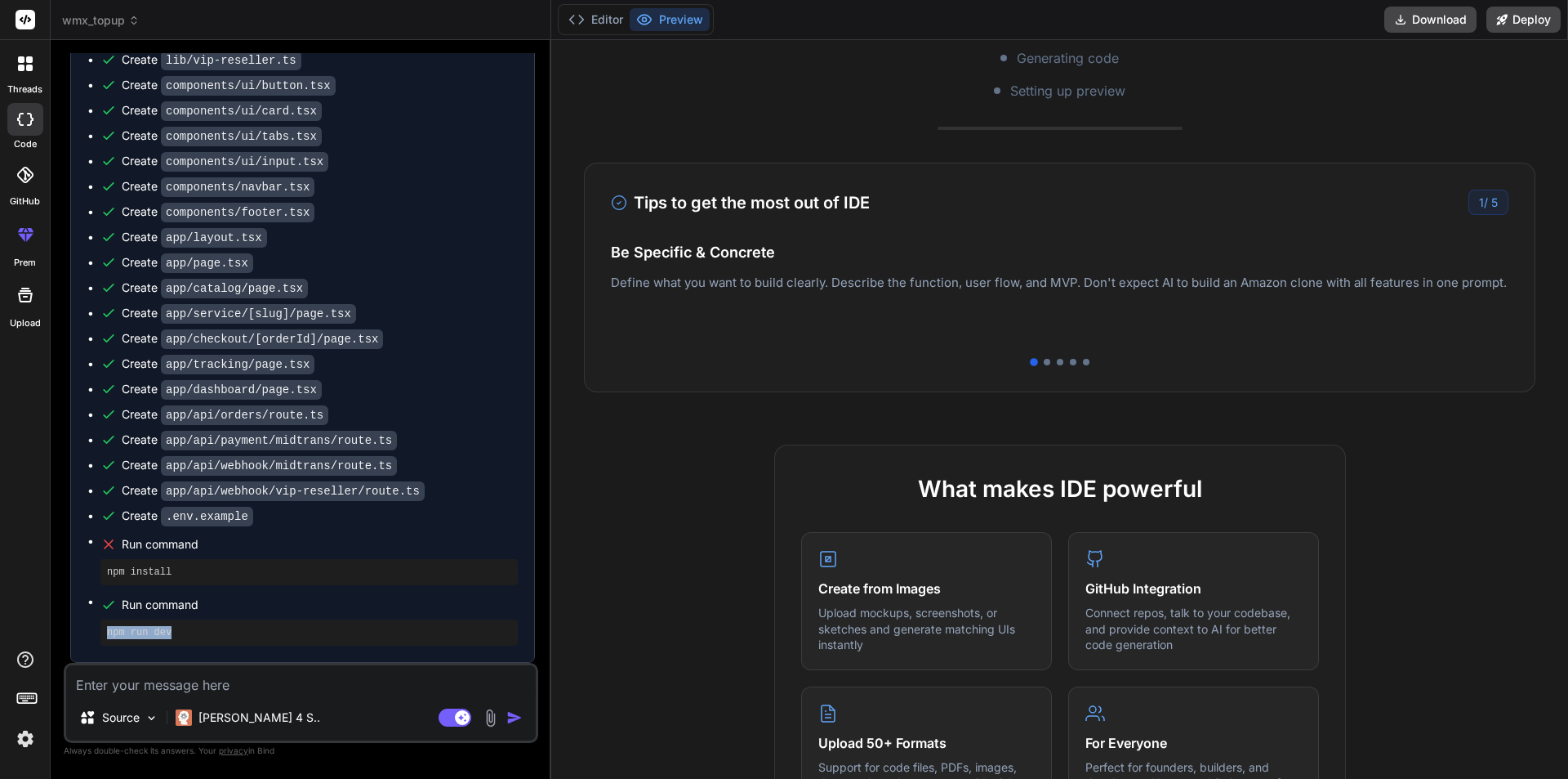
scroll to position [0, 0]
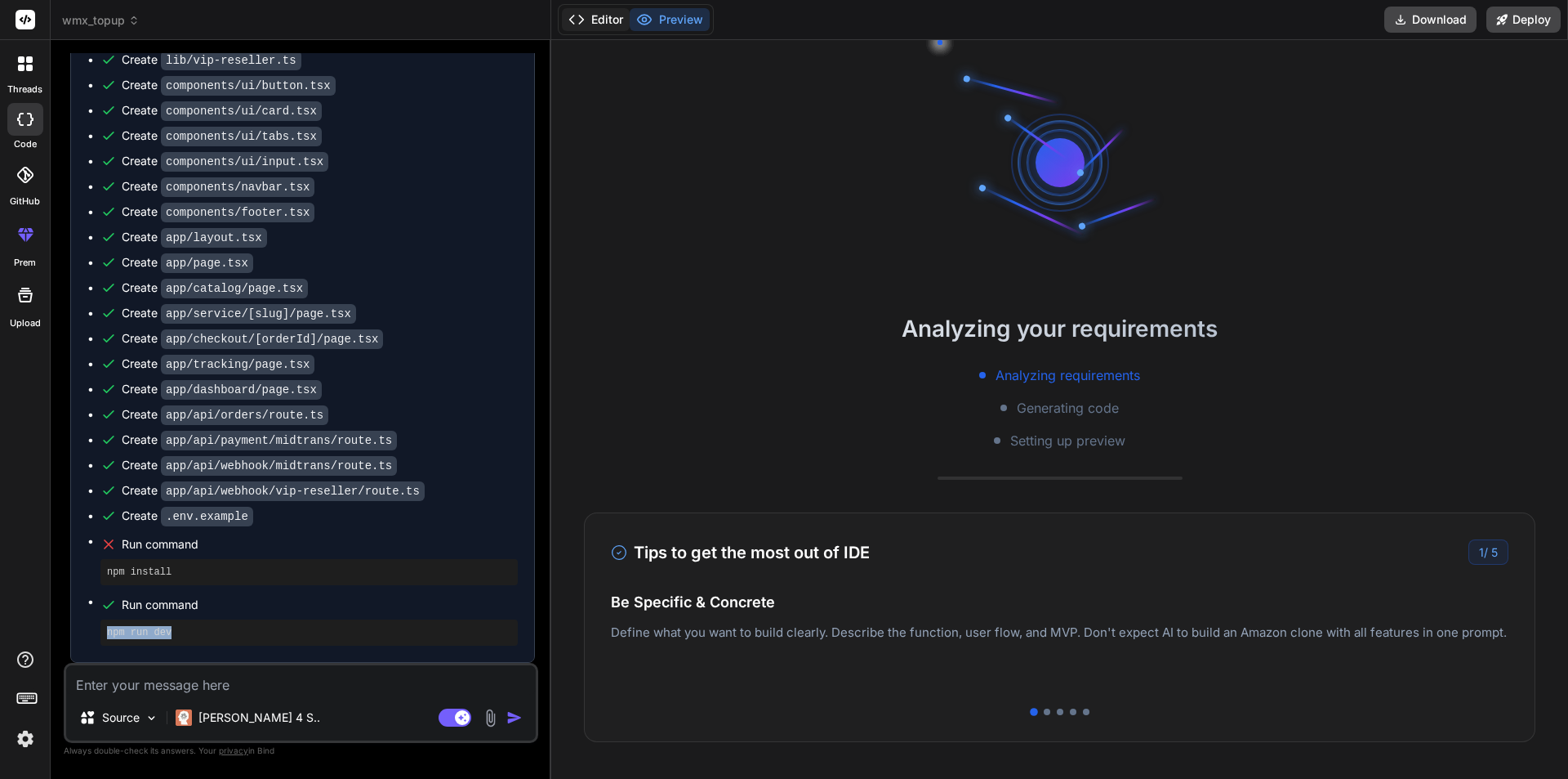
click at [611, 26] on button "Editor" at bounding box center [596, 20] width 68 height 23
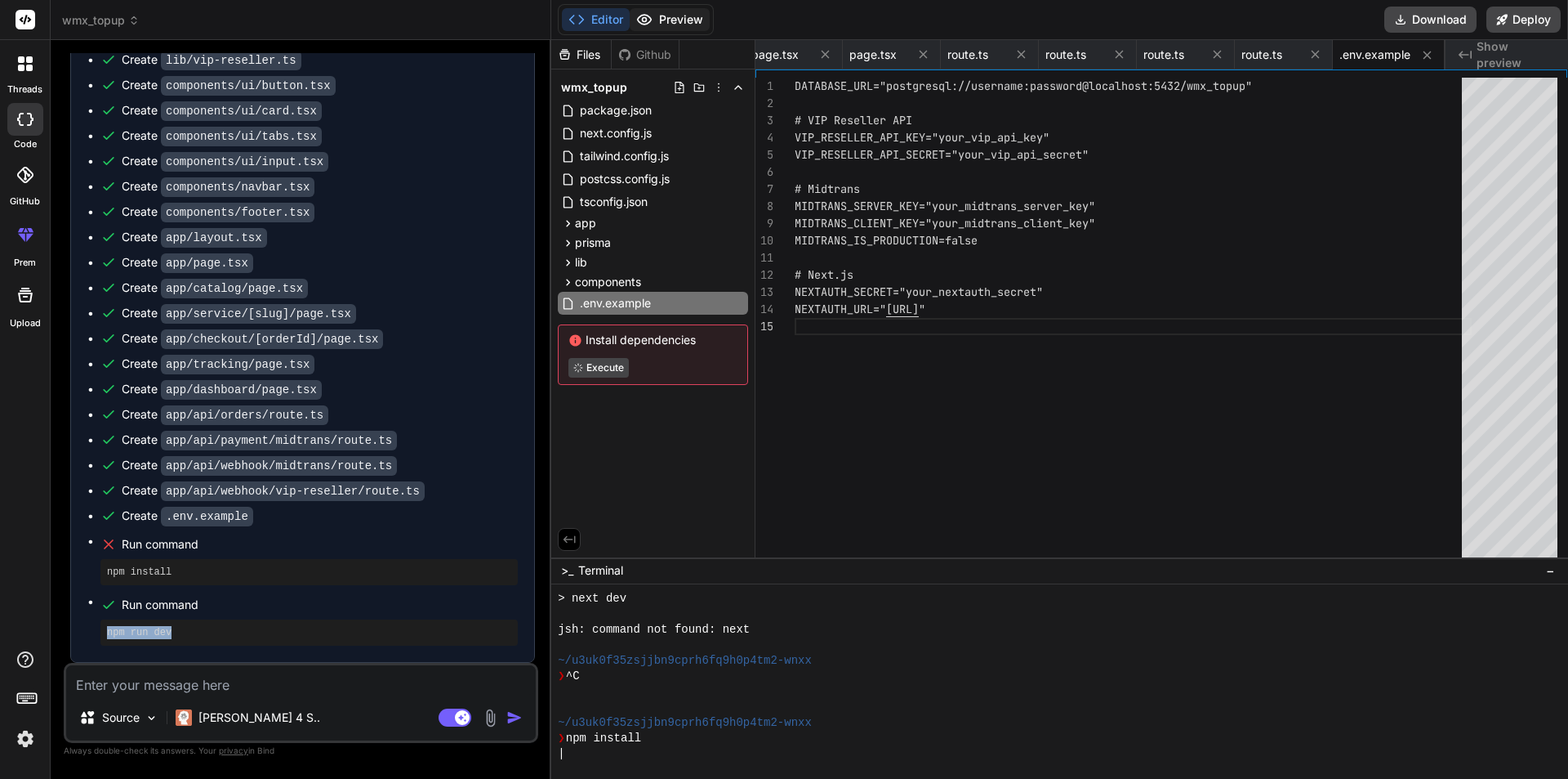
click at [660, 13] on button "Preview" at bounding box center [669, 20] width 80 height 23
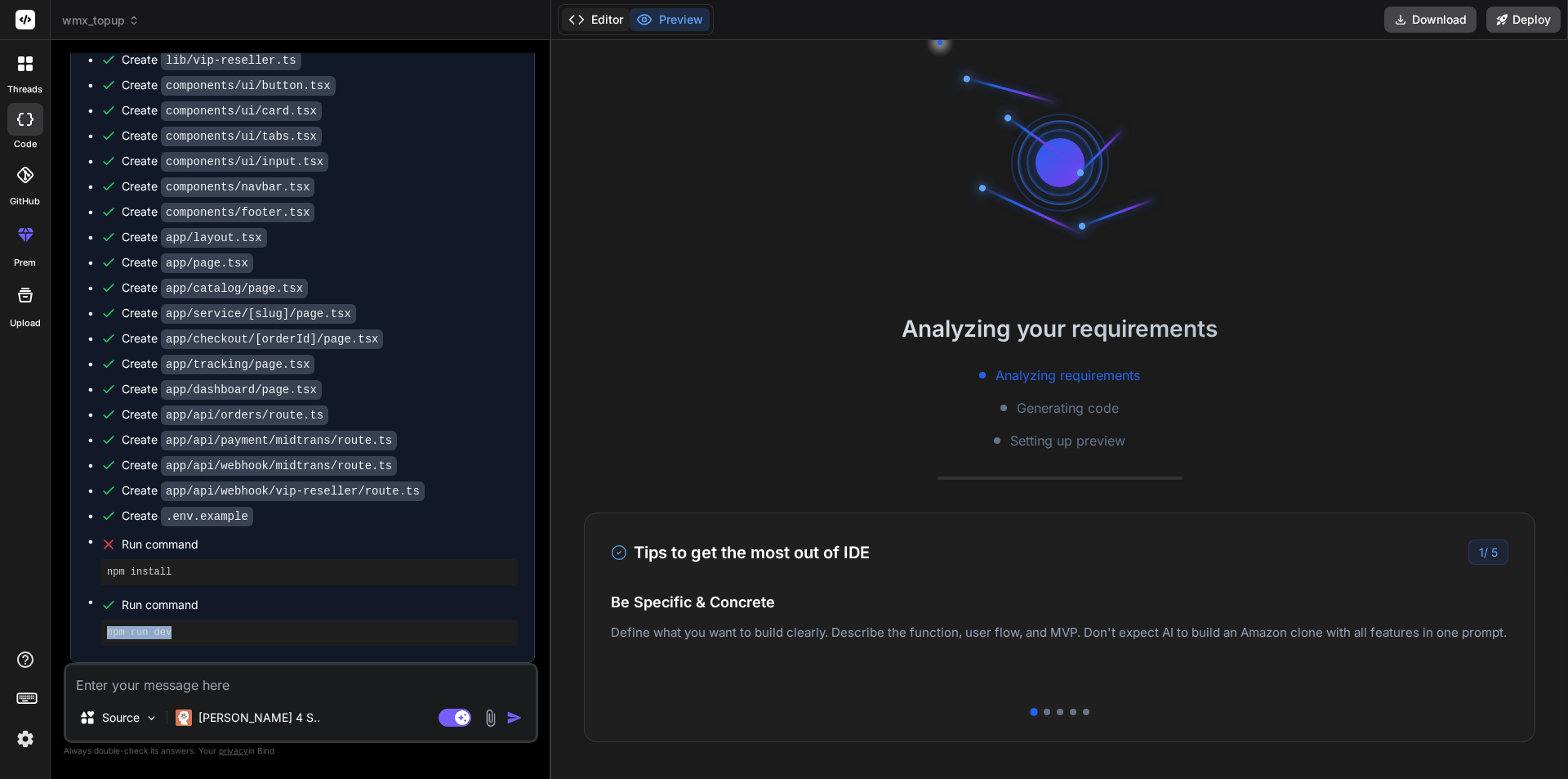
click at [613, 19] on button "Editor" at bounding box center [596, 20] width 68 height 23
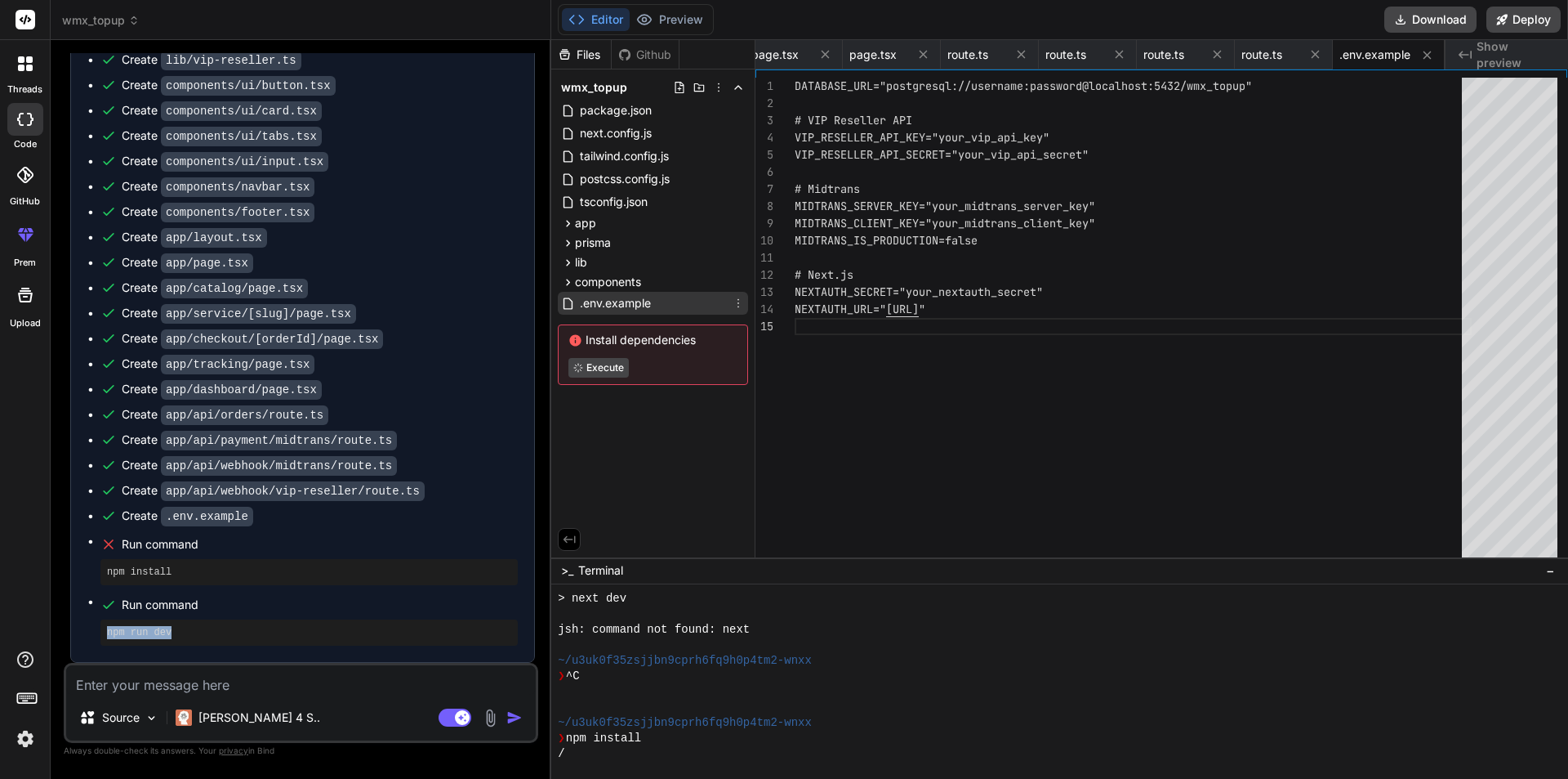
click at [650, 303] on span ".env.example" at bounding box center [616, 303] width 74 height 20
click at [741, 301] on icon at bounding box center [738, 303] width 13 height 13
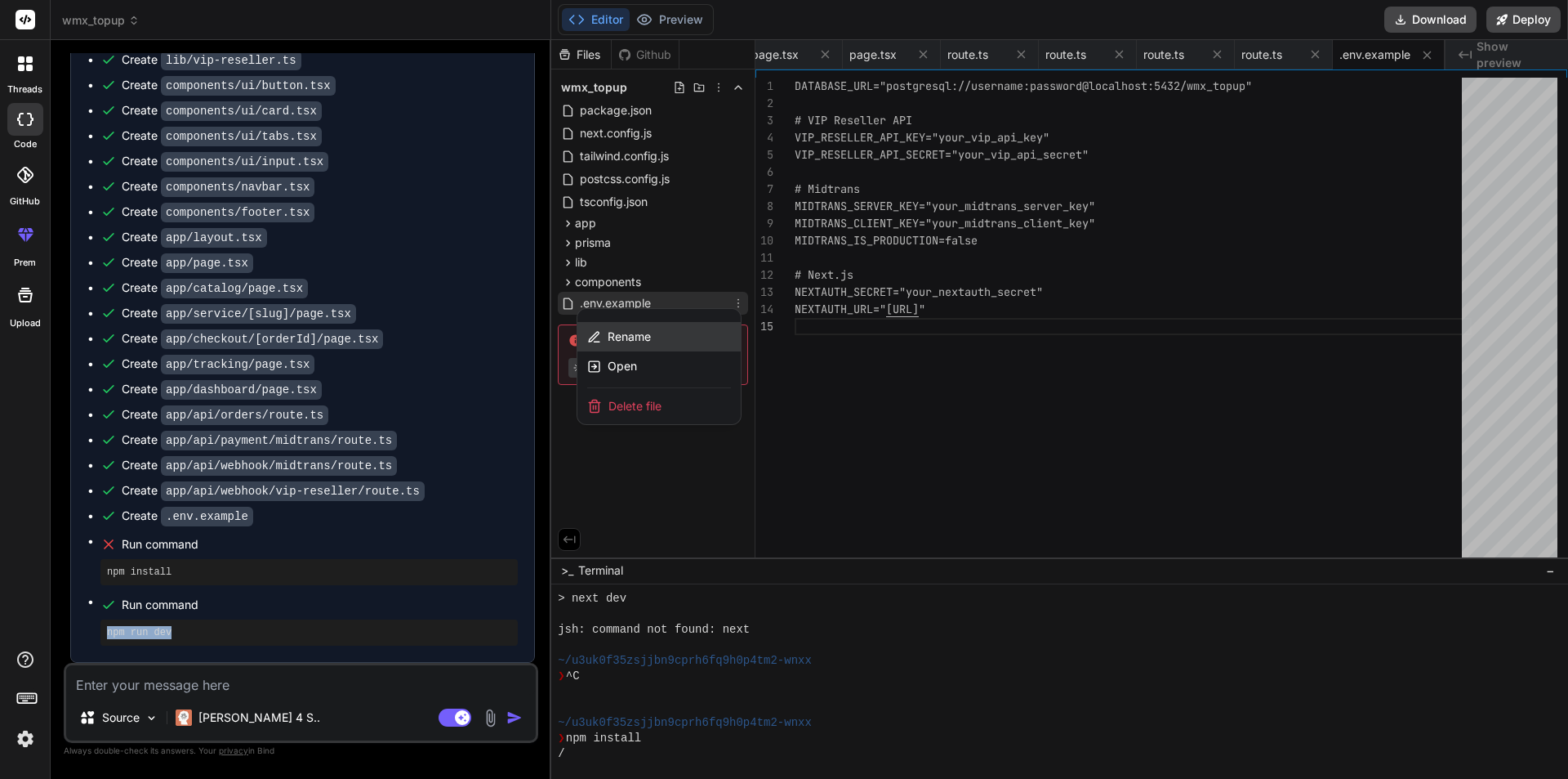
click at [679, 333] on div "Rename" at bounding box center [659, 337] width 163 height 30
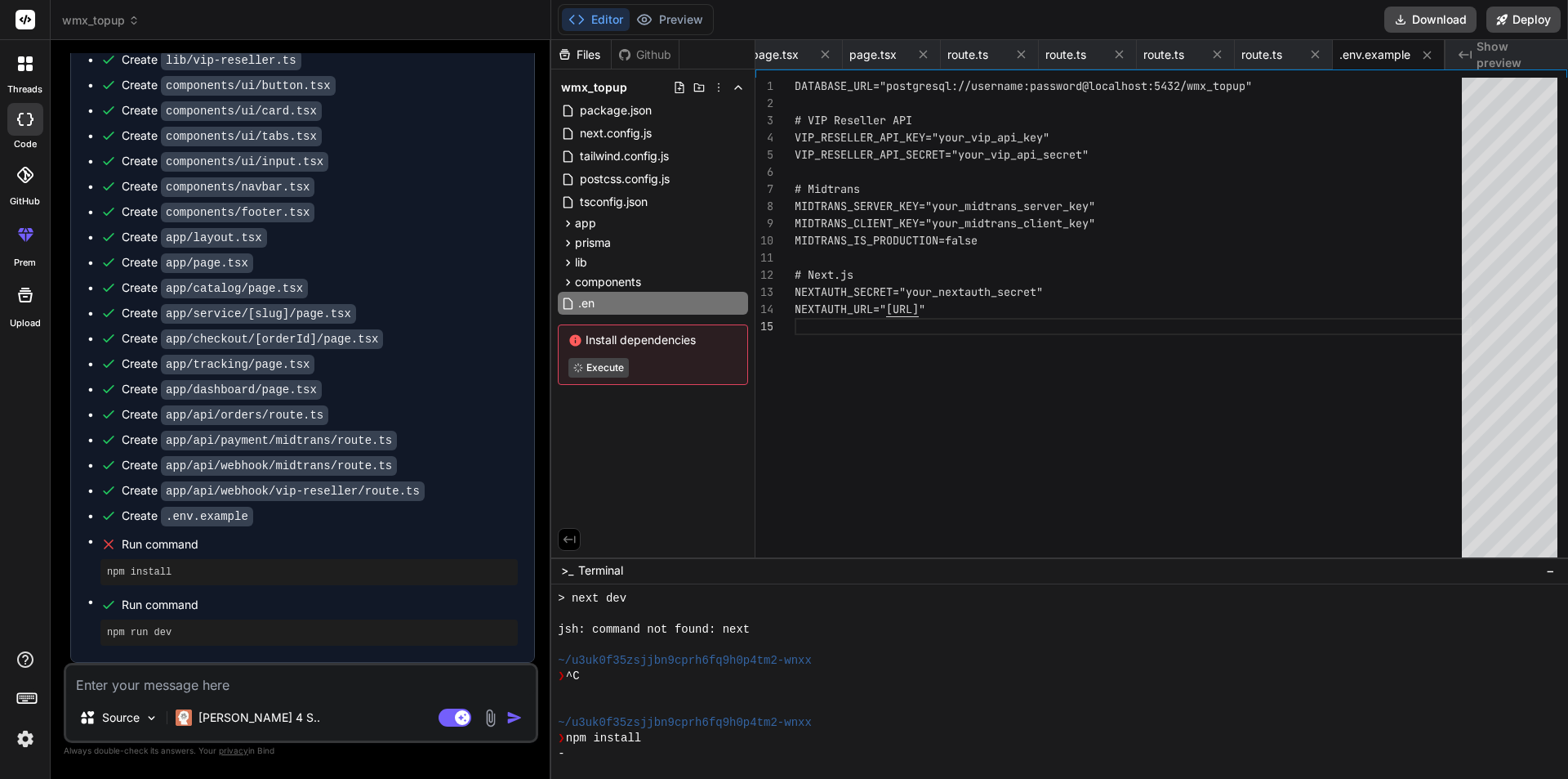
type input ".env"
click at [670, 23] on button "Preview" at bounding box center [669, 20] width 80 height 23
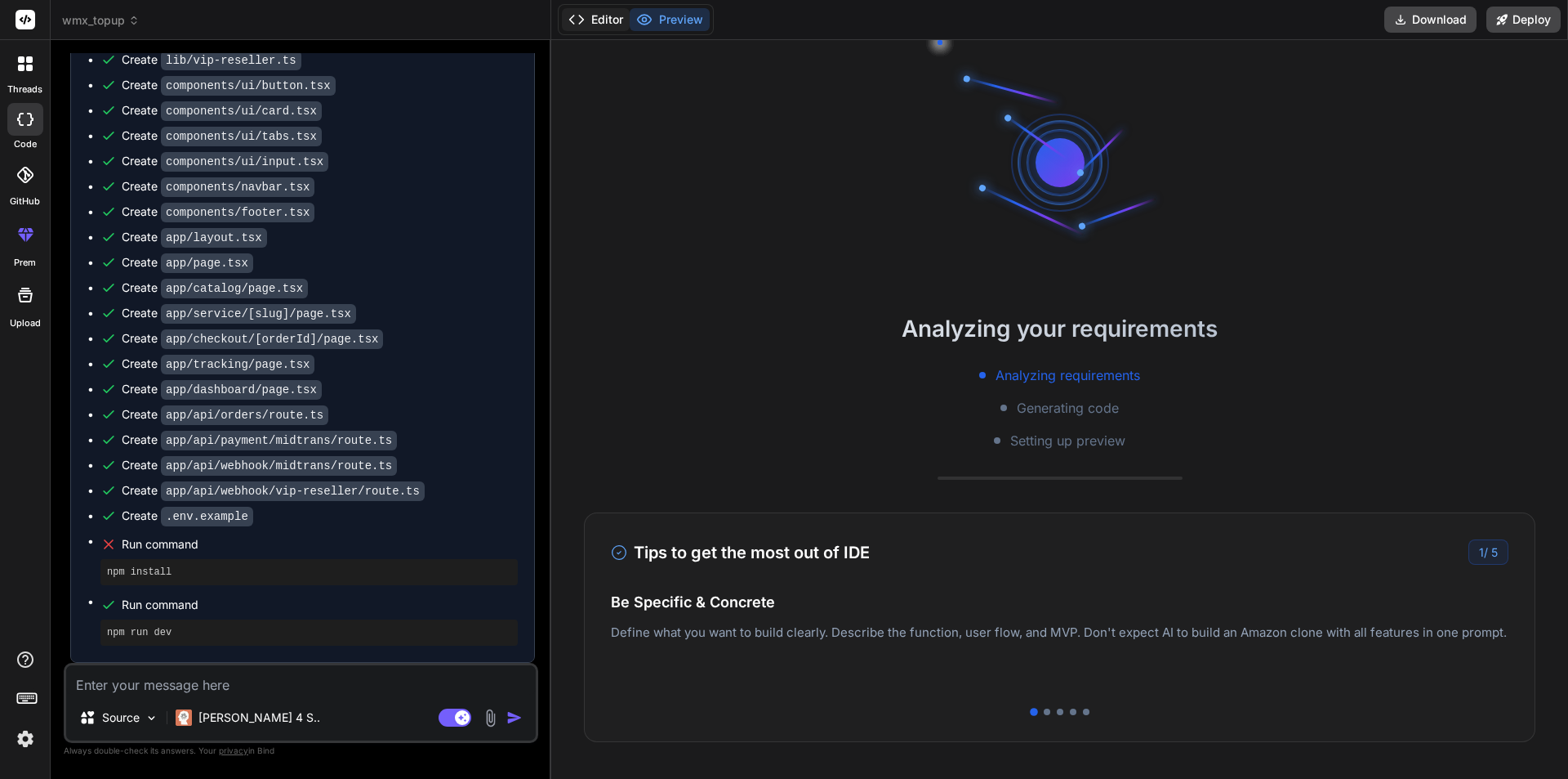
click at [604, 22] on button "Editor" at bounding box center [596, 20] width 68 height 23
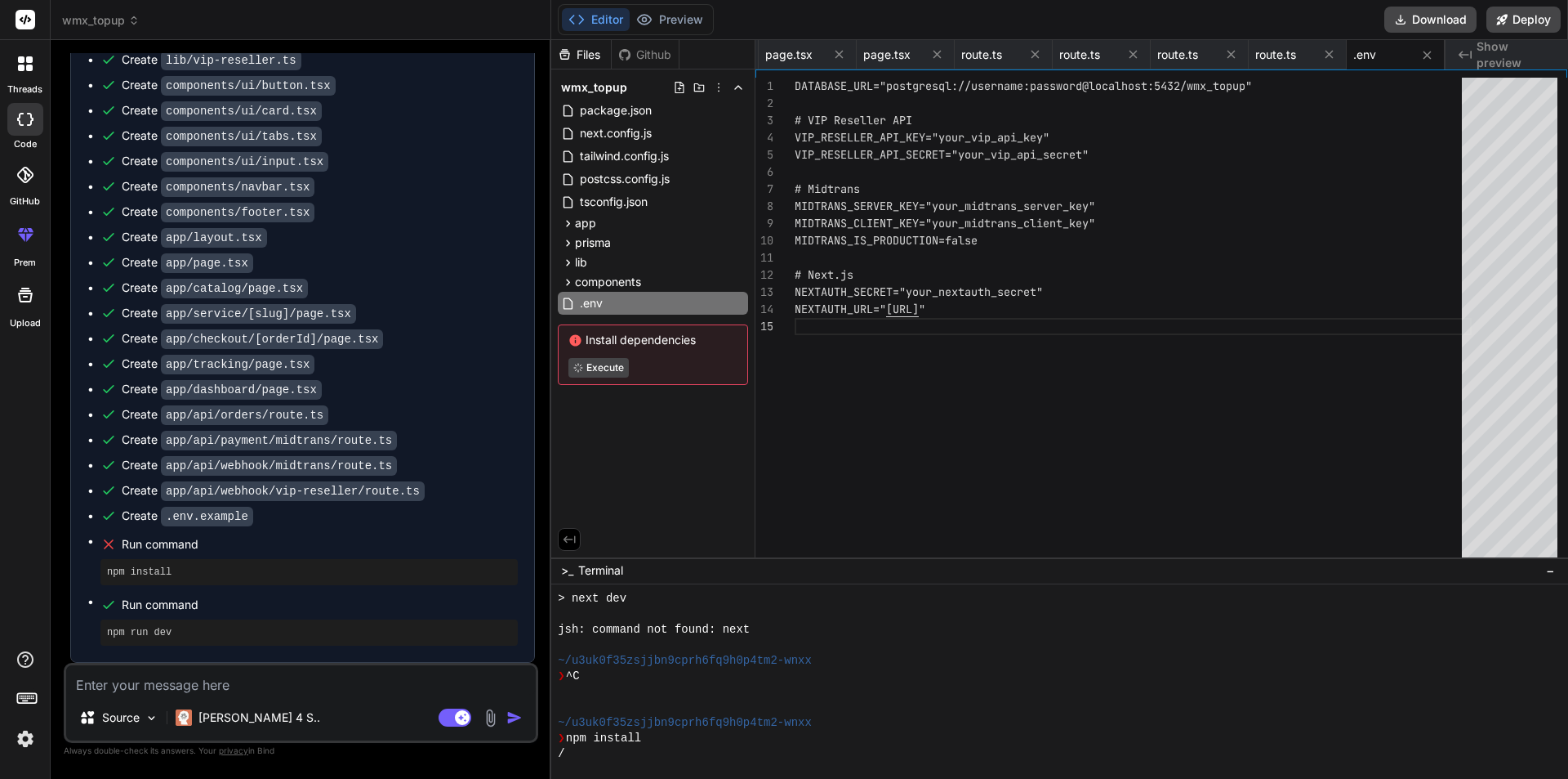
type textarea "x"
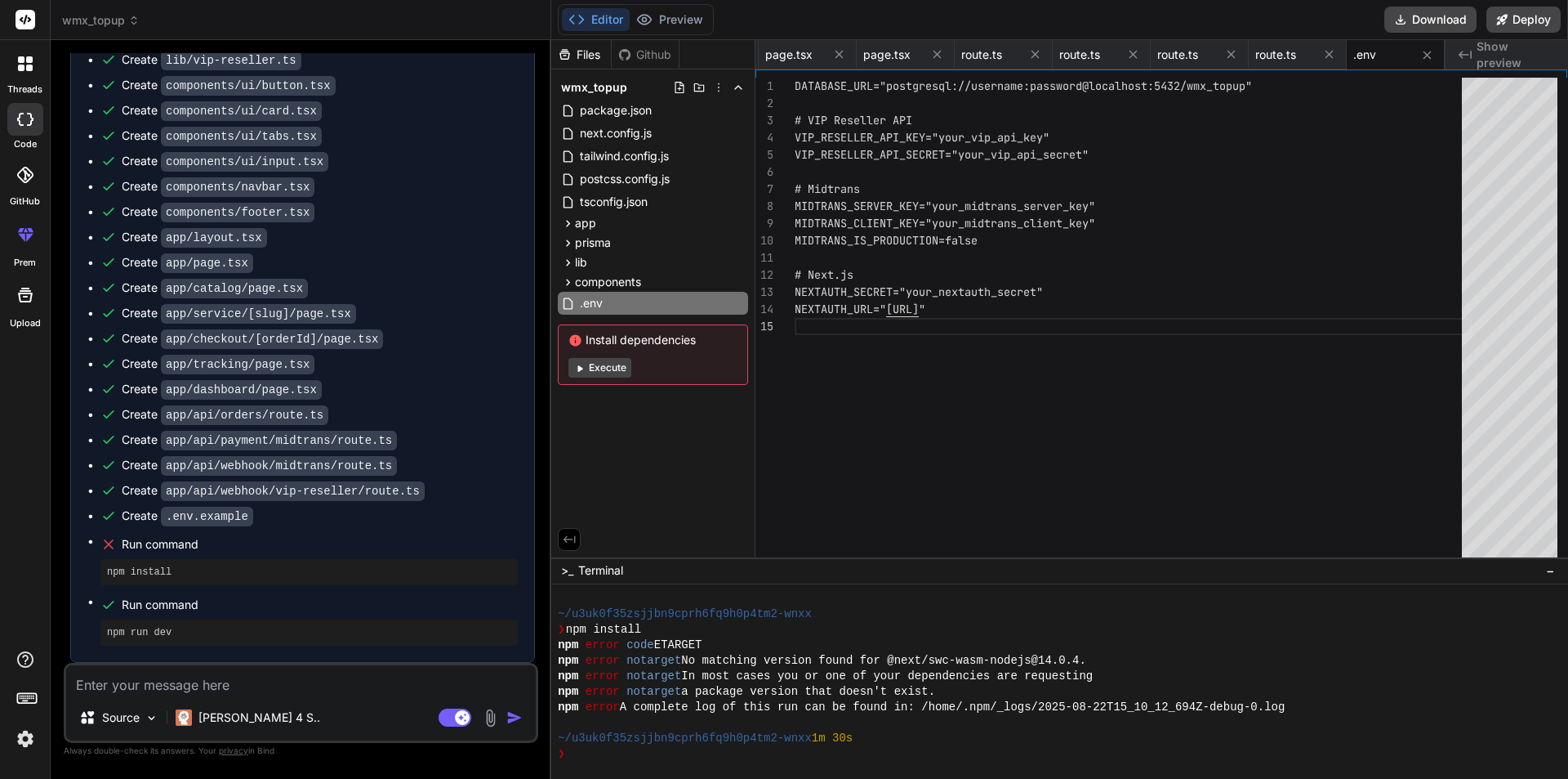
scroll to position [0, 0]
drag, startPoint x: 1046, startPoint y: 137, endPoint x: 998, endPoint y: 131, distance: 48.4
click at [998, 131] on div "DATABASE_URL="postgresql://username:password@local host:5432/wmx_topup" # VIP R…" at bounding box center [1133, 321] width 677 height 487
drag, startPoint x: 1051, startPoint y: 132, endPoint x: 1031, endPoint y: 132, distance: 20.0
click at [1031, 132] on div "DATABASE_URL="postgresql://username:password@local host:5432/wmx_topup" # VIP R…" at bounding box center [1133, 321] width 677 height 487
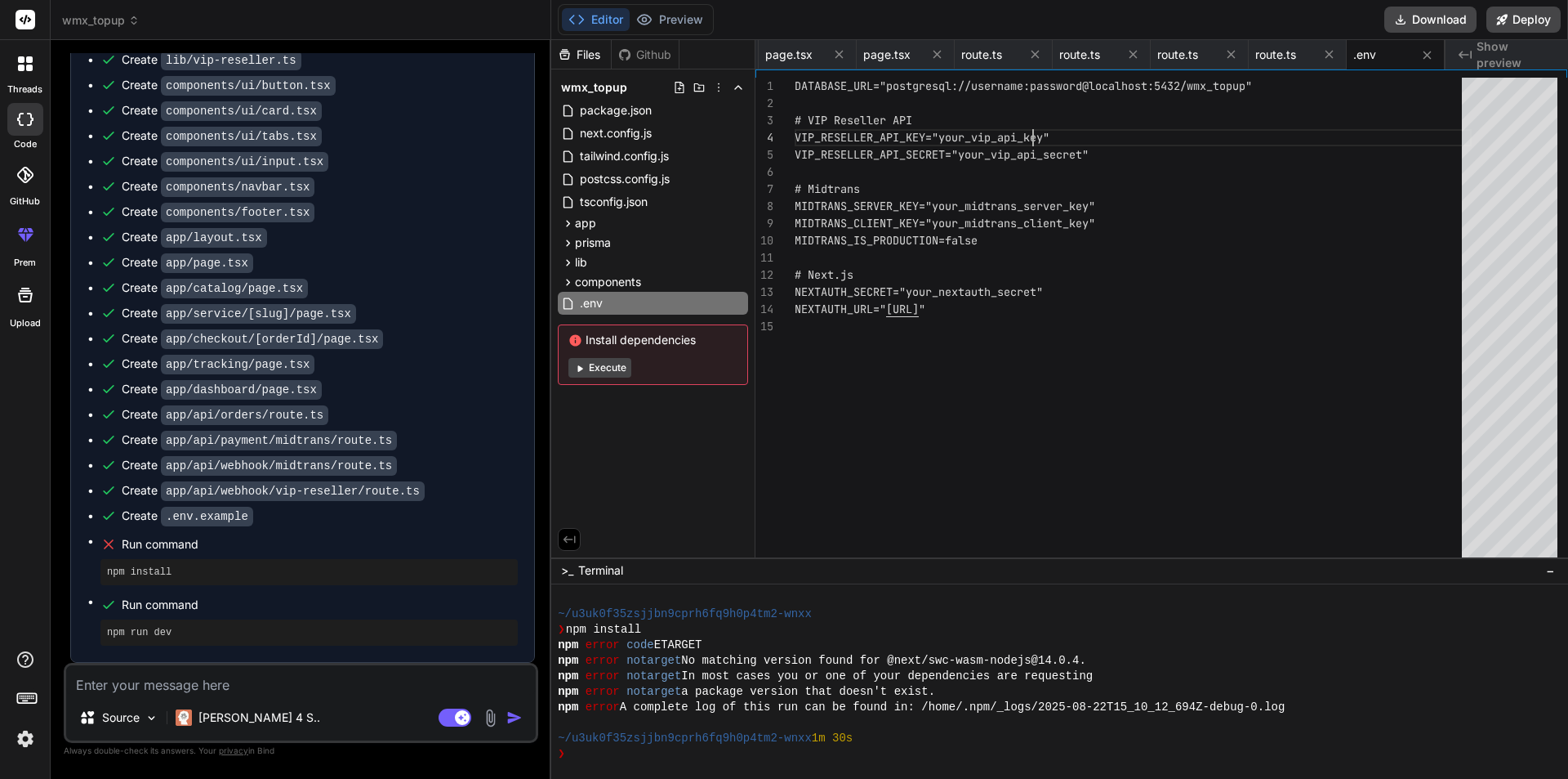
click at [1053, 136] on div "DATABASE_URL="postgresql://username:password@local host:5432/wmx_topup" # VIP R…" at bounding box center [1133, 321] width 677 height 487
drag, startPoint x: 1075, startPoint y: 137, endPoint x: 1055, endPoint y: 137, distance: 20.0
click at [1062, 137] on div "DATABASE_URL="postgresql://username:password@local host:5432/wmx_topup" # VIP R…" at bounding box center [1133, 321] width 677 height 487
click at [1047, 138] on div "DATABASE_URL="postgresql://username:password@local host:5432/wmx_topup" # VIP R…" at bounding box center [1133, 321] width 677 height 487
click at [1048, 136] on div "DATABASE_URL="postgresql://username:password@local host:5432/wmx_topup" # VIP R…" at bounding box center [1133, 321] width 677 height 487
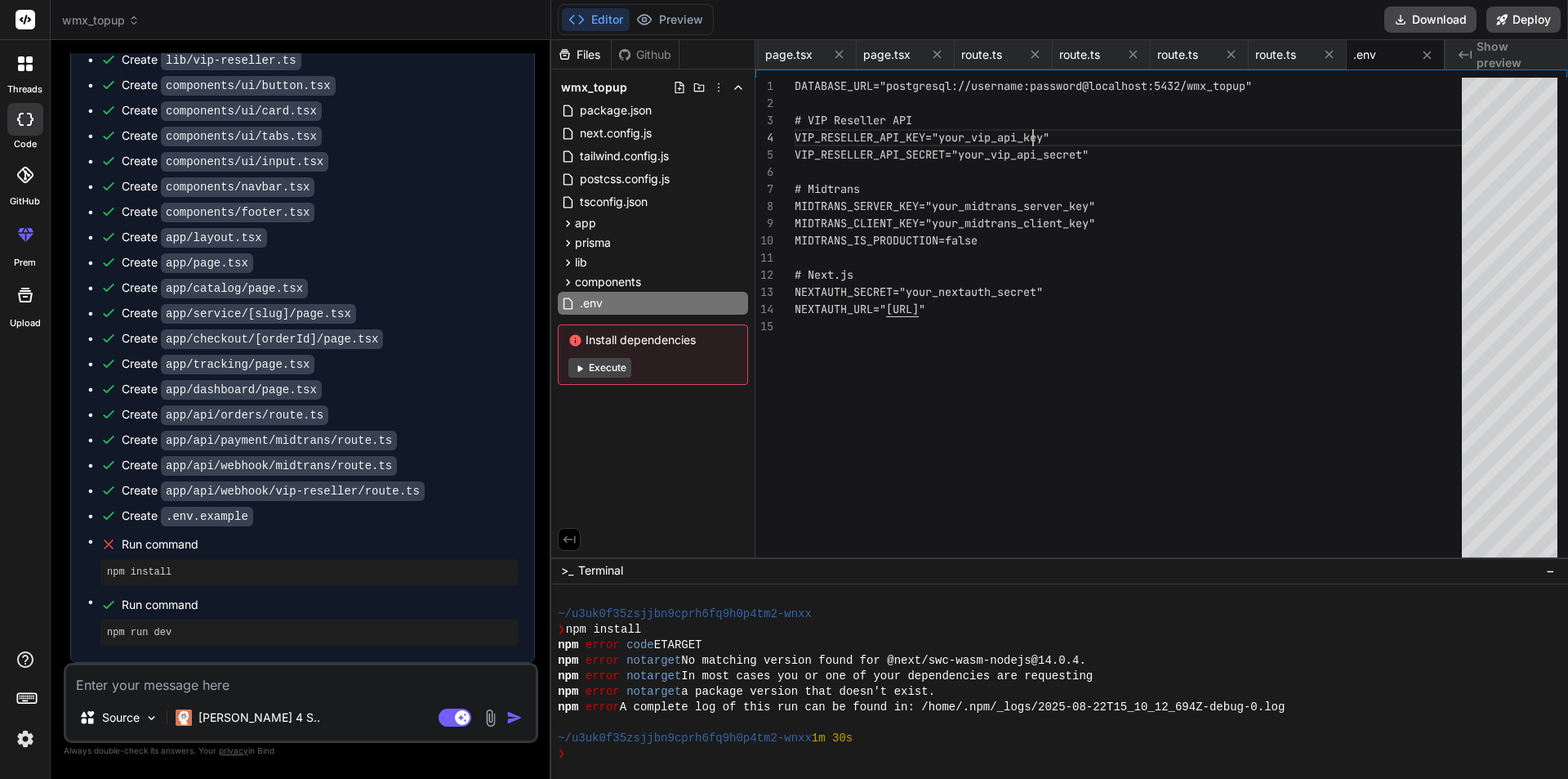
click at [1053, 137] on div "DATABASE_URL="postgresql://username:password@local host:5432/wmx_topup" # VIP R…" at bounding box center [1133, 321] width 677 height 487
click at [1044, 136] on div "DATABASE_URL="postgresql://username:password@local host:5432/wmx_topup" # VIP R…" at bounding box center [1133, 321] width 677 height 487
click at [1043, 135] on div "DATABASE_URL="postgresql://username:password@local host:5432/wmx_topup" # VIP R…" at bounding box center [1133, 321] width 677 height 487
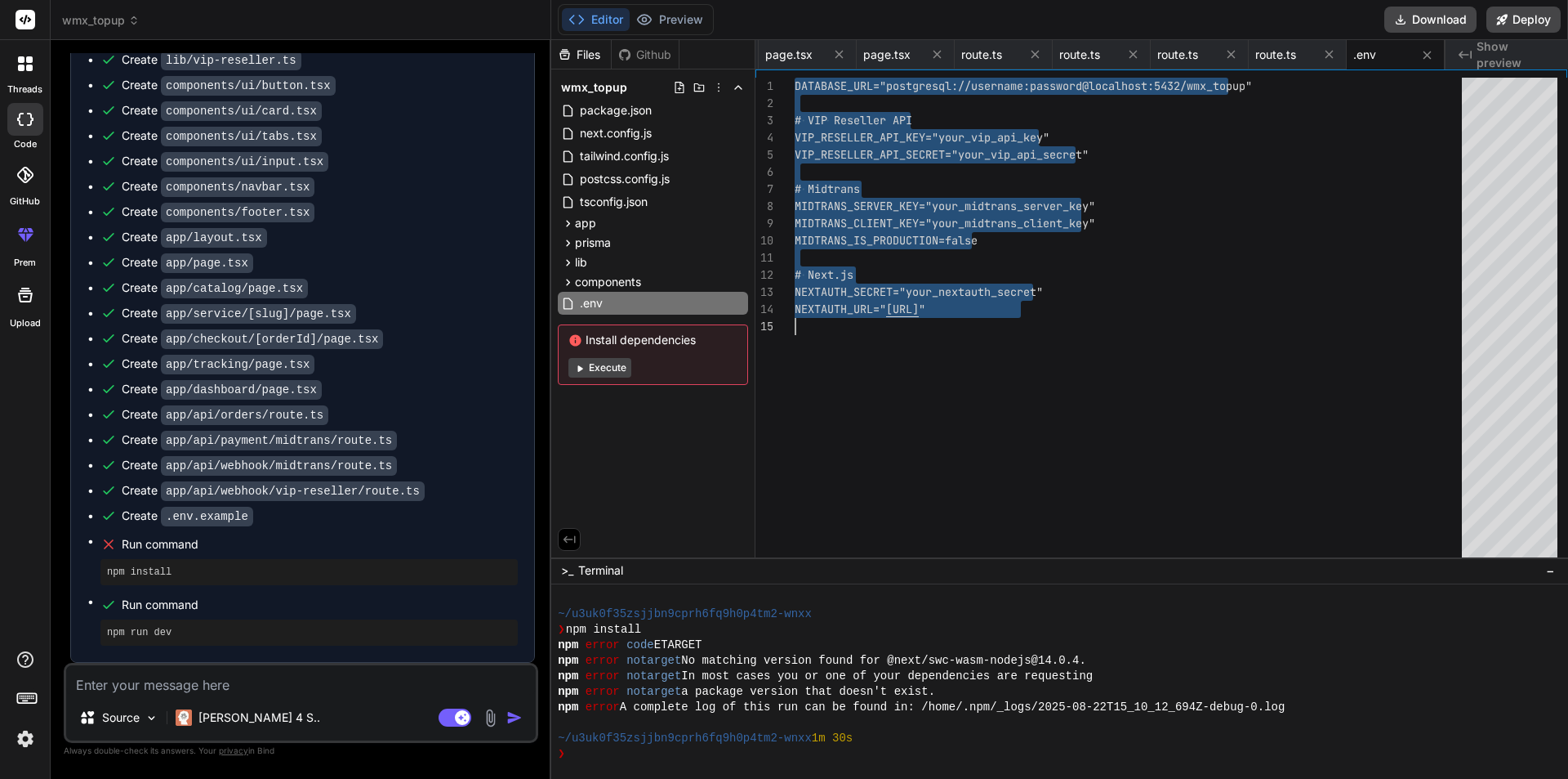
type textarea "DATABASE_URL="postgresql://username:password@localhost:5432/wmx_topup" # VIP Re…"
click at [1043, 135] on div "DATABASE_URL="postgresql://username:password@local host:5432/wmx_topup" # VIP R…" at bounding box center [1133, 321] width 677 height 487
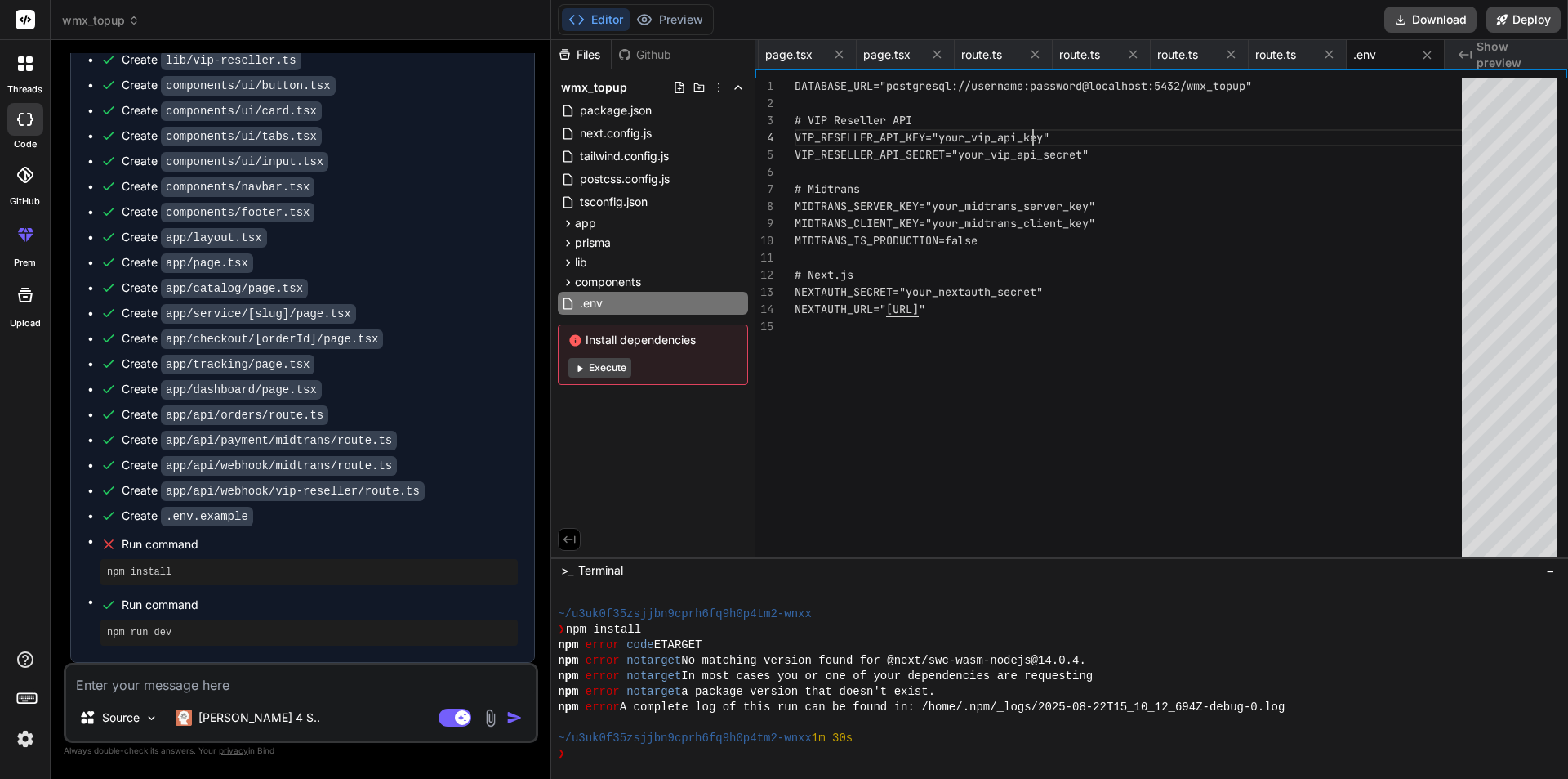
click at [1053, 137] on div "DATABASE_URL="postgresql://username:password@local host:5432/wmx_topup" # VIP R…" at bounding box center [1133, 321] width 677 height 487
click at [693, 16] on button "Preview" at bounding box center [669, 20] width 80 height 23
click at [651, 50] on div "Github" at bounding box center [645, 55] width 67 height 17
click at [597, 49] on div "Files" at bounding box center [581, 55] width 60 height 17
click at [603, 14] on button "Editor" at bounding box center [596, 20] width 68 height 23
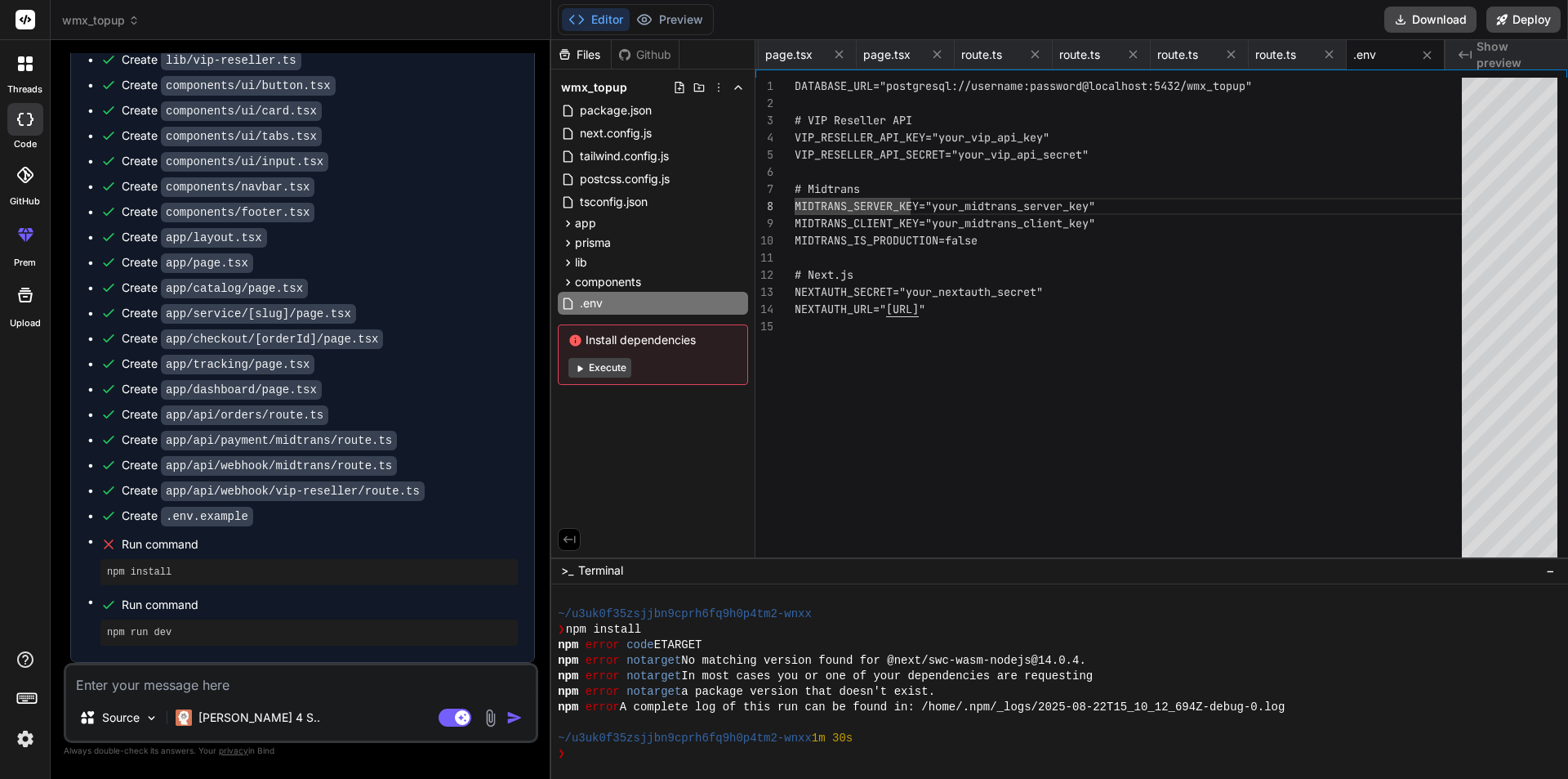
scroll to position [450, 0]
click at [868, 721] on div at bounding box center [1052, 723] width 988 height 16
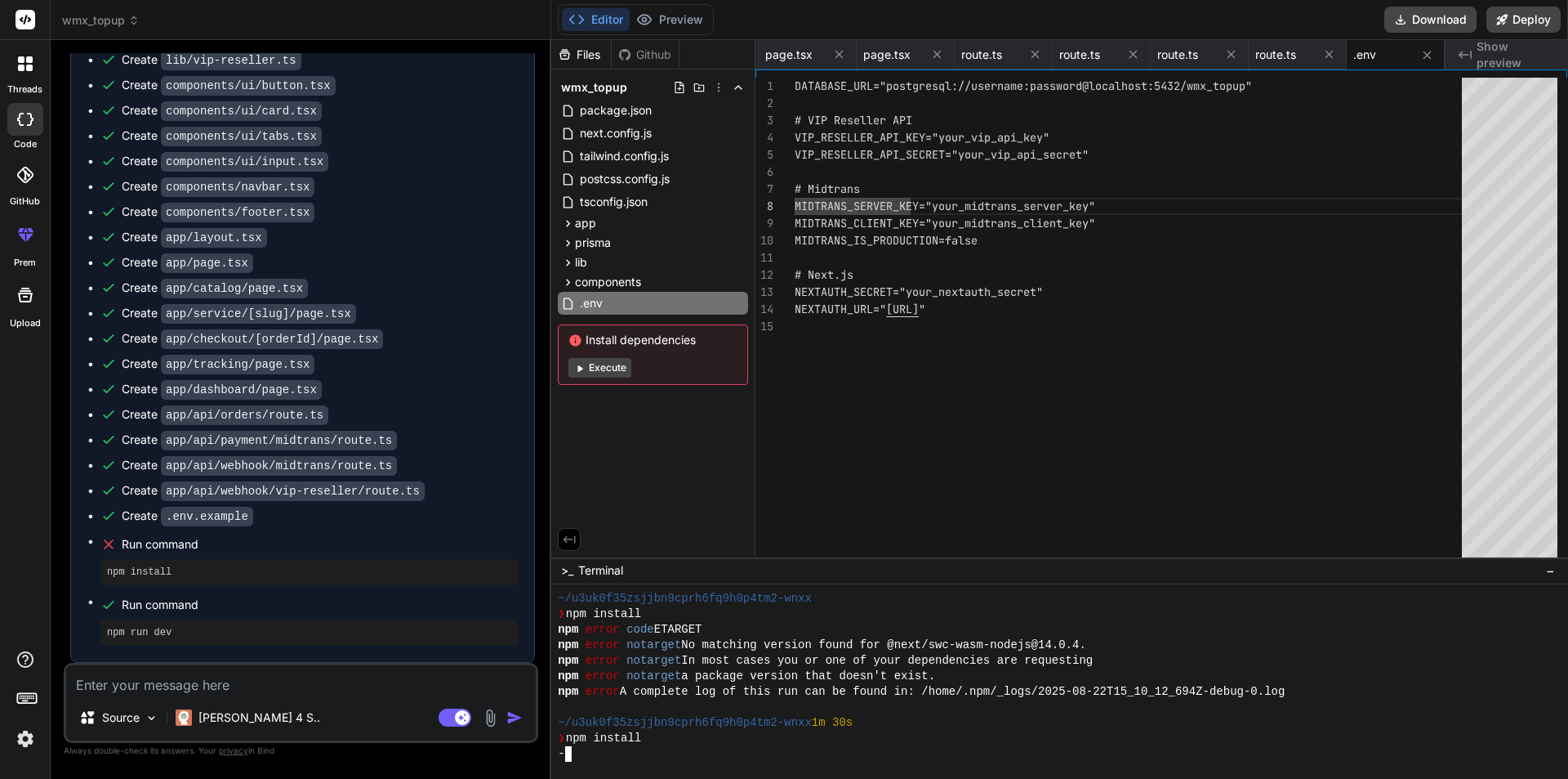
scroll to position [466, 0]
click at [629, 109] on span "package.json" at bounding box center [616, 110] width 75 height 20
type textarea ""date-fns": "^2.30.0", "embla-carousel-react": "^8.0.0-rc22" }, "devDependencie…"
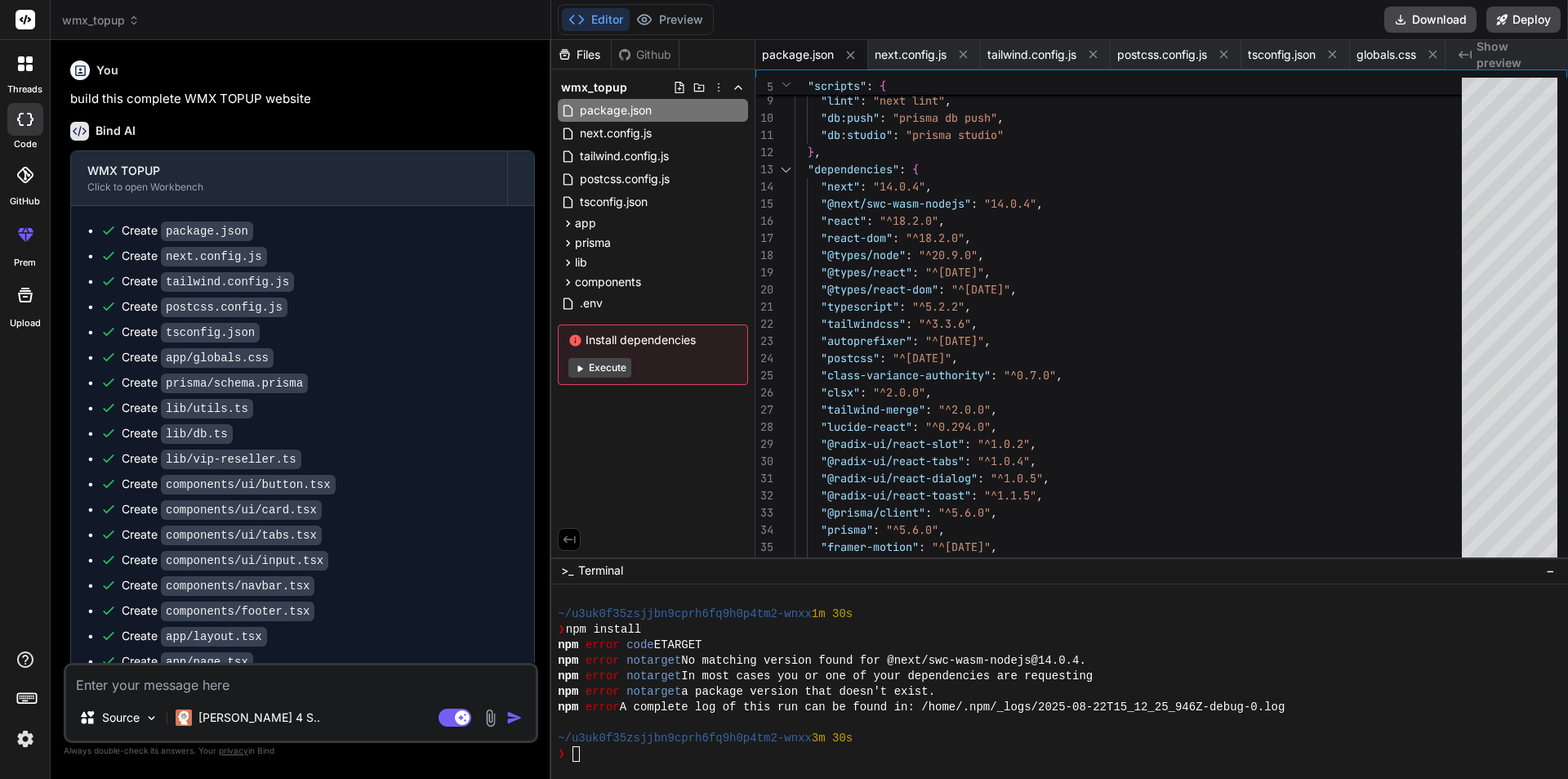
scroll to position [1675, 0]
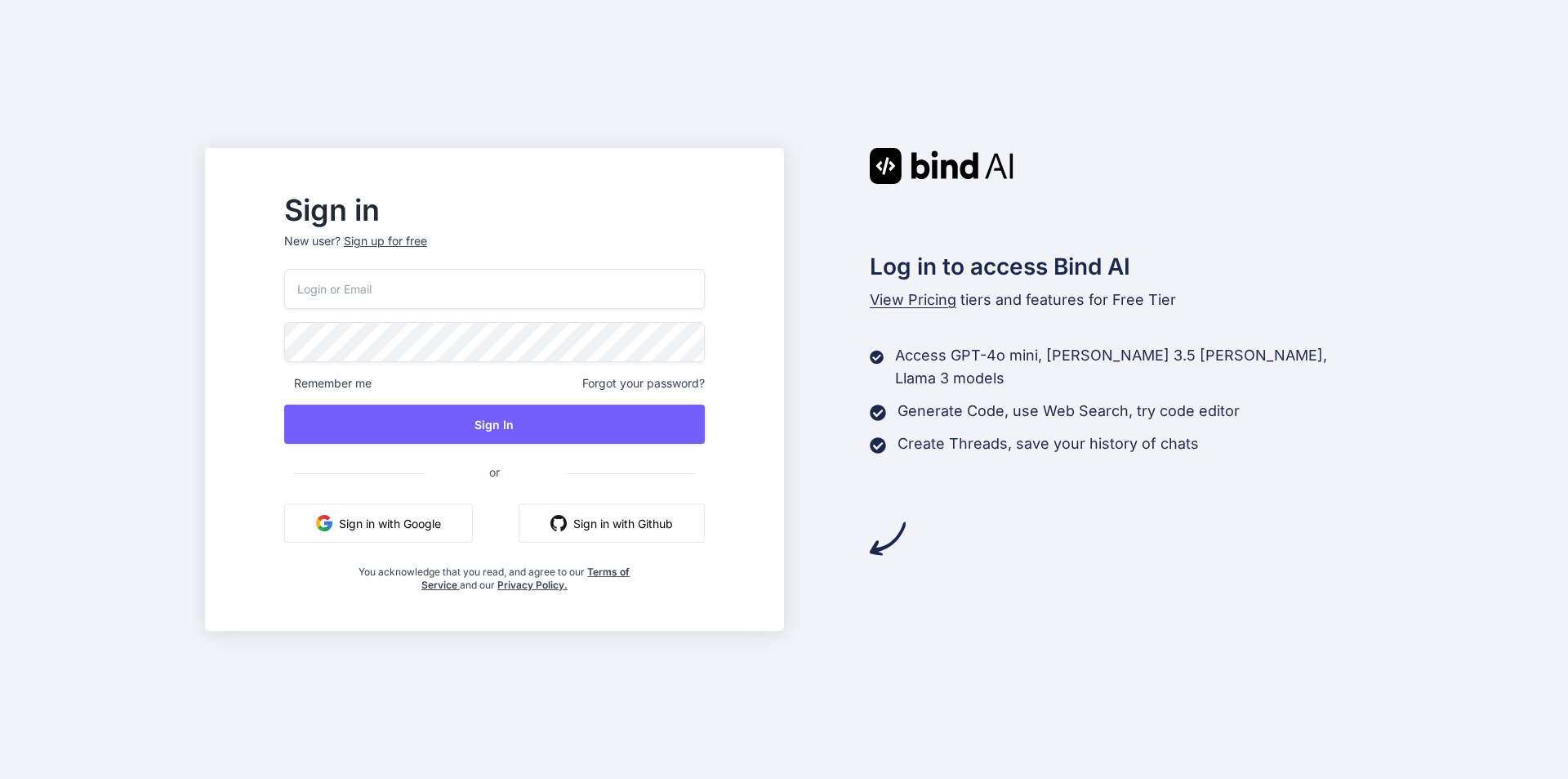
click at [446, 515] on button "Sign in with Google" at bounding box center [378, 522] width 189 height 39
